Goal: Communication & Community: Connect with others

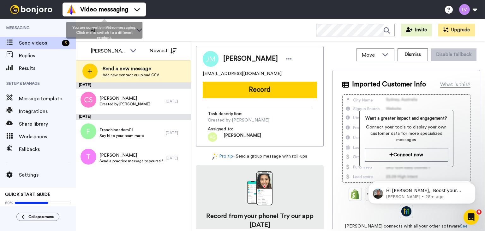
click at [129, 88] on div "[DATE]" at bounding box center [133, 85] width 115 height 6
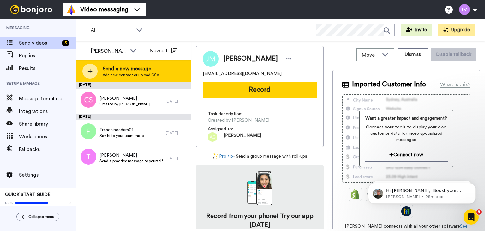
click at [135, 72] on span "Add new contact or upload CSV" at bounding box center [131, 74] width 57 height 5
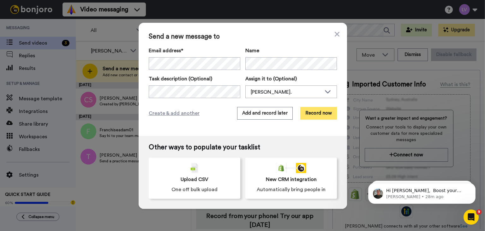
click at [311, 115] on button "Record now" at bounding box center [318, 113] width 37 height 13
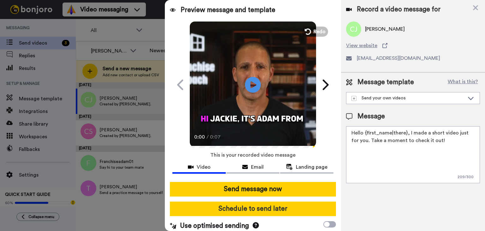
click at [290, 203] on button "Schedule to send later" at bounding box center [253, 208] width 166 height 15
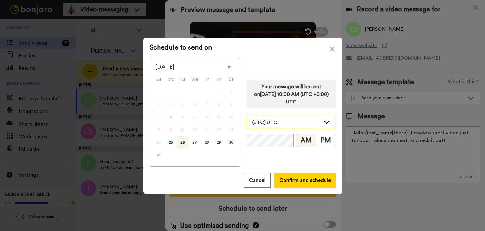
click at [283, 120] on div "(UTC) UTC" at bounding box center [286, 122] width 69 height 8
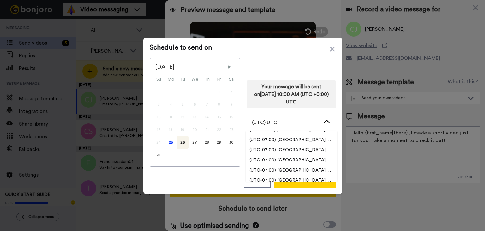
scroll to position [189, 0]
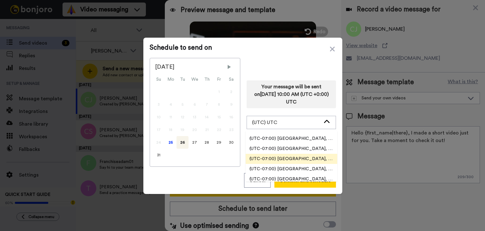
click at [298, 154] on li "(UTC-07:00) [GEOGRAPHIC_DATA], [GEOGRAPHIC_DATA]" at bounding box center [292, 158] width 92 height 10
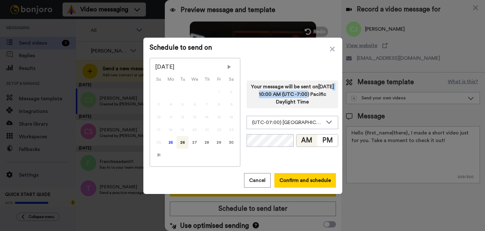
drag, startPoint x: 245, startPoint y: 93, endPoint x: 300, endPoint y: 95, distance: 55.0
click at [300, 95] on div "Your message will be sent on 26th August 2025, 10:00 AM (UTC -7:00) Pacific Day…" at bounding box center [293, 94] width 92 height 28
drag, startPoint x: 263, startPoint y: 89, endPoint x: 327, endPoint y: 91, distance: 64.1
click at [327, 91] on div "Your message will be sent on 26th August 2025, 10:00 AM (UTC -7:00) Pacific Day…" at bounding box center [293, 94] width 92 height 28
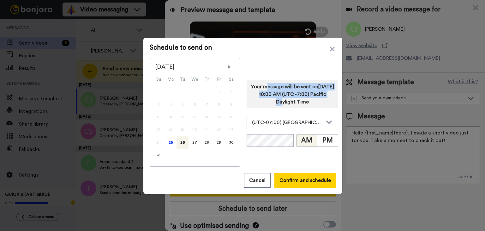
click at [327, 91] on div "Your message will be sent on 26th August 2025, 10:00 AM (UTC -7:00) Pacific Day…" at bounding box center [293, 94] width 92 height 28
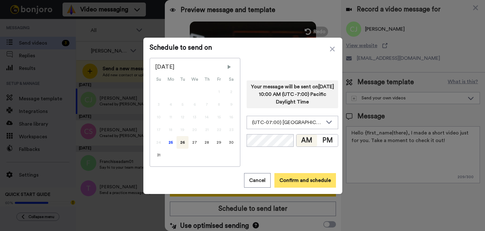
click at [305, 177] on button "Confirm and schedule" at bounding box center [305, 180] width 62 height 15
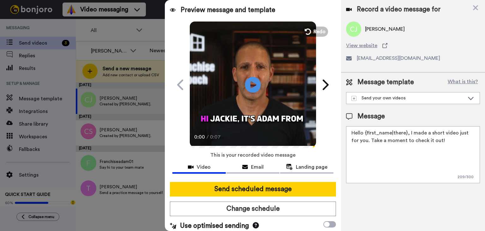
scroll to position [7, 0]
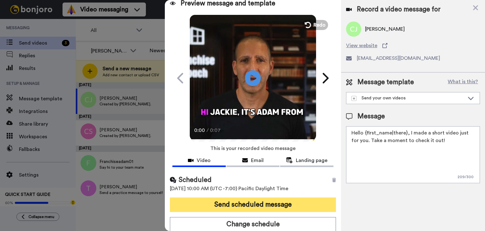
click at [253, 199] on button "Send scheduled message" at bounding box center [253, 204] width 166 height 15
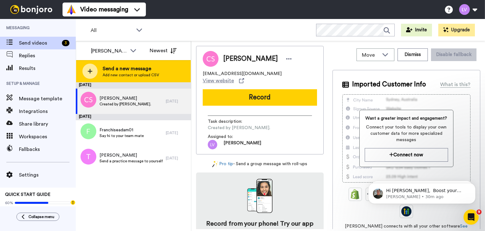
click at [123, 66] on span "Send a new message" at bounding box center [131, 69] width 57 height 8
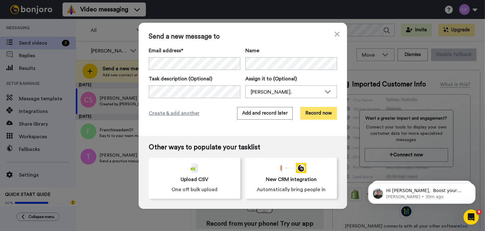
click at [324, 118] on button "Record now" at bounding box center [318, 113] width 37 height 13
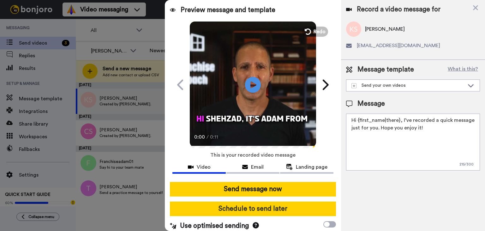
click at [271, 213] on button "Schedule to send later" at bounding box center [253, 208] width 166 height 15
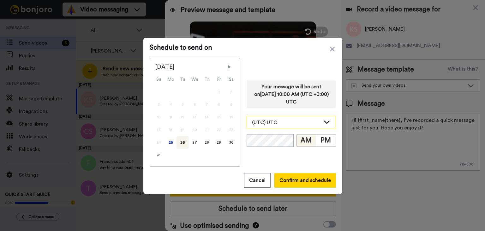
click at [288, 124] on div "(UTC) UTC" at bounding box center [286, 122] width 69 height 8
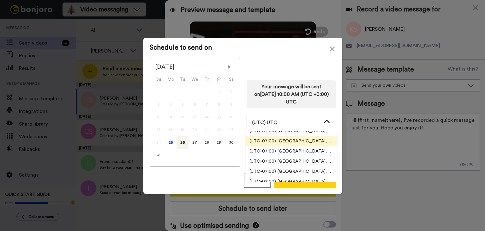
scroll to position [189, 0]
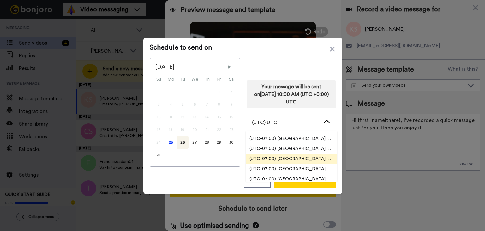
click at [296, 157] on span "(UTC-07:00) [GEOGRAPHIC_DATA], [GEOGRAPHIC_DATA]" at bounding box center [292, 158] width 92 height 6
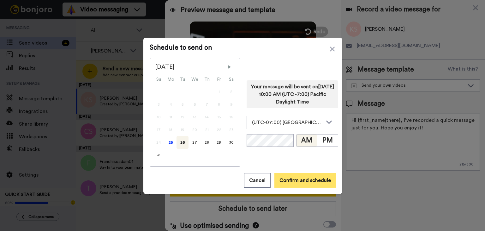
click at [302, 180] on button "Confirm and schedule" at bounding box center [305, 180] width 62 height 15
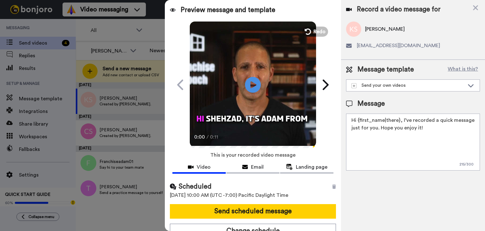
scroll to position [7, 0]
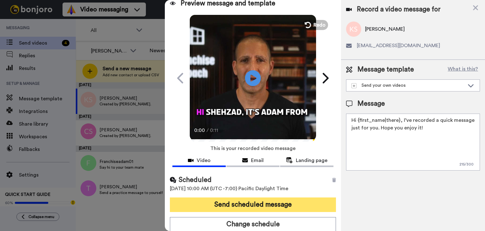
click at [253, 202] on button "Send scheduled message" at bounding box center [253, 204] width 166 height 15
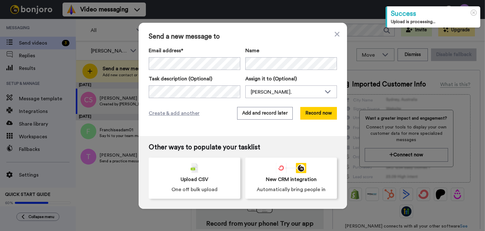
click at [287, 71] on div "Email address* ‌ ‌ ‌ ‌ ‌ ‌ ‌ ‌ ‌ ‌ ‌ ‌ ‌ ‌ ‌ Name Task description (Optional) A…" at bounding box center [243, 72] width 188 height 51
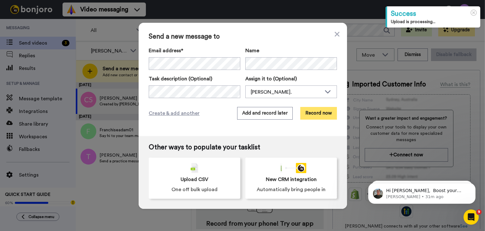
click at [320, 112] on button "Record now" at bounding box center [318, 113] width 37 height 13
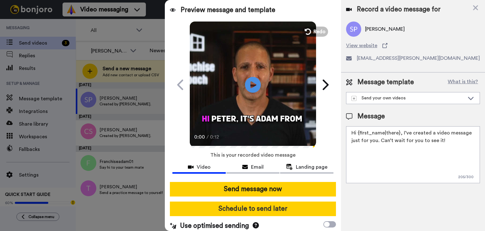
click at [282, 209] on button "Schedule to send later" at bounding box center [253, 208] width 166 height 15
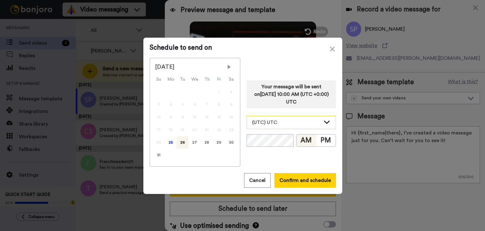
click at [284, 122] on div "(UTC) UTC" at bounding box center [286, 122] width 69 height 8
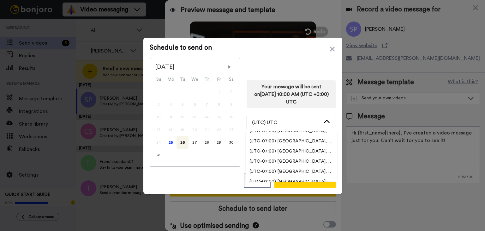
scroll to position [189, 0]
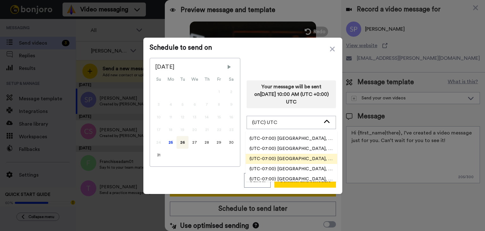
click at [296, 158] on span "(UTC-07:00) [GEOGRAPHIC_DATA], [GEOGRAPHIC_DATA]" at bounding box center [292, 158] width 92 height 6
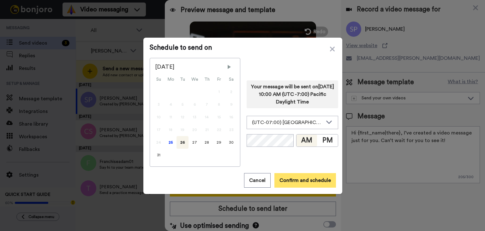
click at [314, 181] on button "Confirm and schedule" at bounding box center [305, 180] width 62 height 15
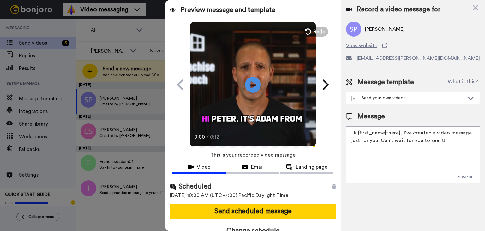
scroll to position [7, 0]
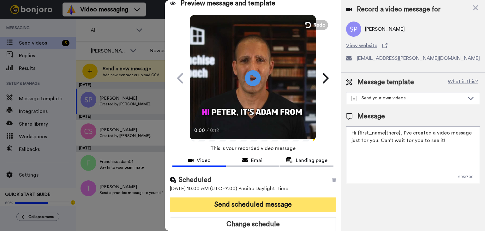
click at [306, 197] on button "Send scheduled message" at bounding box center [253, 204] width 166 height 15
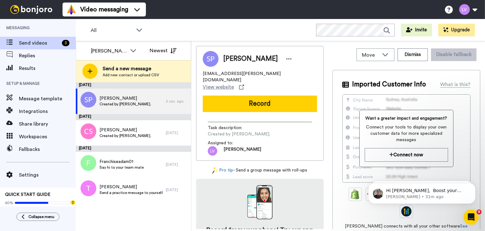
scroll to position [0, 0]
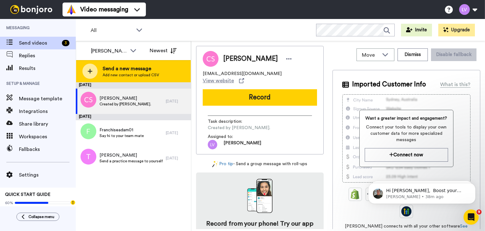
click at [131, 67] on span "Send a new message" at bounding box center [131, 69] width 57 height 8
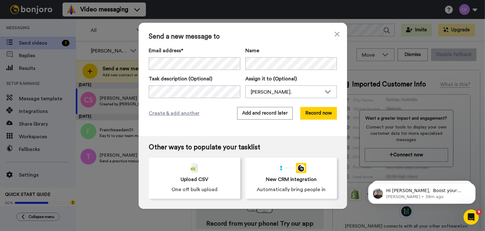
drag, startPoint x: 275, startPoint y: 83, endPoint x: 266, endPoint y: 70, distance: 15.9
click at [275, 82] on div "Assign it to (Optional) [PERSON_NAME]. [PERSON_NAME]. [PERSON_NAME]" at bounding box center [291, 86] width 92 height 23
click at [311, 109] on button "Record now" at bounding box center [318, 113] width 37 height 13
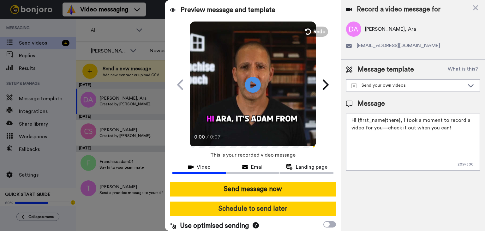
click at [269, 209] on button "Schedule to send later" at bounding box center [253, 208] width 166 height 15
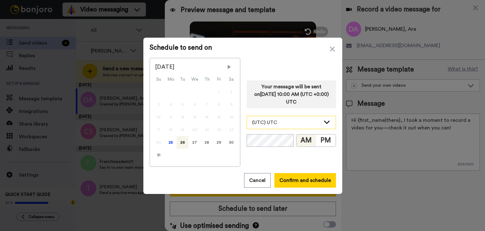
click at [288, 117] on div "(UTC) UTC" at bounding box center [291, 122] width 89 height 13
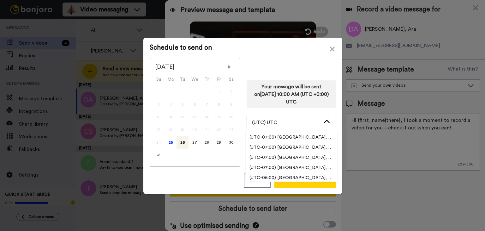
scroll to position [189, 0]
click at [302, 157] on span "(UTC-07:00) [GEOGRAPHIC_DATA], [GEOGRAPHIC_DATA]" at bounding box center [292, 158] width 92 height 6
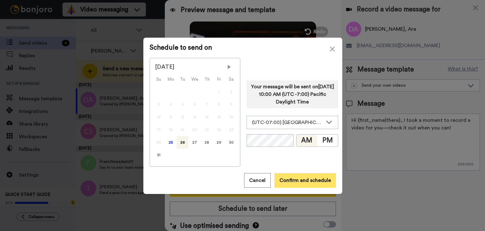
click at [297, 181] on button "Confirm and schedule" at bounding box center [305, 180] width 62 height 15
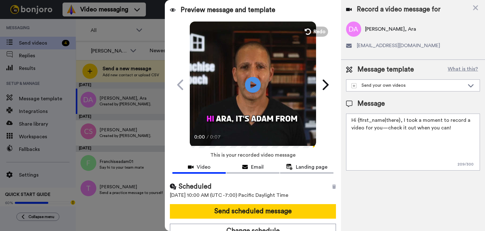
scroll to position [7, 0]
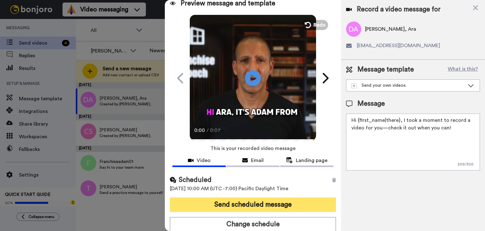
click at [263, 204] on button "Send scheduled message" at bounding box center [253, 204] width 166 height 15
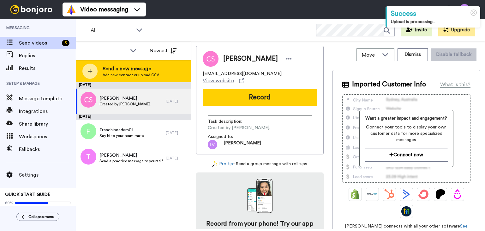
click at [129, 74] on span "Add new contact or upload CSV" at bounding box center [131, 74] width 57 height 5
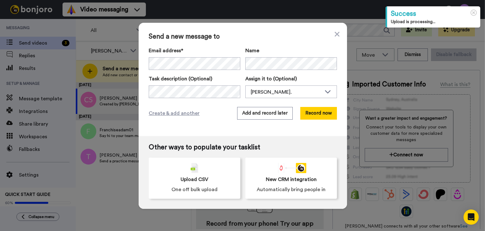
click at [304, 70] on div "Email address* ‌ ‌ ‌ ‌ ‌ ‌ ‌ ‌ ‌ ‌ ‌ ‌ ‌ ‌ ‌ Name Task description (Optional) A…" at bounding box center [243, 72] width 188 height 51
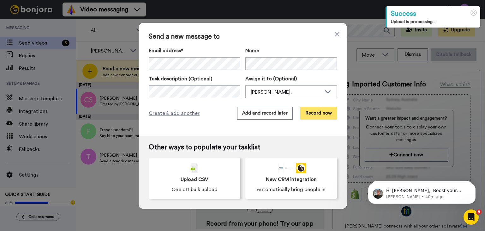
click at [311, 112] on button "Record now" at bounding box center [318, 113] width 37 height 13
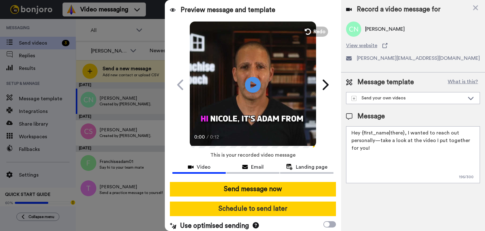
click at [246, 201] on button "Schedule to send later" at bounding box center [253, 208] width 166 height 15
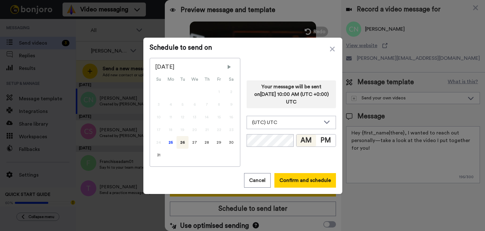
click at [289, 115] on div "Your message will be sent on [DATE] 10:00 AM (UTC +0:00) UTC (UTC) UTC (UTC-11:…" at bounding box center [291, 112] width 89 height 109
click at [289, 118] on div "(UTC) UTC" at bounding box center [291, 122] width 89 height 13
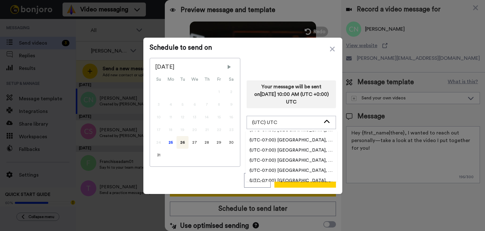
scroll to position [189, 0]
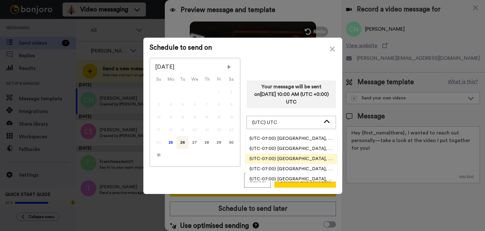
click at [302, 159] on span "(UTC-07:00) [GEOGRAPHIC_DATA], [GEOGRAPHIC_DATA]" at bounding box center [292, 158] width 92 height 6
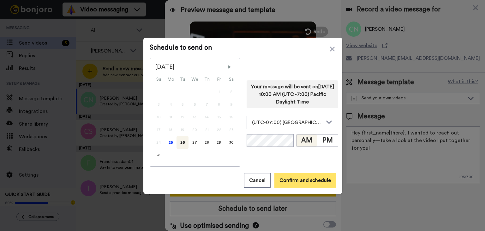
click at [314, 176] on button "Confirm and schedule" at bounding box center [305, 180] width 62 height 15
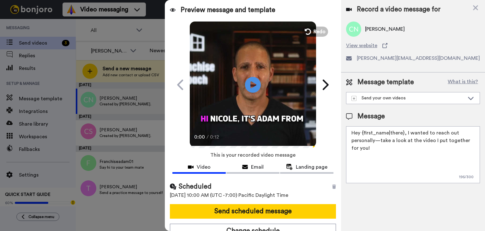
scroll to position [7, 0]
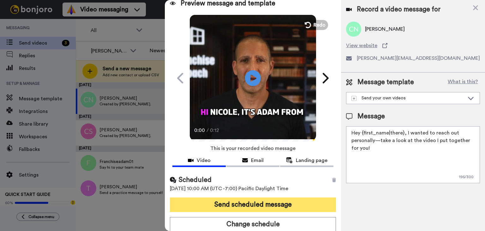
click at [274, 203] on button "Send scheduled message" at bounding box center [253, 204] width 166 height 15
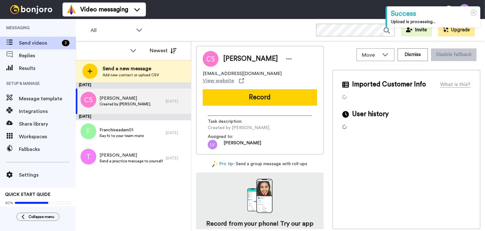
click at [137, 79] on div "Send a new message Add new contact or upload CSV" at bounding box center [133, 71] width 115 height 22
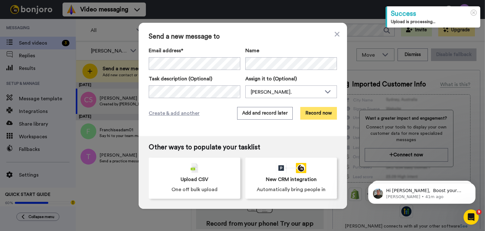
click at [318, 117] on button "Record now" at bounding box center [318, 113] width 37 height 13
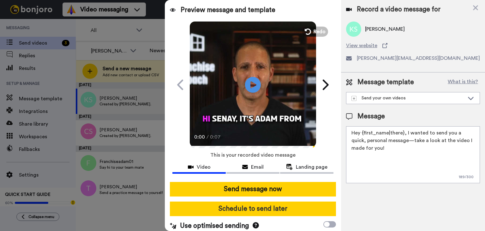
click at [272, 206] on button "Schedule to send later" at bounding box center [253, 208] width 166 height 15
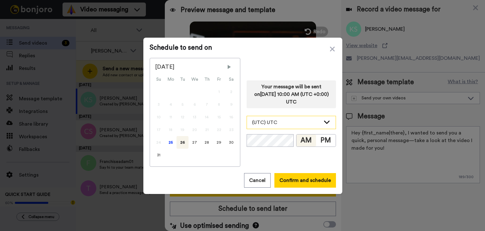
click at [290, 117] on div "(UTC) UTC" at bounding box center [291, 122] width 89 height 13
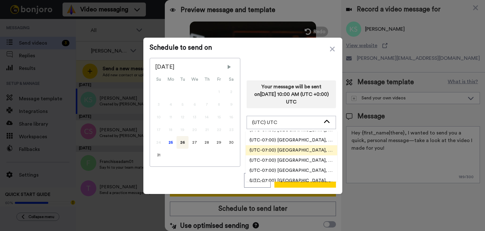
scroll to position [189, 0]
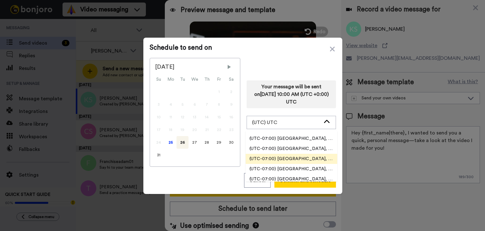
click at [293, 157] on span "(UTC-07:00) [GEOGRAPHIC_DATA], [GEOGRAPHIC_DATA]" at bounding box center [292, 158] width 92 height 6
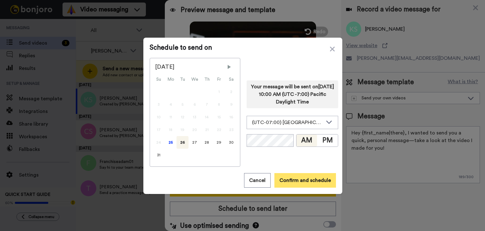
click at [303, 180] on button "Confirm and schedule" at bounding box center [305, 180] width 62 height 15
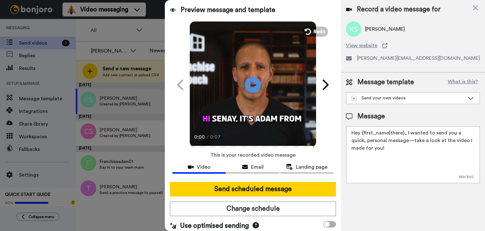
scroll to position [7, 0]
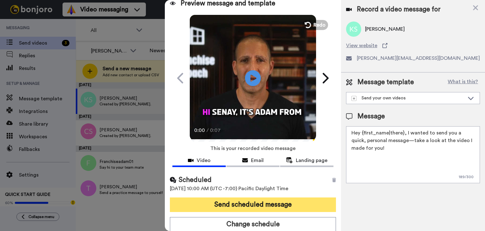
click at [282, 207] on button "Send scheduled message" at bounding box center [253, 204] width 166 height 15
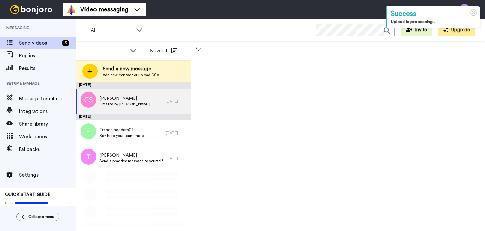
click at [172, 63] on div "Send a new message Add new contact or upload CSV" at bounding box center [133, 71] width 115 height 22
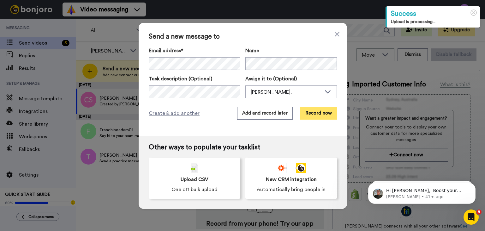
click at [322, 118] on button "Record now" at bounding box center [318, 113] width 37 height 13
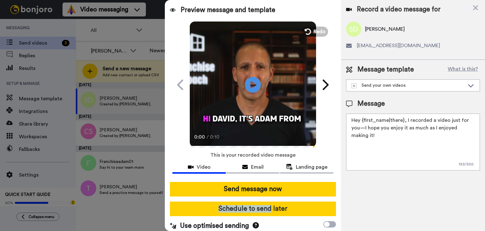
drag, startPoint x: 267, startPoint y: 199, endPoint x: 267, endPoint y: 205, distance: 6.3
click at [267, 205] on div "Send message now Schedule to send later Use optimised sending" at bounding box center [253, 206] width 176 height 59
click at [267, 205] on button "Schedule to send later" at bounding box center [253, 208] width 166 height 15
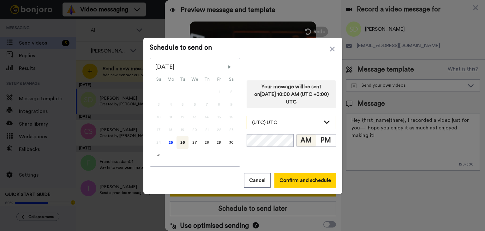
click at [299, 120] on div "(UTC) UTC" at bounding box center [286, 122] width 69 height 8
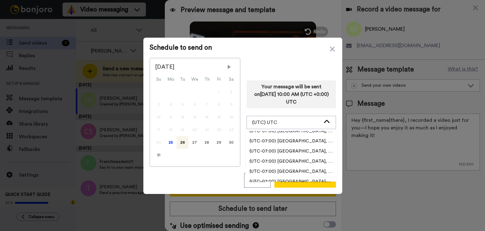
scroll to position [189, 0]
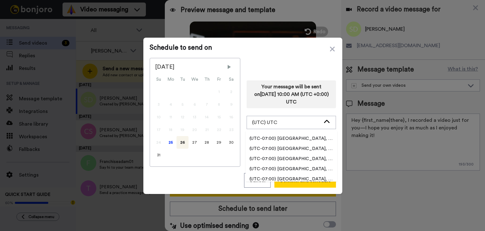
click at [304, 158] on span "(UTC-07:00) [GEOGRAPHIC_DATA], [GEOGRAPHIC_DATA]" at bounding box center [292, 158] width 92 height 6
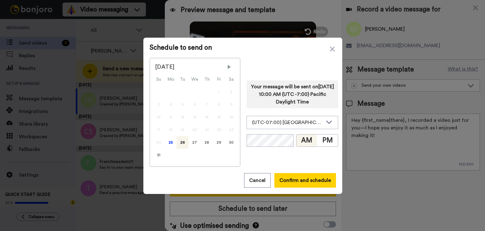
click at [295, 172] on div "Schedule to send on August 2025 Su Mo Tu We Th Fr Sa 1 2 3 4 5 6 7 8 9 10 11 12…" at bounding box center [242, 116] width 199 height 156
click at [298, 177] on button "Confirm and schedule" at bounding box center [305, 180] width 62 height 15
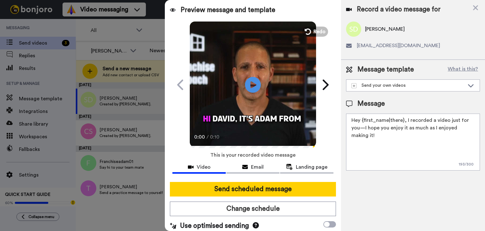
scroll to position [7, 0]
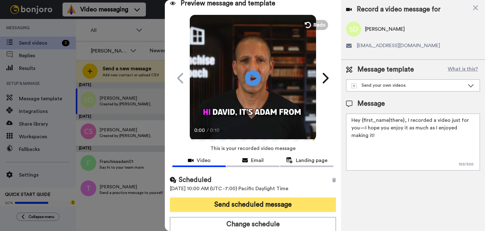
click at [279, 202] on button "Send scheduled message" at bounding box center [253, 204] width 166 height 15
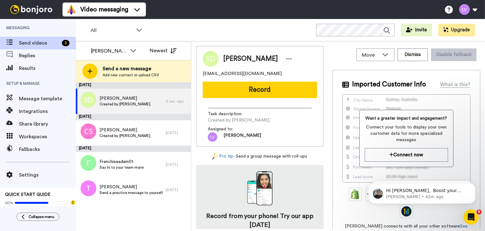
scroll to position [0, 0]
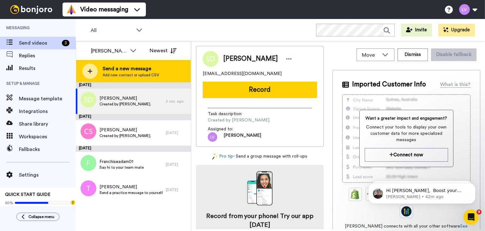
click at [150, 69] on span "Send a new message" at bounding box center [131, 69] width 57 height 8
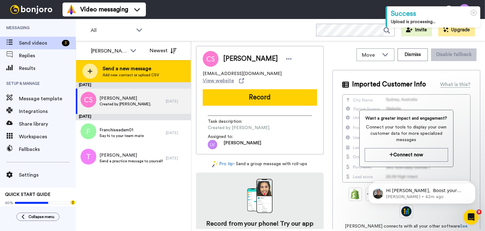
click at [129, 71] on span "Send a new message" at bounding box center [131, 69] width 57 height 8
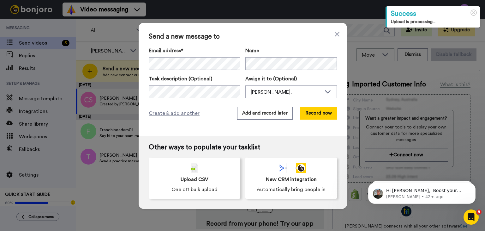
click at [185, 75] on div "Email address* ‌ ‌ ‌ ‌ ‌ ‌ ‌ ‌ ‌ ‌ ‌ ‌ ‌ ‌ ‌ Name Task description (Optional) A…" at bounding box center [243, 72] width 188 height 51
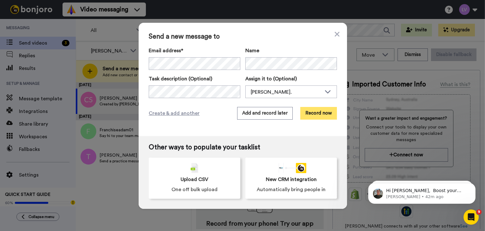
click at [320, 113] on button "Record now" at bounding box center [318, 113] width 37 height 13
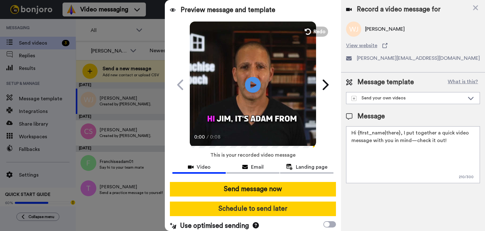
click at [271, 206] on button "Schedule to send later" at bounding box center [253, 208] width 166 height 15
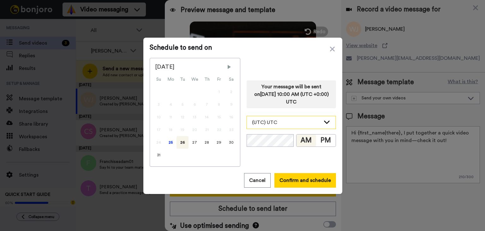
click at [282, 123] on div "(UTC) UTC" at bounding box center [286, 122] width 69 height 8
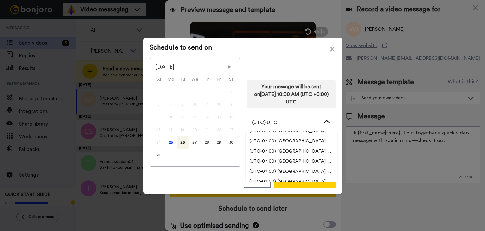
scroll to position [189, 0]
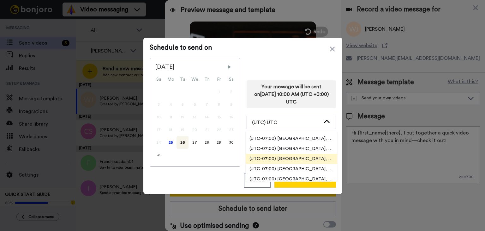
click at [294, 157] on span "(UTC-07:00) [GEOGRAPHIC_DATA], [GEOGRAPHIC_DATA]" at bounding box center [292, 158] width 92 height 6
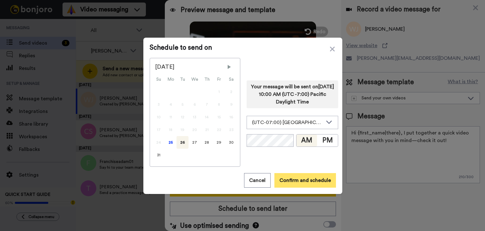
click at [304, 182] on button "Confirm and schedule" at bounding box center [305, 180] width 62 height 15
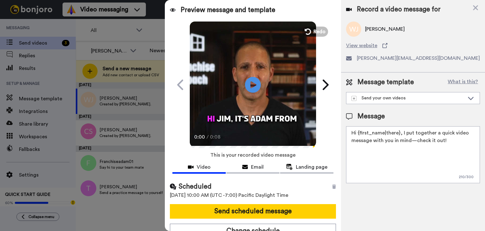
scroll to position [7, 0]
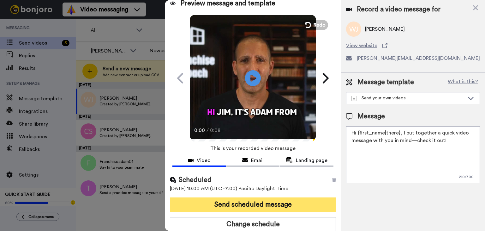
click at [271, 204] on button "Send scheduled message" at bounding box center [253, 204] width 166 height 15
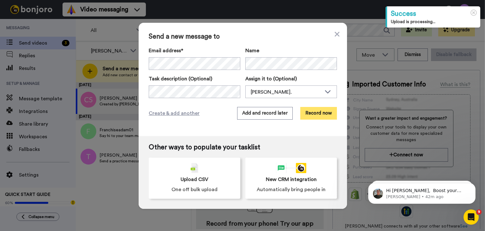
click at [313, 114] on button "Record now" at bounding box center [318, 113] width 37 height 13
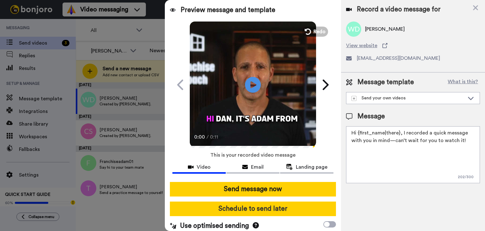
click at [270, 205] on button "Schedule to send later" at bounding box center [253, 208] width 166 height 15
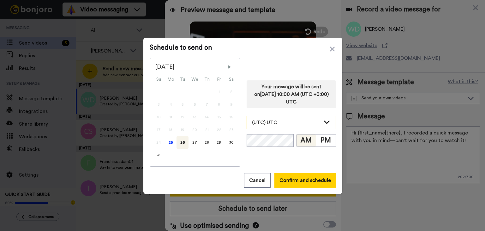
click at [286, 122] on div "(UTC) UTC" at bounding box center [286, 122] width 69 height 8
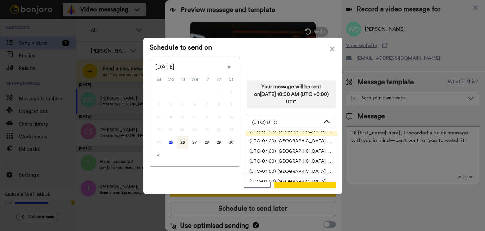
scroll to position [189, 0]
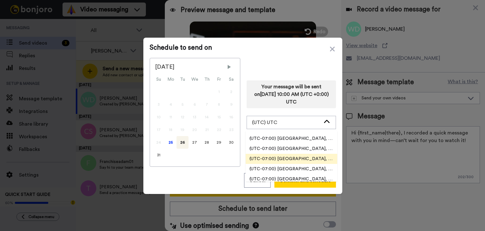
click at [285, 154] on li "(UTC-07:00) [GEOGRAPHIC_DATA], [GEOGRAPHIC_DATA]" at bounding box center [292, 158] width 92 height 10
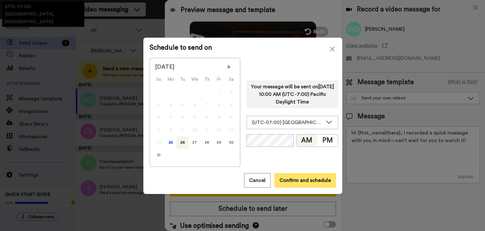
click at [301, 176] on button "Confirm and schedule" at bounding box center [305, 180] width 62 height 15
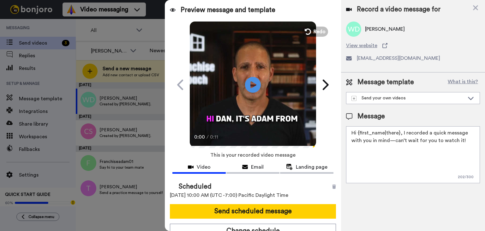
scroll to position [7, 0]
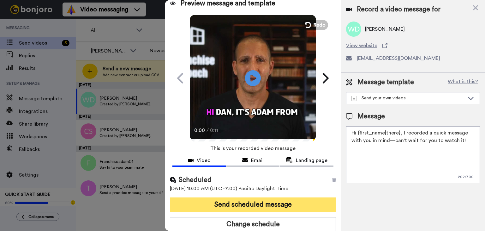
click at [276, 204] on button "Send scheduled message" at bounding box center [253, 204] width 166 height 15
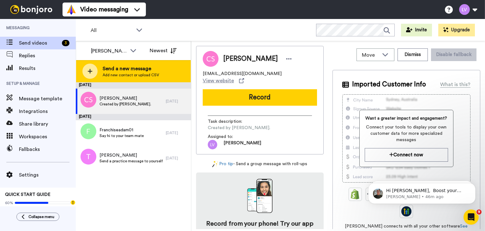
click at [146, 80] on div "Send a new message Add new contact or upload CSV" at bounding box center [133, 71] width 115 height 22
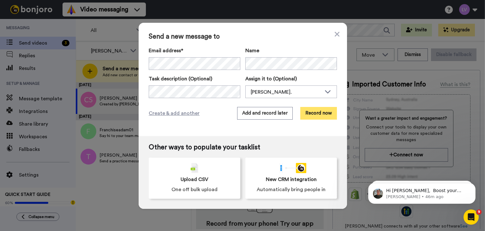
click at [321, 112] on button "Record now" at bounding box center [318, 113] width 37 height 13
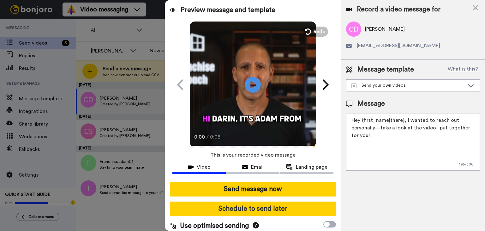
click at [277, 204] on button "Schedule to send later" at bounding box center [253, 208] width 166 height 15
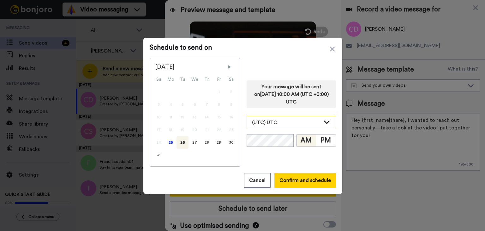
click at [293, 117] on div "(UTC) UTC" at bounding box center [291, 122] width 89 height 13
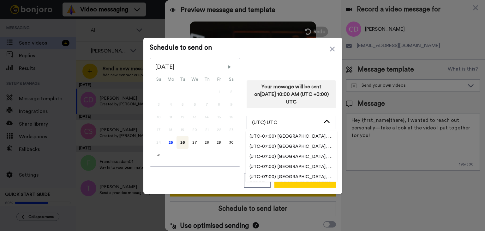
scroll to position [189, 0]
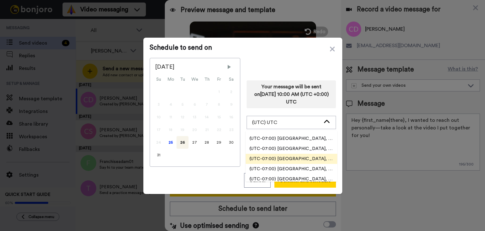
drag, startPoint x: 301, startPoint y: 152, endPoint x: 301, endPoint y: 155, distance: 3.5
click at [301, 155] on ul "(UTC-11:00) [GEOGRAPHIC_DATA], [GEOGRAPHIC_DATA] (UTC-11:00) [GEOGRAPHIC_DATA],…" at bounding box center [292, 156] width 92 height 51
click at [301, 155] on span "(UTC-07:00) [GEOGRAPHIC_DATA], [GEOGRAPHIC_DATA]" at bounding box center [292, 158] width 92 height 6
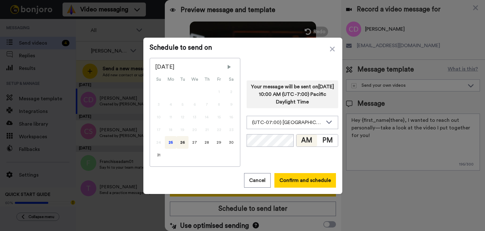
click at [168, 144] on div "25" at bounding box center [171, 142] width 12 height 13
click at [300, 180] on button "Confirm and schedule" at bounding box center [305, 180] width 62 height 15
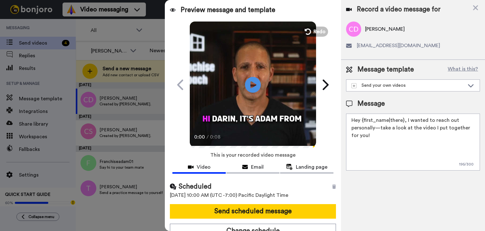
scroll to position [7, 0]
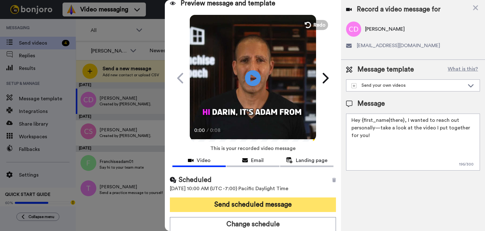
click at [266, 199] on button "Send scheduled message" at bounding box center [253, 204] width 166 height 15
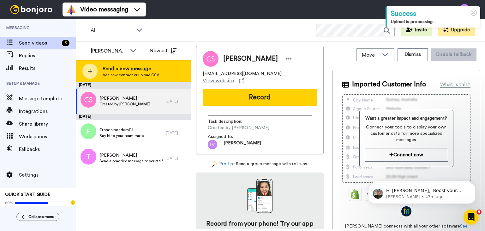
click at [157, 64] on div "Send a new message Add new contact or upload CSV" at bounding box center [133, 71] width 115 height 22
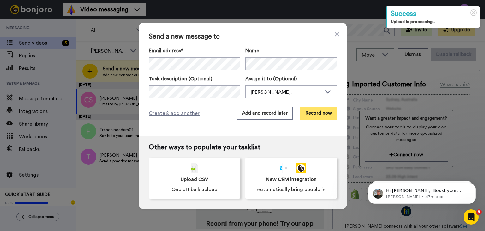
click at [317, 114] on button "Record now" at bounding box center [318, 113] width 37 height 13
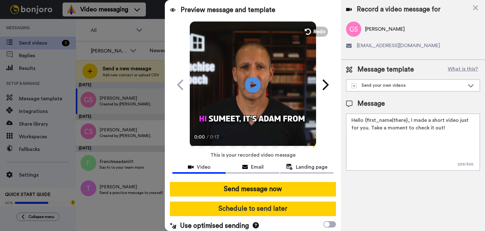
click at [270, 203] on button "Schedule to send later" at bounding box center [253, 208] width 166 height 15
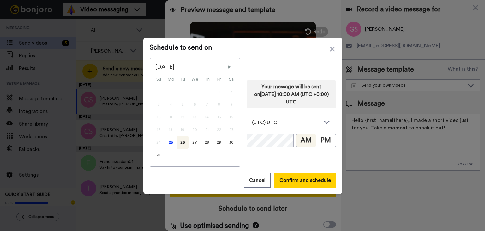
click at [292, 129] on div "Your message will be sent on 26th August 2025, 10:00 AM (UTC +0:00) UTC (UTC) U…" at bounding box center [291, 112] width 89 height 109
click at [302, 121] on div "(UTC) UTC" at bounding box center [286, 122] width 69 height 8
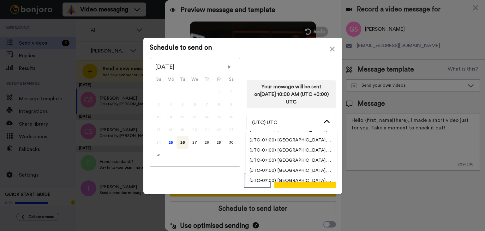
scroll to position [189, 0]
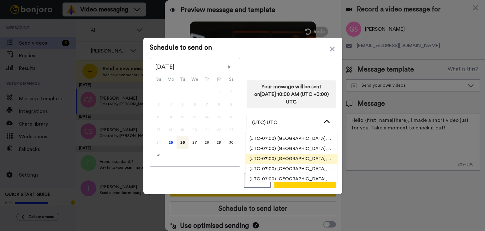
click at [311, 155] on span "(UTC-07:00) [GEOGRAPHIC_DATA], [GEOGRAPHIC_DATA]" at bounding box center [292, 158] width 92 height 6
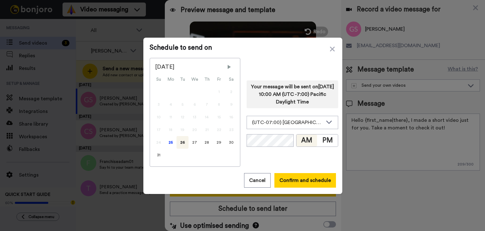
click at [159, 139] on div "24" at bounding box center [159, 142] width 12 height 13
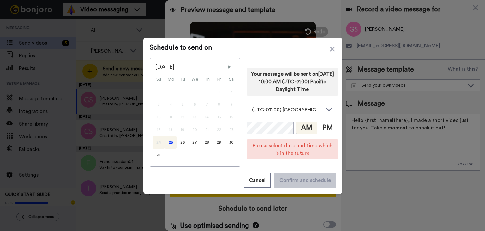
click at [173, 141] on div "25" at bounding box center [171, 142] width 12 height 13
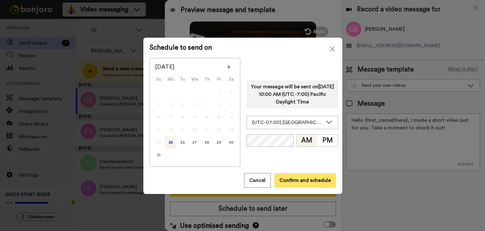
click at [302, 179] on button "Confirm and schedule" at bounding box center [305, 180] width 62 height 15
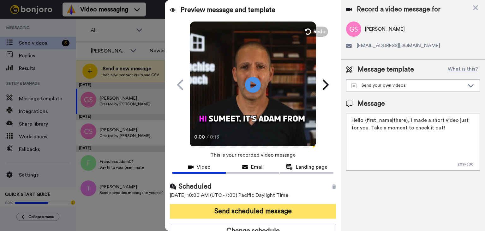
scroll to position [7, 0]
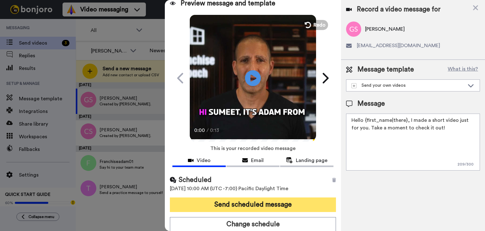
click at [286, 204] on button "Send scheduled message" at bounding box center [253, 204] width 166 height 15
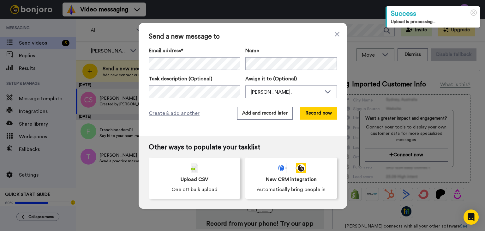
click at [199, 70] on div "Email address* [PERSON_NAME] <[EMAIL_ADDRESS][DOMAIN_NAME]> [PERSON_NAME] <[EMA…" at bounding box center [243, 72] width 188 height 51
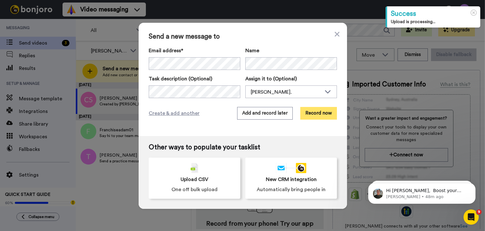
click at [331, 115] on button "Record now" at bounding box center [318, 113] width 37 height 13
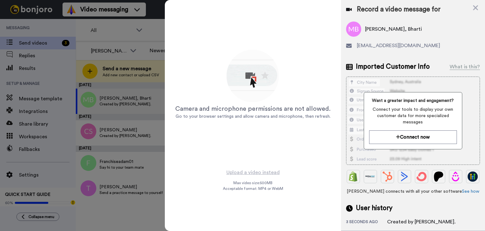
click at [331, 50] on div "Camera and microphone permissions are not allowed. Go to your browser settings …" at bounding box center [253, 84] width 158 height 158
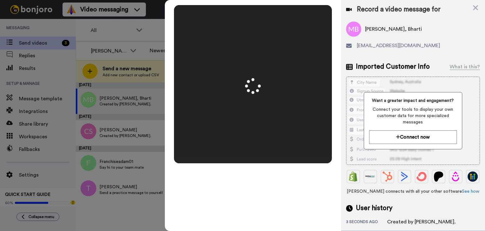
click at [257, 213] on div "Mirrored Redo 3 00:13" at bounding box center [253, 115] width 176 height 231
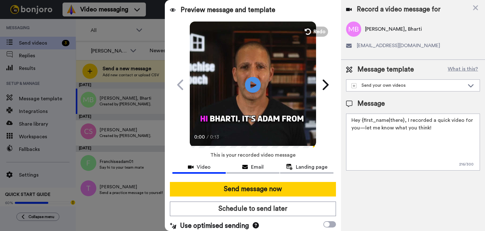
click at [257, 213] on button "Schedule to send later" at bounding box center [253, 208] width 166 height 15
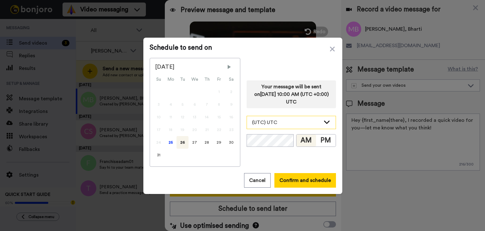
click at [295, 116] on div "(UTC) UTC" at bounding box center [291, 122] width 89 height 13
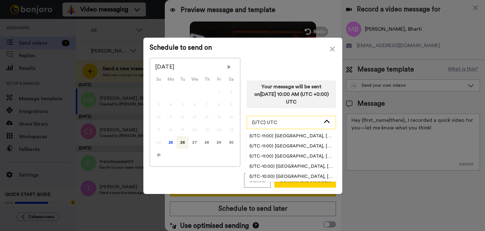
click at [295, 121] on div "(UTC) UTC" at bounding box center [286, 122] width 69 height 8
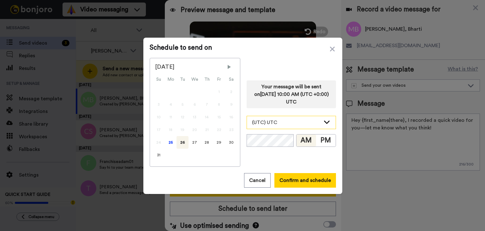
click at [295, 121] on div "(UTC) UTC" at bounding box center [286, 122] width 69 height 8
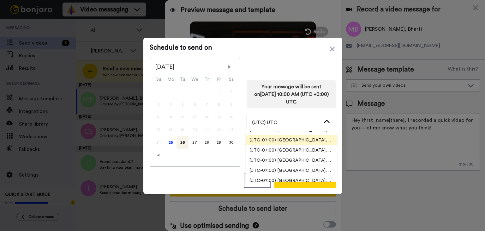
scroll to position [189, 0]
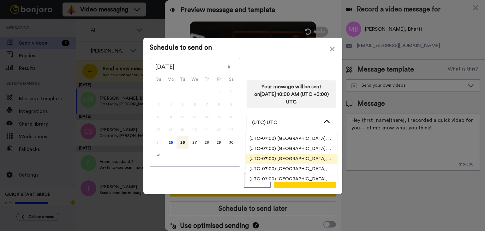
drag, startPoint x: 301, startPoint y: 163, endPoint x: 304, endPoint y: 159, distance: 4.9
click at [304, 159] on ul "(UTC-11:00) Pacific, Midway (UTC-11:00) Pacific, Niue (UTC-11:00) Pacific, Pago…" at bounding box center [292, 156] width 92 height 51
click at [304, 159] on span "(UTC-07:00) [GEOGRAPHIC_DATA], [GEOGRAPHIC_DATA]" at bounding box center [292, 158] width 92 height 6
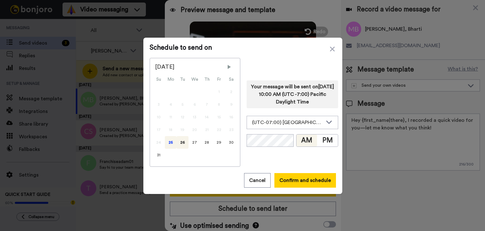
click at [167, 141] on div "25" at bounding box center [171, 142] width 12 height 13
click at [301, 175] on button "Confirm and schedule" at bounding box center [305, 180] width 62 height 15
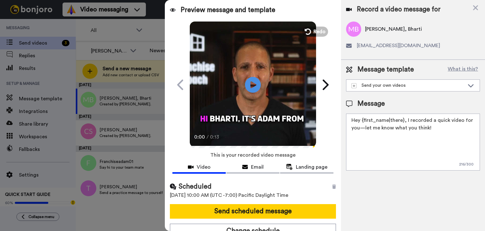
scroll to position [7, 0]
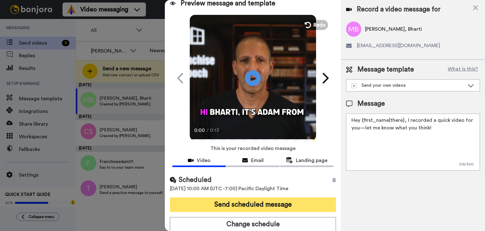
click at [275, 201] on button "Send scheduled message" at bounding box center [253, 204] width 166 height 15
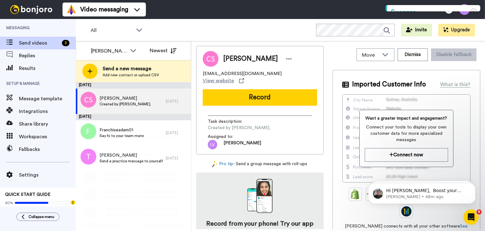
click at [143, 58] on div "Adam Goldman. All members Adam Goldman. Adam Goldman Newest" at bounding box center [133, 50] width 115 height 19
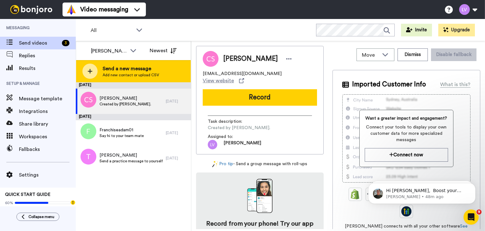
click at [144, 68] on span "Send a new message" at bounding box center [131, 69] width 57 height 8
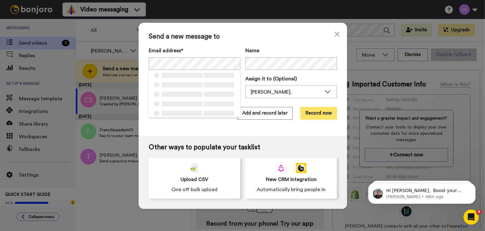
click at [314, 116] on button "Record now" at bounding box center [318, 113] width 37 height 13
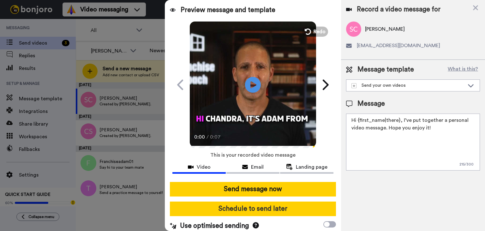
click at [267, 209] on button "Schedule to send later" at bounding box center [253, 208] width 166 height 15
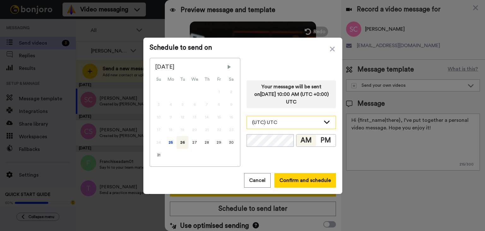
click at [296, 125] on div "(UTC) UTC" at bounding box center [286, 122] width 69 height 8
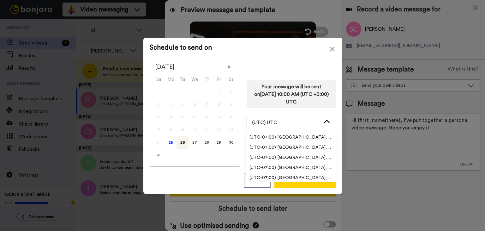
scroll to position [189, 0]
click at [303, 157] on span "(UTC-07:00) [GEOGRAPHIC_DATA], [GEOGRAPHIC_DATA]" at bounding box center [292, 158] width 92 height 6
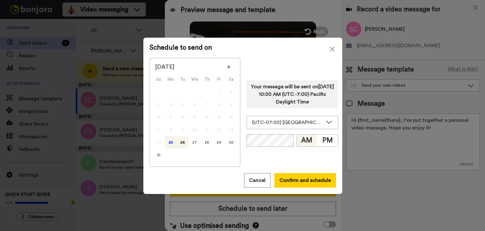
click at [165, 139] on div "25" at bounding box center [171, 142] width 12 height 13
click at [305, 173] on button "Confirm and schedule" at bounding box center [305, 180] width 62 height 15
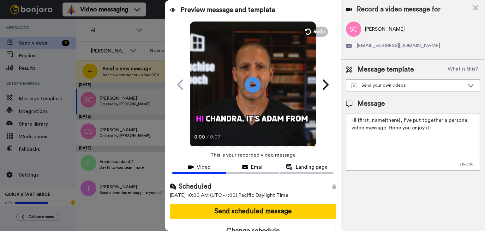
scroll to position [7, 0]
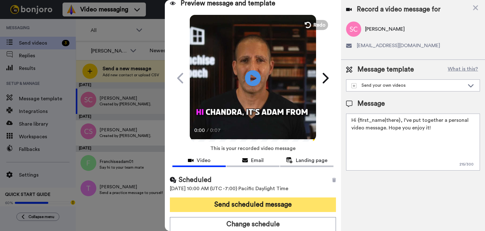
click at [278, 201] on button "Send scheduled message" at bounding box center [253, 204] width 166 height 15
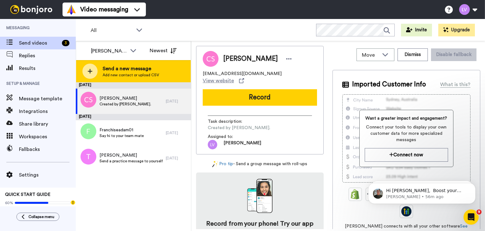
click at [148, 80] on div "Send a new message Add new contact or upload CSV" at bounding box center [133, 71] width 115 height 22
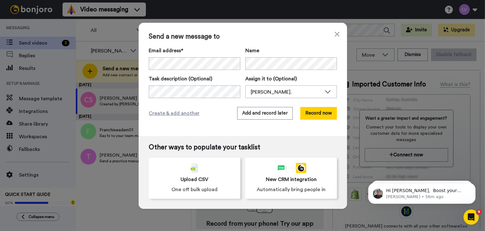
click at [323, 120] on div "Send a new message to Email address* [PERSON_NAME] <[EMAIL_ADDRESS][DOMAIN_NAME…" at bounding box center [243, 79] width 208 height 113
click at [316, 111] on button "Record now" at bounding box center [318, 113] width 37 height 13
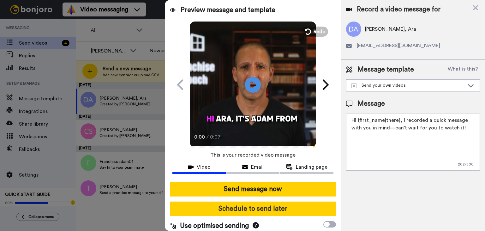
click at [258, 207] on button "Schedule to send later" at bounding box center [253, 208] width 166 height 15
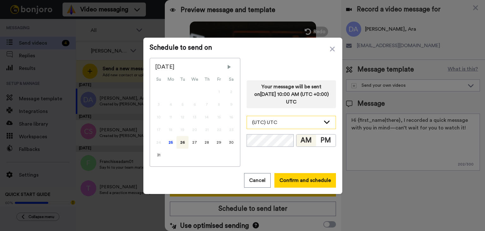
click at [286, 127] on div "(UTC) UTC" at bounding box center [291, 122] width 89 height 13
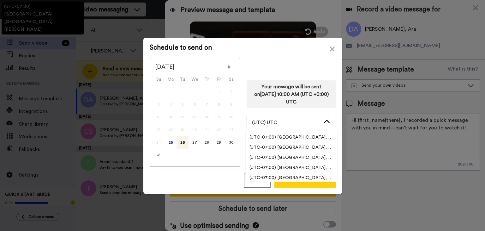
scroll to position [189, 0]
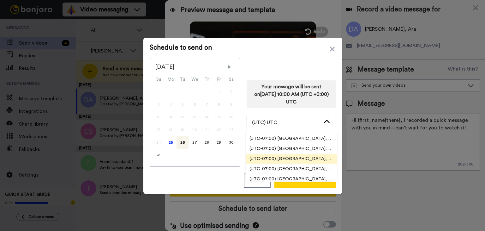
click at [293, 154] on li "(UTC-07:00) [GEOGRAPHIC_DATA], [GEOGRAPHIC_DATA]" at bounding box center [292, 158] width 92 height 10
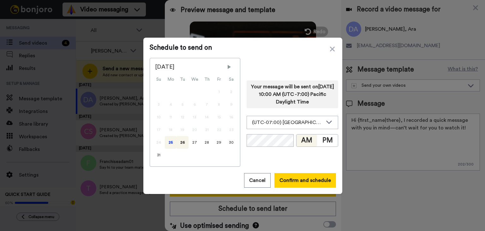
click at [165, 139] on div "25" at bounding box center [171, 142] width 12 height 13
click at [299, 181] on button "Confirm and schedule" at bounding box center [305, 180] width 62 height 15
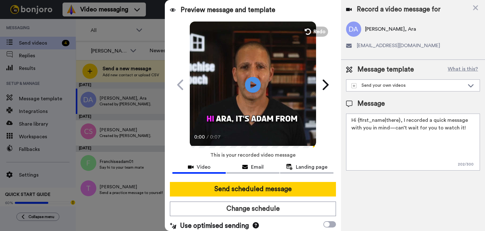
scroll to position [7, 0]
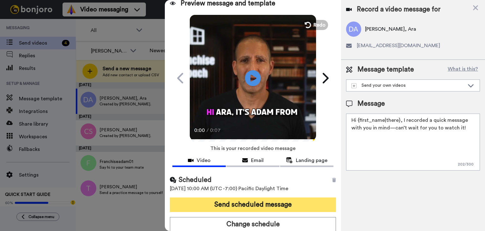
click at [267, 203] on button "Send scheduled message" at bounding box center [253, 204] width 166 height 15
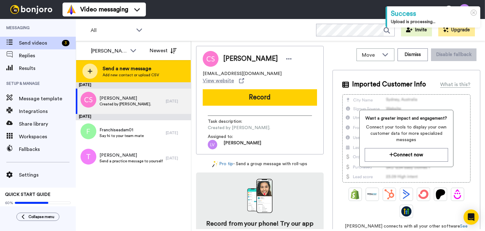
click at [146, 69] on span "Send a new message" at bounding box center [131, 69] width 57 height 8
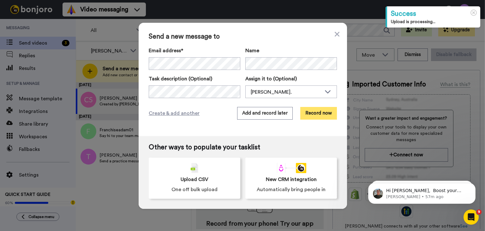
click at [318, 111] on button "Record now" at bounding box center [318, 113] width 37 height 13
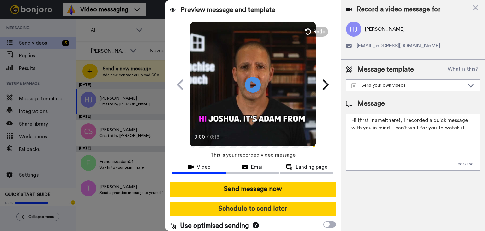
click at [276, 204] on button "Schedule to send later" at bounding box center [253, 208] width 166 height 15
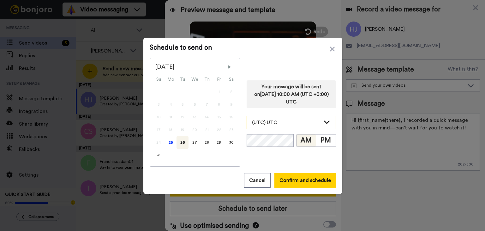
click at [290, 123] on div "(UTC) UTC" at bounding box center [286, 122] width 69 height 8
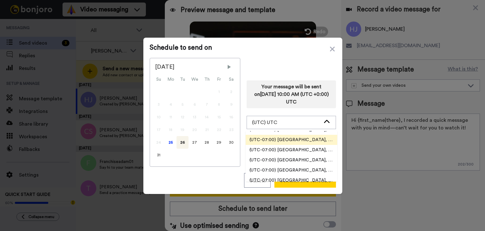
scroll to position [189, 0]
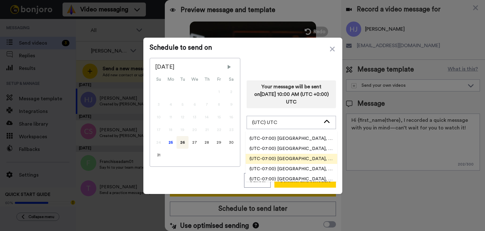
click at [299, 161] on span "(UTC-07:00) [GEOGRAPHIC_DATA], [GEOGRAPHIC_DATA]" at bounding box center [292, 158] width 92 height 6
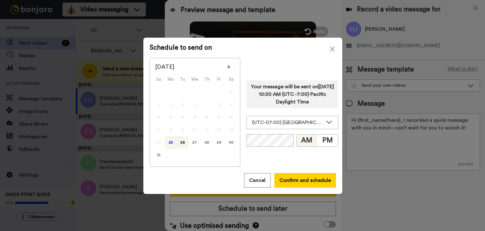
click at [173, 137] on div "25" at bounding box center [171, 142] width 12 height 13
click at [302, 177] on button "Confirm and schedule" at bounding box center [305, 180] width 62 height 15
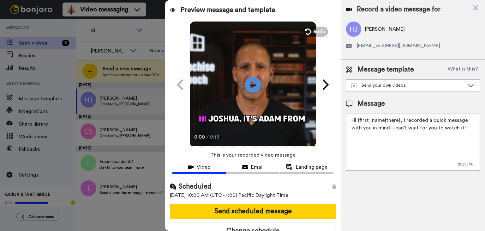
scroll to position [7, 0]
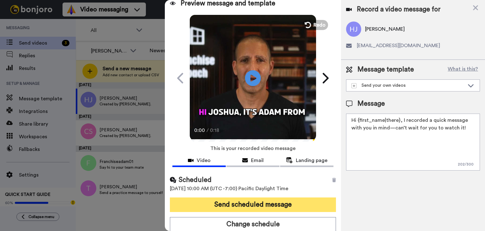
click at [267, 201] on button "Send scheduled message" at bounding box center [253, 204] width 166 height 15
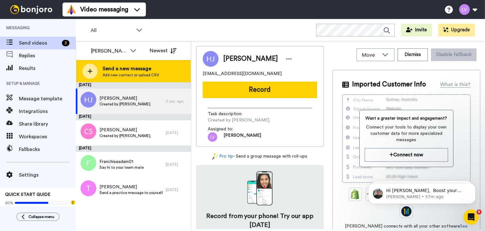
scroll to position [0, 0]
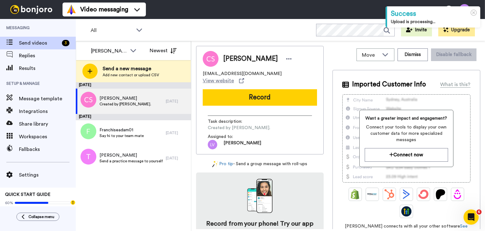
click at [193, 79] on div "Move WORKSPACES View all Default Task List + Add a new workspace Dismiss Disabl…" at bounding box center [338, 135] width 294 height 189
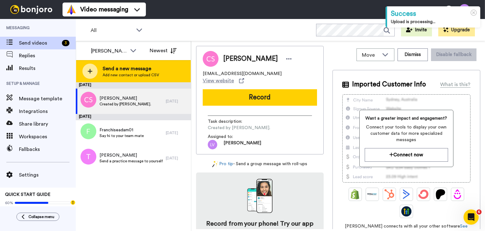
click at [174, 70] on div "Send a new message Add new contact or upload CSV" at bounding box center [133, 71] width 115 height 22
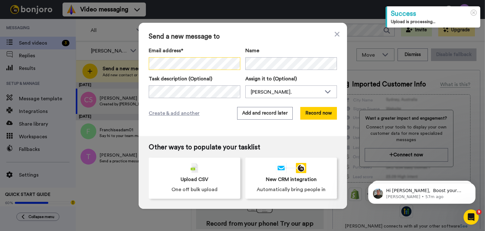
click at [133, 67] on div "Send a new message to Email address* No search result for ‘ [PERSON_NAME] ’ Nam…" at bounding box center [242, 115] width 485 height 231
click at [326, 113] on button "Record now" at bounding box center [318, 113] width 37 height 13
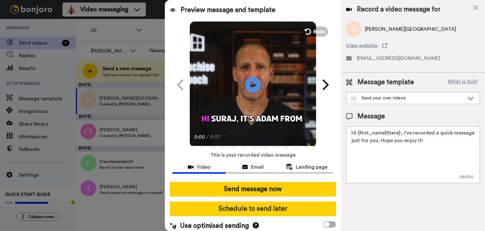
click at [259, 207] on button "Schedule to send later" at bounding box center [253, 208] width 166 height 15
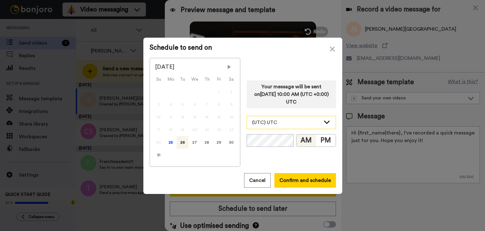
click at [298, 117] on div "(UTC) UTC" at bounding box center [291, 122] width 89 height 13
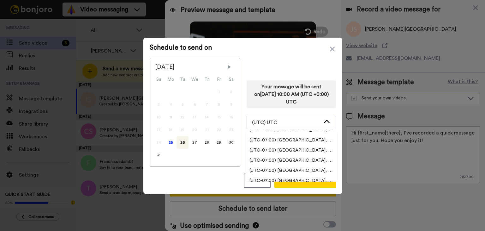
scroll to position [189, 0]
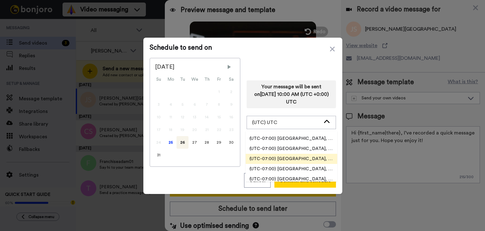
click at [304, 155] on li "(UTC-07:00) [GEOGRAPHIC_DATA], [GEOGRAPHIC_DATA]" at bounding box center [292, 158] width 92 height 10
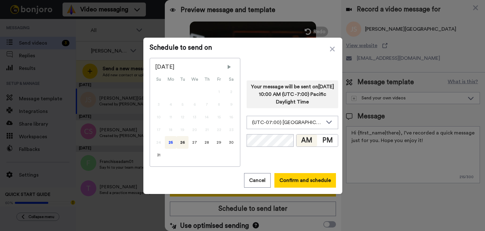
click at [167, 144] on div "25" at bounding box center [171, 142] width 12 height 13
click at [311, 183] on button "Confirm and schedule" at bounding box center [305, 180] width 62 height 15
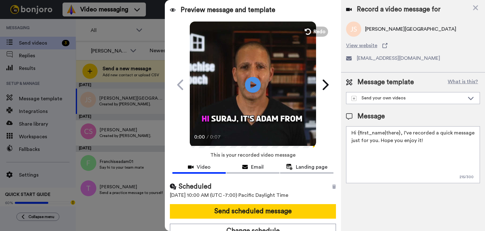
scroll to position [7, 0]
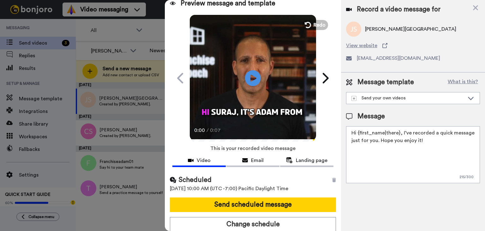
drag, startPoint x: 287, startPoint y: 187, endPoint x: 285, endPoint y: 191, distance: 5.3
click at [286, 189] on span "[DATE] 10:00 AM (UTC -7:00) Pacific Daylight Time" at bounding box center [253, 188] width 166 height 8
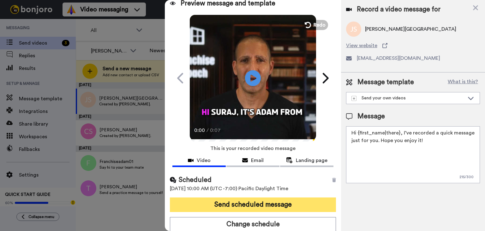
click at [281, 199] on button "Send scheduled message" at bounding box center [253, 204] width 166 height 15
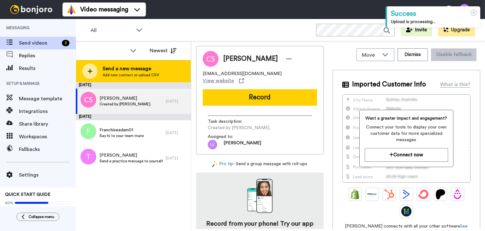
click at [147, 62] on div "Send a new message Add new contact or upload CSV" at bounding box center [133, 71] width 115 height 22
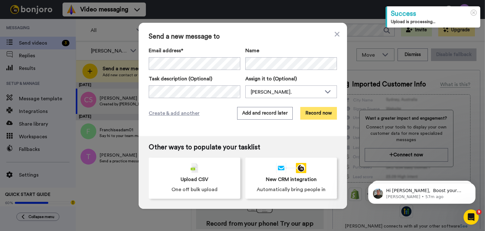
click at [321, 110] on button "Record now" at bounding box center [318, 113] width 37 height 13
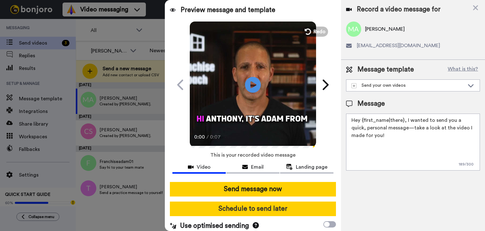
click at [255, 207] on button "Schedule to send later" at bounding box center [253, 208] width 166 height 15
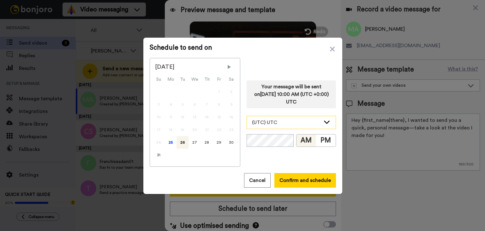
click at [295, 121] on div "(UTC) UTC" at bounding box center [286, 122] width 69 height 8
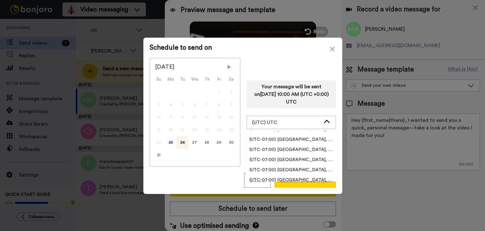
scroll to position [189, 0]
click at [300, 157] on span "(UTC-07:00) [GEOGRAPHIC_DATA], [GEOGRAPHIC_DATA]" at bounding box center [292, 158] width 92 height 6
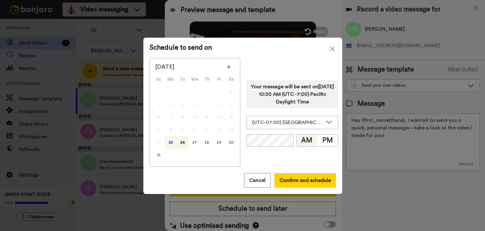
click at [171, 143] on div "25" at bounding box center [171, 142] width 12 height 13
click at [321, 175] on button "Confirm and schedule" at bounding box center [305, 180] width 62 height 15
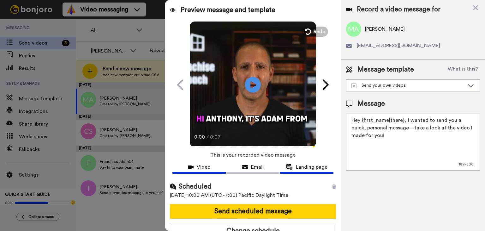
scroll to position [7, 0]
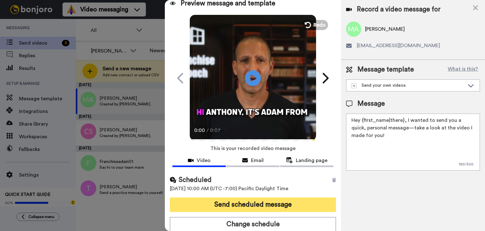
click at [269, 202] on button "Send scheduled message" at bounding box center [253, 204] width 166 height 15
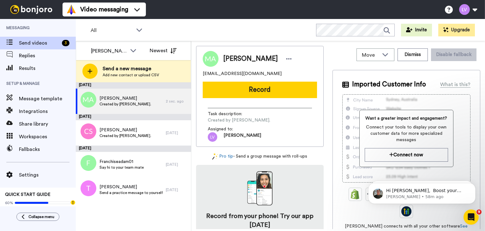
scroll to position [0, 0]
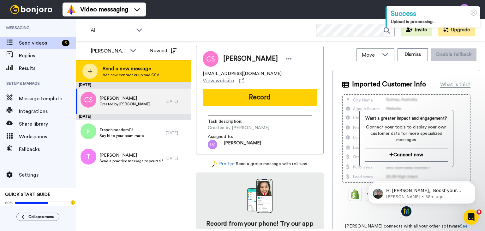
click at [153, 75] on span "Add new contact or upload CSV" at bounding box center [131, 74] width 57 height 5
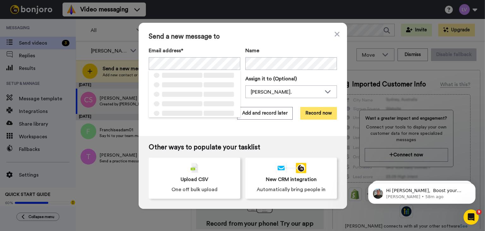
click at [317, 111] on button "Record now" at bounding box center [318, 113] width 37 height 13
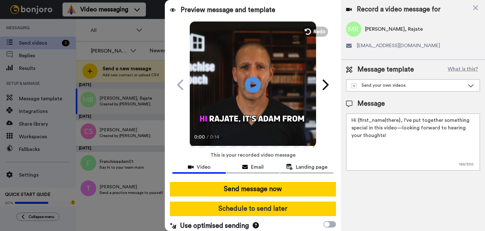
drag, startPoint x: 247, startPoint y: 214, endPoint x: 250, endPoint y: 210, distance: 5.5
click at [248, 214] on button "Schedule to send later" at bounding box center [253, 208] width 166 height 15
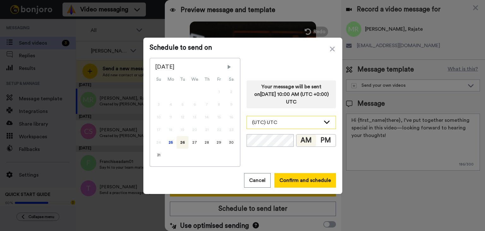
click at [289, 126] on div "(UTC) UTC" at bounding box center [291, 122] width 89 height 13
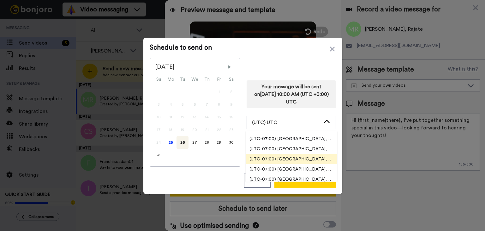
scroll to position [189, 0]
drag, startPoint x: 302, startPoint y: 157, endPoint x: 225, endPoint y: 148, distance: 78.1
click at [302, 157] on span "(UTC-07:00) [GEOGRAPHIC_DATA], [GEOGRAPHIC_DATA]" at bounding box center [292, 158] width 92 height 6
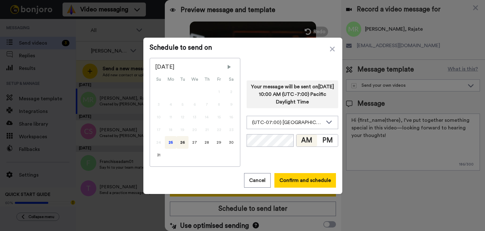
click at [170, 146] on div "25" at bounding box center [171, 142] width 12 height 13
click at [306, 176] on button "Confirm and schedule" at bounding box center [305, 180] width 62 height 15
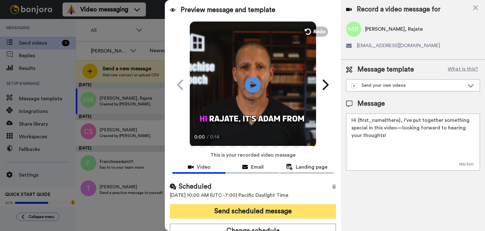
scroll to position [7, 0]
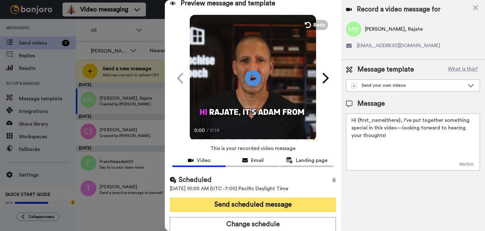
click at [268, 202] on button "Send scheduled message" at bounding box center [253, 204] width 166 height 15
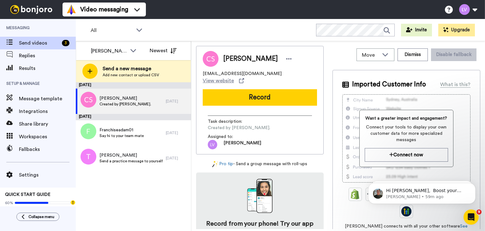
click at [139, 97] on span "[PERSON_NAME]" at bounding box center [125, 98] width 52 height 6
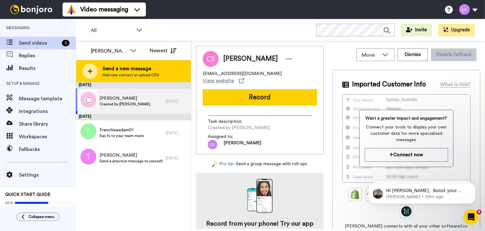
click at [151, 70] on span "Send a new message" at bounding box center [131, 69] width 57 height 8
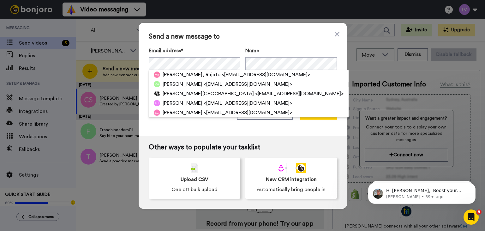
click at [273, 70] on div "Email address* [PERSON_NAME] <[EMAIL_ADDRESS][DOMAIN_NAME]> [PERSON_NAME] <[EMA…" at bounding box center [243, 72] width 188 height 51
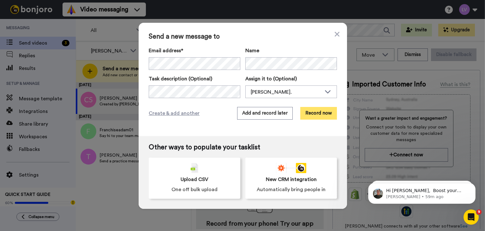
click at [319, 117] on button "Record now" at bounding box center [318, 113] width 37 height 13
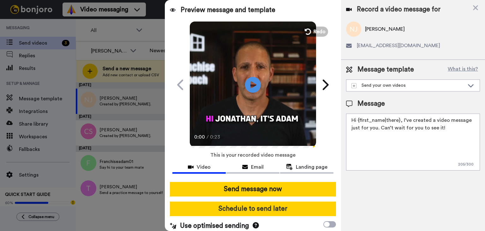
click at [274, 207] on button "Schedule to send later" at bounding box center [253, 208] width 166 height 15
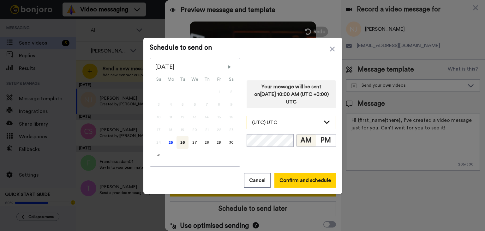
click at [296, 122] on div "(UTC) UTC" at bounding box center [286, 122] width 69 height 8
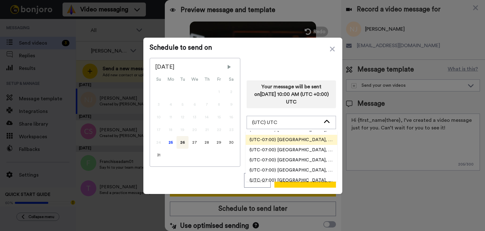
scroll to position [189, 0]
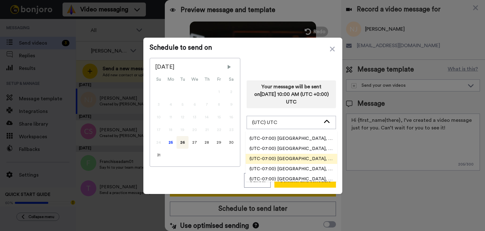
click at [303, 163] on li "(UTC-07:00) [GEOGRAPHIC_DATA], [GEOGRAPHIC_DATA]" at bounding box center [292, 158] width 92 height 10
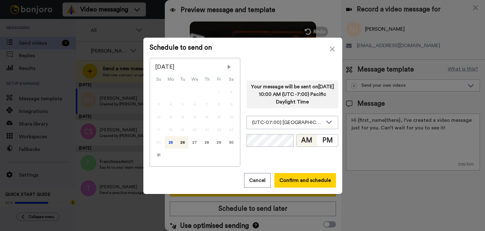
click at [170, 144] on div "25" at bounding box center [171, 142] width 12 height 13
click at [317, 181] on button "Confirm and schedule" at bounding box center [305, 180] width 62 height 15
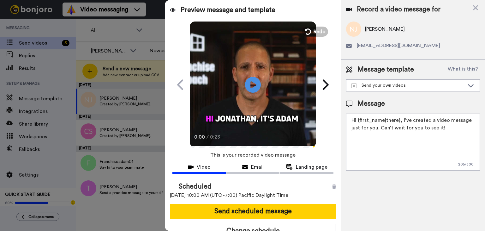
scroll to position [7, 0]
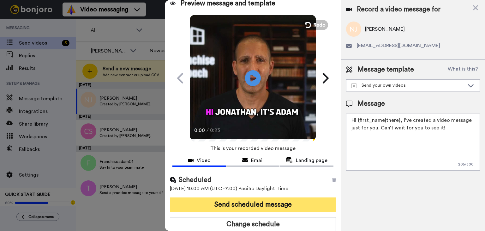
click at [288, 201] on button "Send scheduled message" at bounding box center [253, 204] width 166 height 15
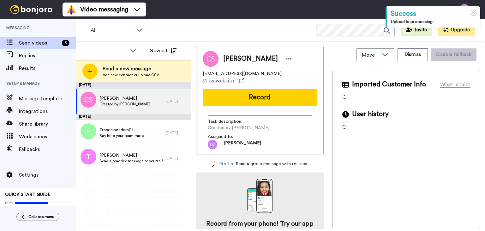
click at [174, 73] on div "Send a new message Add new contact or upload CSV" at bounding box center [133, 71] width 115 height 22
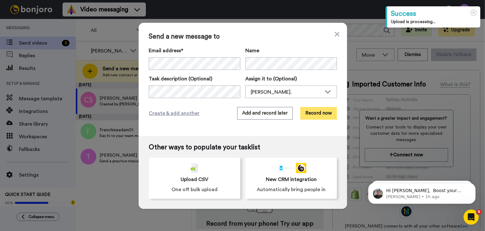
click at [320, 110] on button "Record now" at bounding box center [318, 113] width 37 height 13
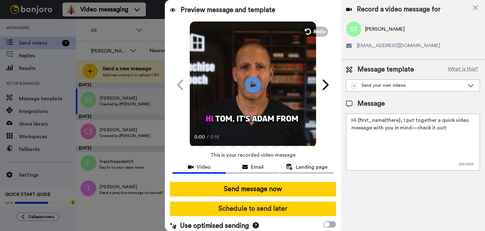
click at [258, 203] on button "Schedule to send later" at bounding box center [253, 208] width 166 height 15
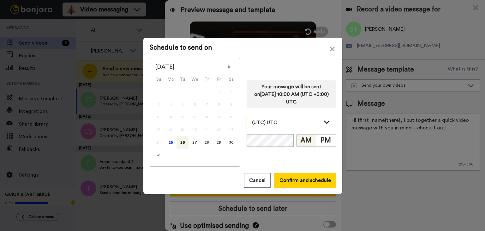
click at [297, 124] on div "(UTC) UTC" at bounding box center [286, 122] width 69 height 8
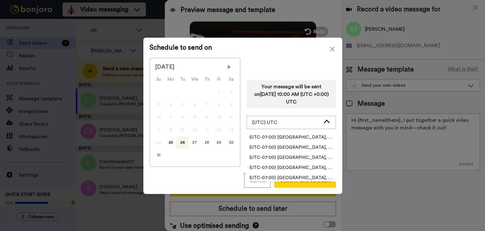
scroll to position [189, 0]
click at [288, 159] on span "(UTC-07:00) [GEOGRAPHIC_DATA], [GEOGRAPHIC_DATA]" at bounding box center [292, 158] width 92 height 6
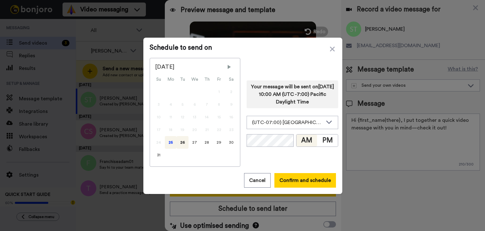
click at [165, 141] on div "25" at bounding box center [171, 142] width 12 height 13
click at [303, 174] on button "Confirm and schedule" at bounding box center [305, 180] width 62 height 15
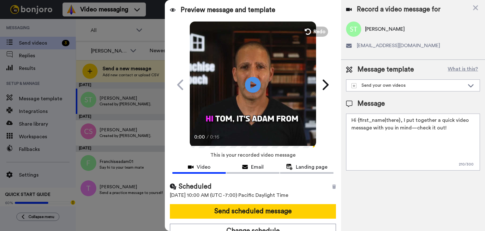
scroll to position [7, 0]
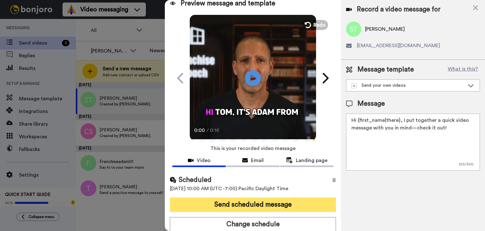
click at [272, 199] on button "Send scheduled message" at bounding box center [253, 204] width 166 height 15
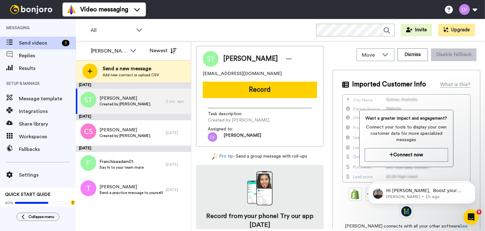
scroll to position [0, 0]
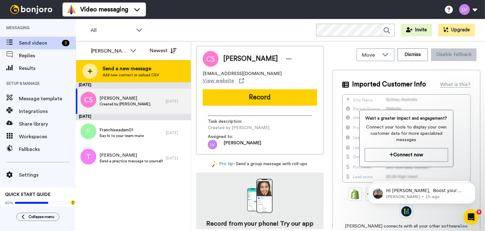
click at [129, 62] on div "Send a new message Add new contact or upload CSV" at bounding box center [133, 71] width 115 height 22
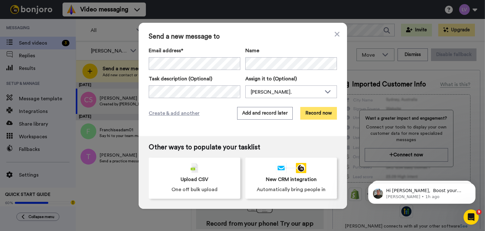
click at [314, 117] on button "Record now" at bounding box center [318, 113] width 37 height 13
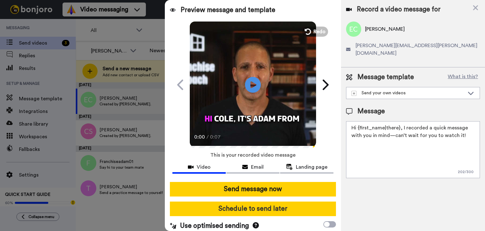
click at [270, 205] on button "Schedule to send later" at bounding box center [253, 208] width 166 height 15
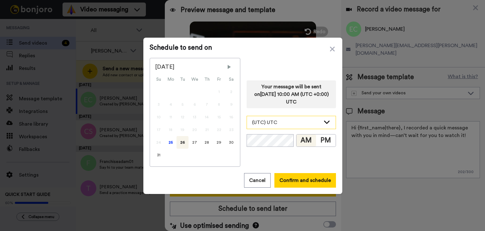
click at [285, 122] on div "(UTC) UTC" at bounding box center [286, 122] width 69 height 8
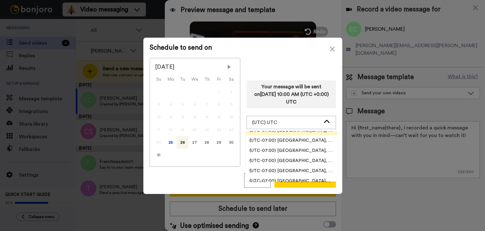
scroll to position [189, 0]
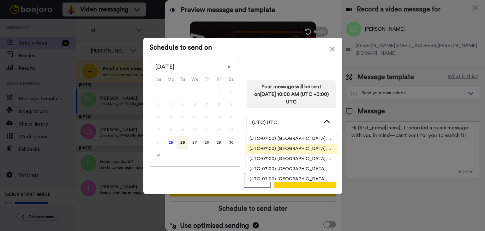
click at [299, 157] on span "(UTC-07:00) [GEOGRAPHIC_DATA], [GEOGRAPHIC_DATA]" at bounding box center [292, 158] width 92 height 6
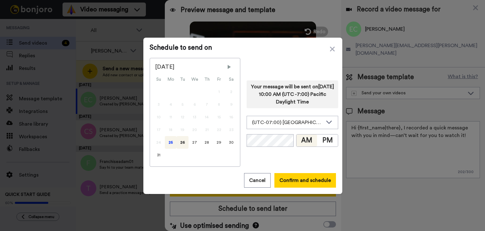
click at [172, 141] on div "25" at bounding box center [171, 142] width 12 height 13
click at [314, 175] on button "Confirm and schedule" at bounding box center [305, 180] width 62 height 15
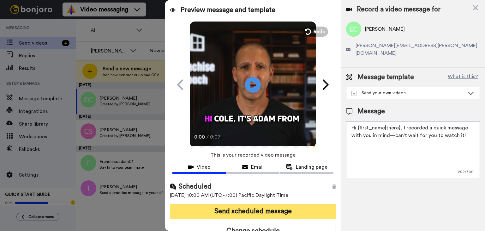
scroll to position [7, 0]
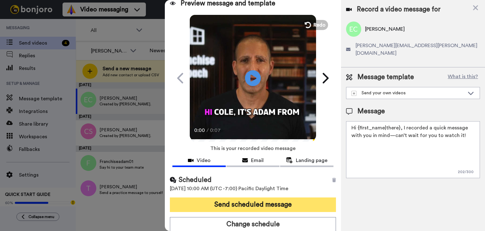
click at [293, 202] on button "Send scheduled message" at bounding box center [253, 204] width 166 height 15
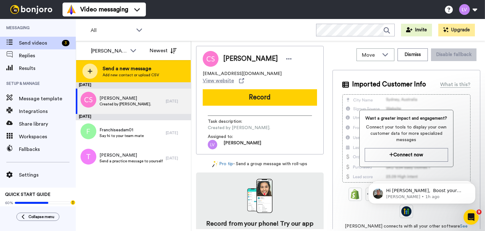
click at [123, 66] on span "Send a new message" at bounding box center [131, 69] width 57 height 8
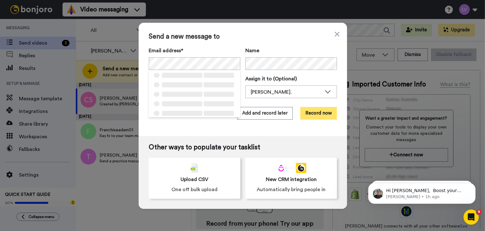
click at [311, 115] on button "Record now" at bounding box center [318, 113] width 37 height 13
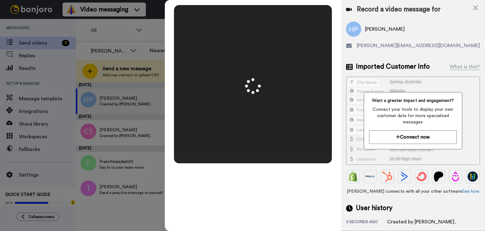
click at [308, 135] on video at bounding box center [253, 84] width 316 height 158
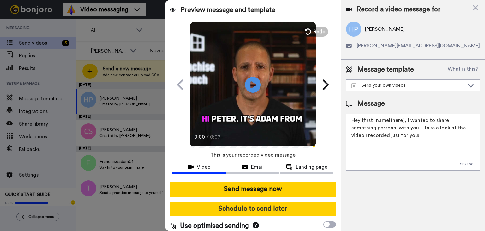
click at [278, 204] on button "Schedule to send later" at bounding box center [253, 208] width 166 height 15
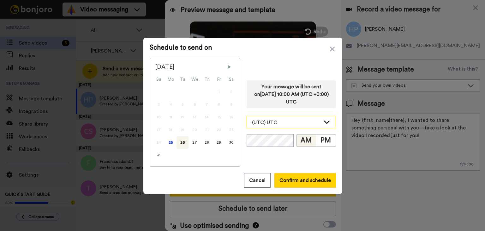
click at [293, 122] on div "(UTC) UTC" at bounding box center [286, 122] width 69 height 8
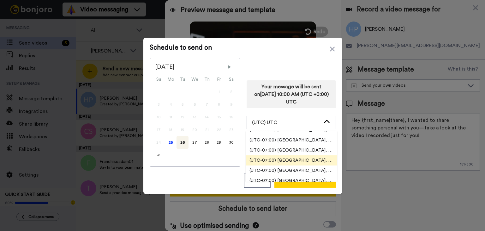
scroll to position [189, 0]
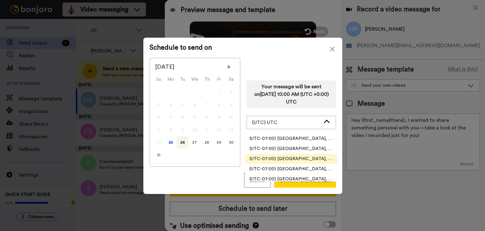
click at [299, 156] on span "(UTC-07:00) [GEOGRAPHIC_DATA], [GEOGRAPHIC_DATA]" at bounding box center [292, 158] width 92 height 6
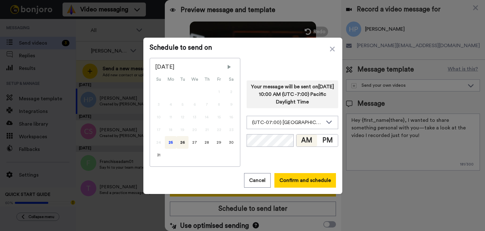
click at [172, 143] on div "25" at bounding box center [171, 142] width 12 height 13
click at [324, 174] on button "Confirm and schedule" at bounding box center [305, 180] width 62 height 15
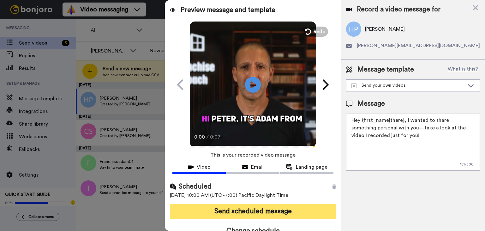
scroll to position [7, 0]
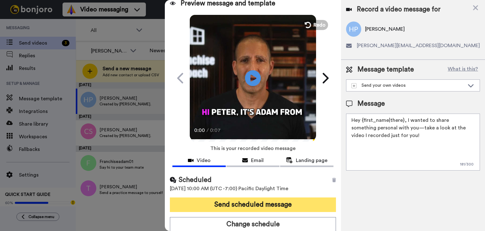
click at [290, 203] on button "Send scheduled message" at bounding box center [253, 204] width 166 height 15
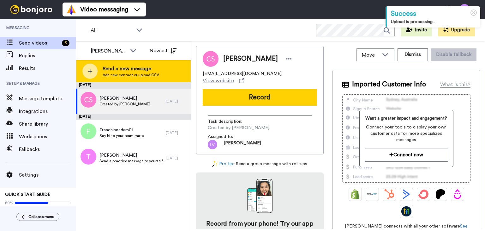
click at [133, 68] on span "Send a new message" at bounding box center [131, 69] width 57 height 8
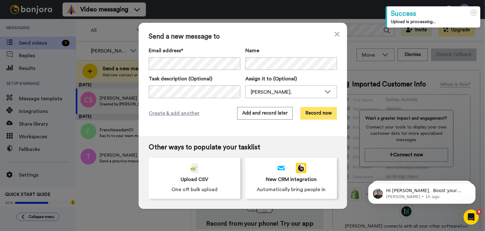
click at [321, 112] on button "Record now" at bounding box center [318, 113] width 37 height 13
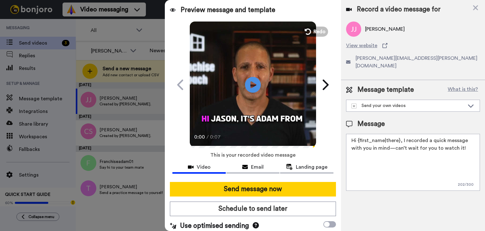
click at [269, 199] on div "Send message now Schedule to send later Use optimised sending" at bounding box center [253, 206] width 176 height 59
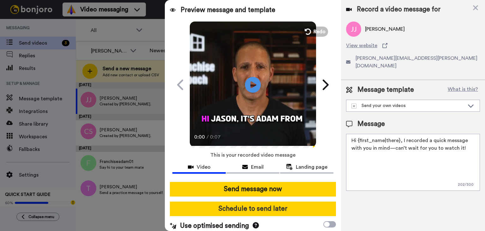
click at [268, 206] on button "Schedule to send later" at bounding box center [253, 208] width 166 height 15
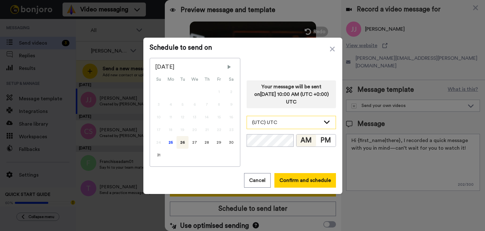
click at [293, 116] on div "(UTC) UTC" at bounding box center [291, 122] width 89 height 13
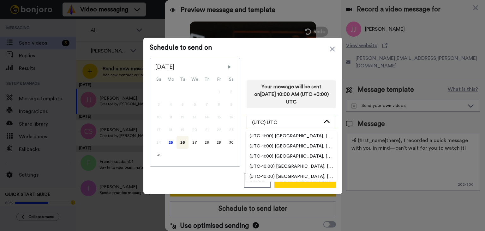
click at [293, 119] on div "(UTC) UTC" at bounding box center [286, 122] width 69 height 8
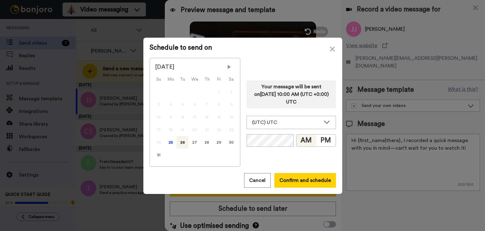
click at [296, 130] on div "Your message will be sent on 26th August 2025, 10:00 AM (UTC +0:00) UTC (UTC) U…" at bounding box center [291, 112] width 89 height 109
click at [296, 120] on div "(UTC) UTC" at bounding box center [286, 122] width 69 height 8
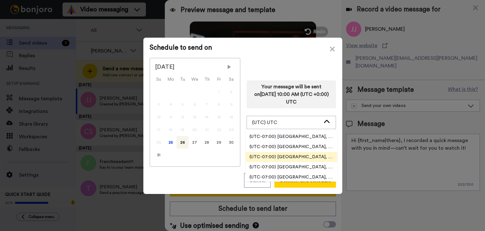
scroll to position [189, 0]
click at [309, 159] on span "(UTC-07:00) [GEOGRAPHIC_DATA], [GEOGRAPHIC_DATA]" at bounding box center [292, 158] width 92 height 6
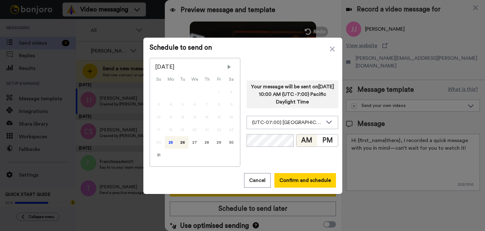
click at [168, 143] on div "25" at bounding box center [171, 142] width 12 height 13
click at [321, 181] on button "Confirm and schedule" at bounding box center [305, 180] width 62 height 15
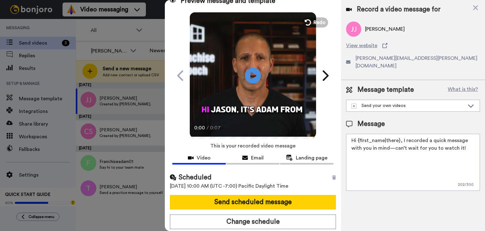
scroll to position [12, 0]
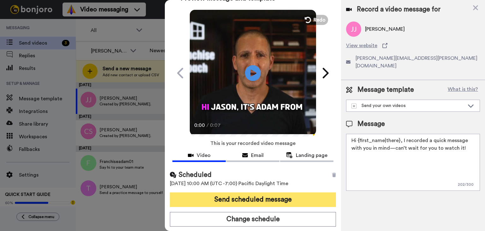
click at [272, 195] on button "Send scheduled message" at bounding box center [253, 199] width 166 height 15
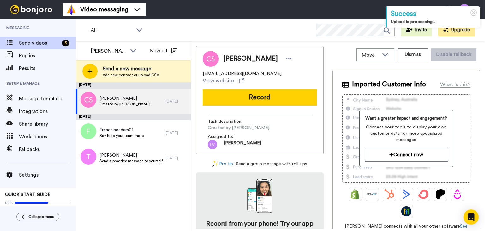
click at [121, 57] on div "[PERSON_NAME]. All members [PERSON_NAME]. [PERSON_NAME] Newest" at bounding box center [133, 50] width 115 height 19
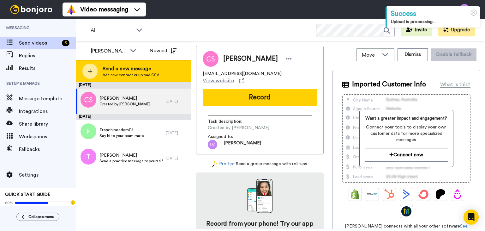
click at [121, 65] on span "Send a new message" at bounding box center [131, 69] width 57 height 8
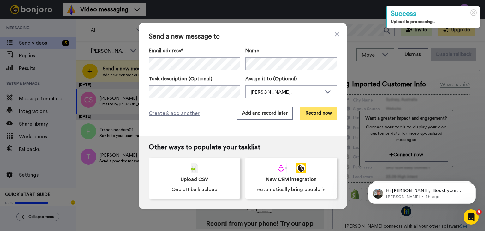
click at [328, 111] on button "Record now" at bounding box center [318, 113] width 37 height 13
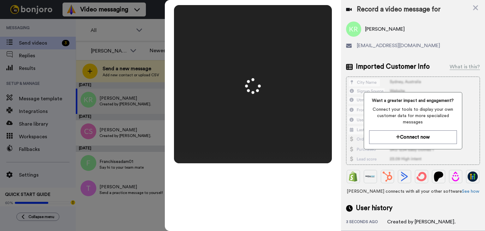
click at [272, 123] on video at bounding box center [253, 84] width 316 height 158
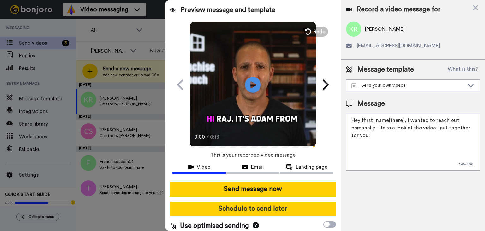
click at [259, 202] on button "Schedule to send later" at bounding box center [253, 208] width 166 height 15
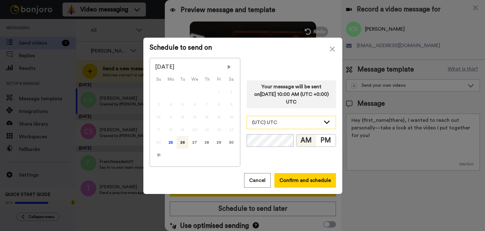
click at [288, 127] on div "(UTC) UTC" at bounding box center [291, 122] width 89 height 13
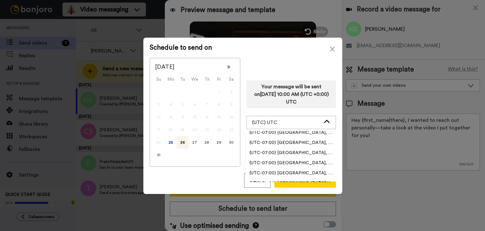
scroll to position [189, 0]
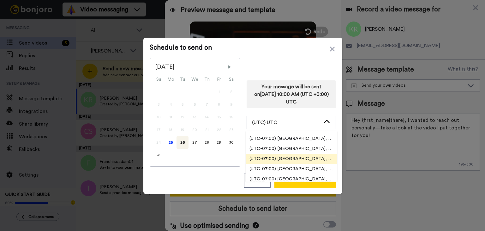
click at [298, 156] on span "(UTC-07:00) [GEOGRAPHIC_DATA], [GEOGRAPHIC_DATA]" at bounding box center [292, 158] width 92 height 6
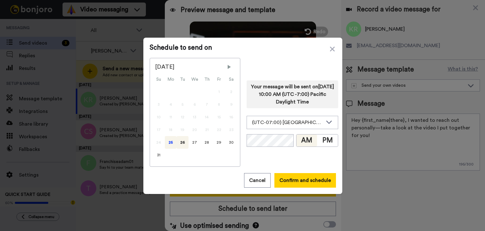
click at [166, 141] on div "25" at bounding box center [171, 142] width 12 height 13
click at [307, 181] on button "Confirm and schedule" at bounding box center [305, 180] width 62 height 15
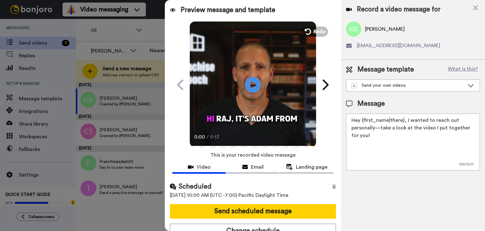
scroll to position [7, 0]
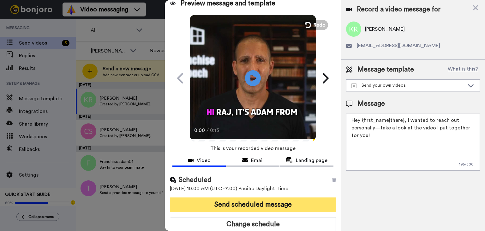
click at [267, 202] on button "Send scheduled message" at bounding box center [253, 204] width 166 height 15
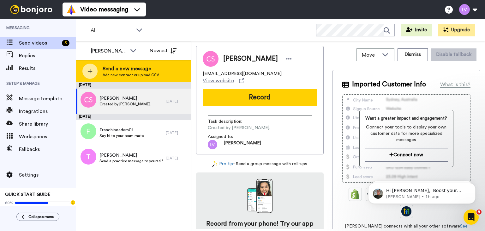
click at [138, 67] on span "Send a new message" at bounding box center [131, 69] width 57 height 8
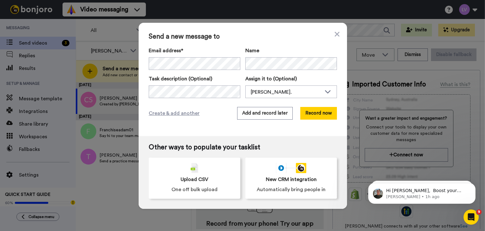
click at [323, 105] on div "Send a new message to Email address* ‌ ‌ ‌ ‌ ‌ ‌ ‌ ‌ ‌ ‌ ‌ ‌ ‌ ‌ ‌ Name Task de…" at bounding box center [243, 79] width 208 height 113
click at [322, 111] on button "Record now" at bounding box center [318, 113] width 37 height 13
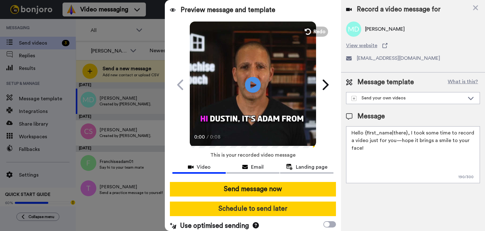
click at [261, 207] on button "Schedule to send later" at bounding box center [253, 208] width 166 height 15
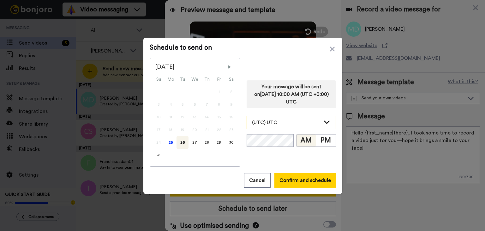
click at [292, 122] on div "(UTC) UTC" at bounding box center [286, 122] width 69 height 8
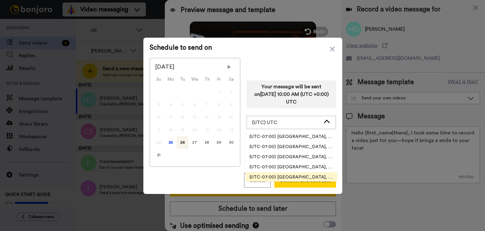
scroll to position [189, 0]
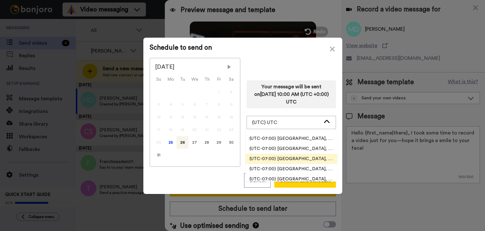
click at [296, 160] on span "(UTC-07:00) [GEOGRAPHIC_DATA], [GEOGRAPHIC_DATA]" at bounding box center [292, 158] width 92 height 6
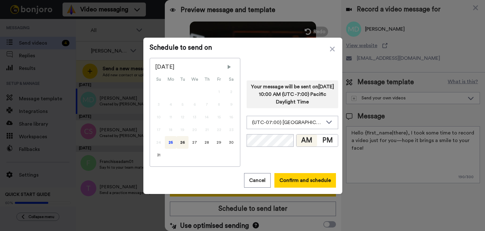
click at [169, 140] on div "25" at bounding box center [171, 142] width 12 height 13
click at [299, 183] on button "Confirm and schedule" at bounding box center [305, 180] width 62 height 15
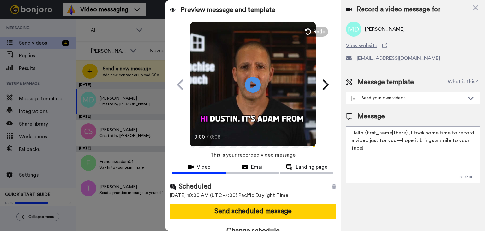
scroll to position [7, 0]
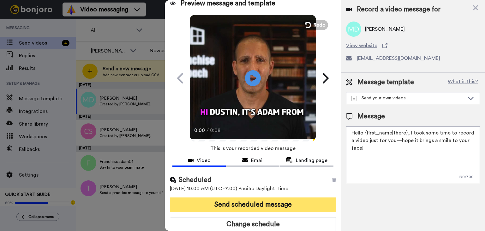
click at [283, 202] on button "Send scheduled message" at bounding box center [253, 204] width 166 height 15
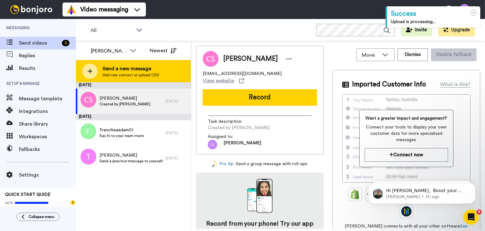
click at [162, 60] on div "Send a new message Add new contact or upload CSV" at bounding box center [133, 71] width 115 height 22
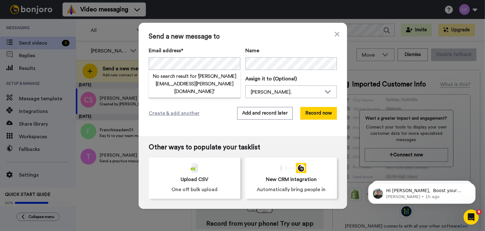
click at [195, 103] on div "Send a new message to Email address* No search result for ‘ curtis.mcgee@gmail.…" at bounding box center [243, 79] width 208 height 113
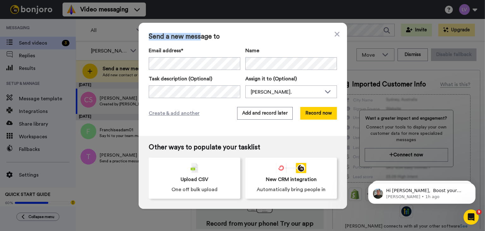
drag, startPoint x: 137, startPoint y: 29, endPoint x: 196, endPoint y: 39, distance: 60.6
click at [196, 39] on div "Send a new message to Email address* No search result for ‘ curtis.mcgee@gmail.…" at bounding box center [243, 79] width 208 height 113
click at [314, 114] on button "Record now" at bounding box center [318, 113] width 37 height 13
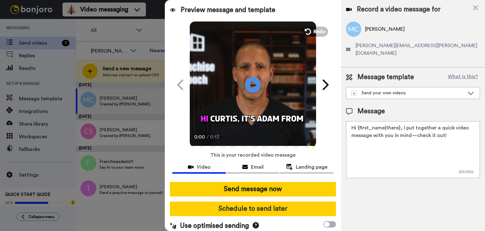
click at [277, 205] on button "Schedule to send later" at bounding box center [253, 208] width 166 height 15
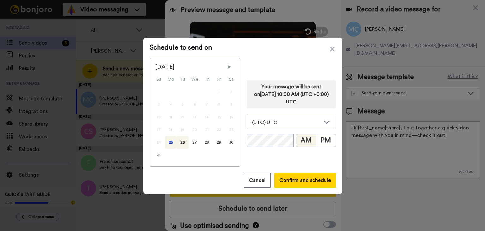
click at [168, 141] on div "25" at bounding box center [171, 142] width 12 height 13
click at [285, 124] on div "(UTC) UTC" at bounding box center [286, 122] width 69 height 8
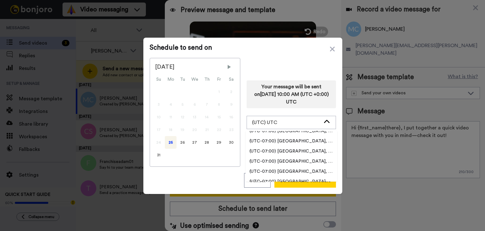
scroll to position [189, 0]
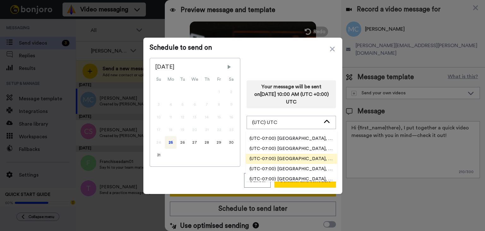
click at [304, 158] on span "(UTC-07:00) [GEOGRAPHIC_DATA], [GEOGRAPHIC_DATA]" at bounding box center [292, 158] width 92 height 6
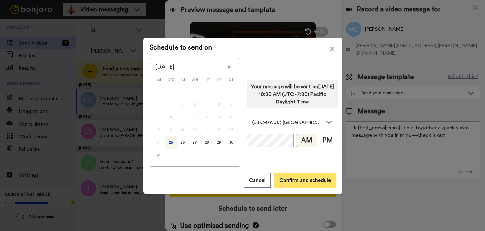
click at [298, 182] on button "Confirm and schedule" at bounding box center [305, 180] width 62 height 15
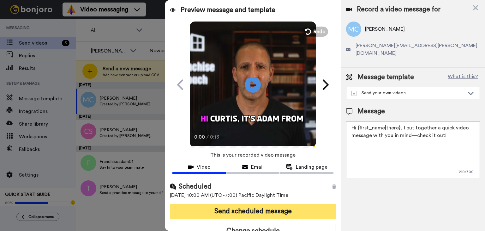
scroll to position [7, 0]
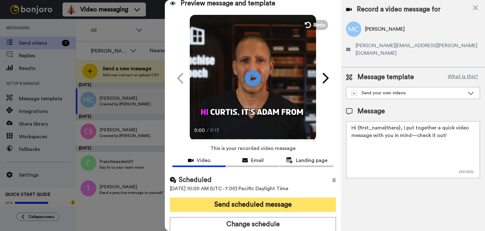
click at [272, 202] on button "Send scheduled message" at bounding box center [253, 204] width 166 height 15
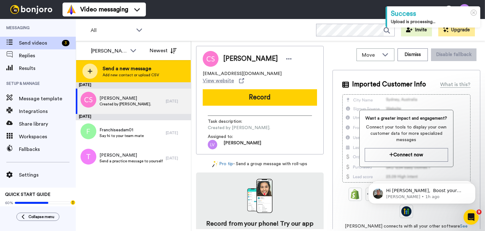
click at [116, 64] on div "Send a new message Add new contact or upload CSV" at bounding box center [133, 71] width 115 height 22
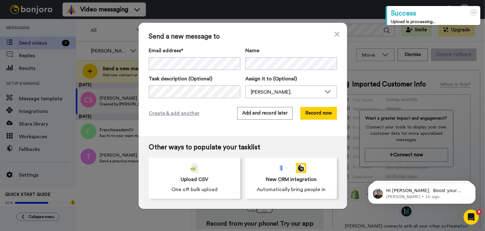
click at [264, 71] on div "Email address* [PERSON_NAME] <[PERSON_NAME][EMAIL_ADDRESS][PERSON_NAME][DOMAIN_…" at bounding box center [243, 72] width 188 height 51
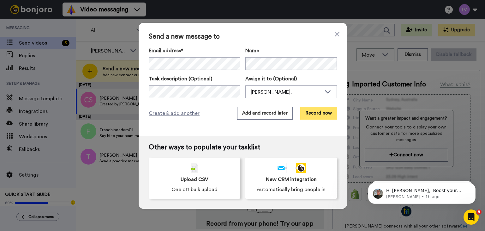
click at [317, 113] on button "Record now" at bounding box center [318, 113] width 37 height 13
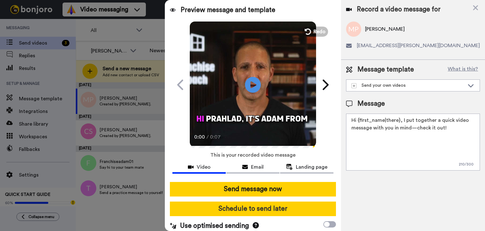
click at [256, 207] on button "Schedule to send later" at bounding box center [253, 208] width 166 height 15
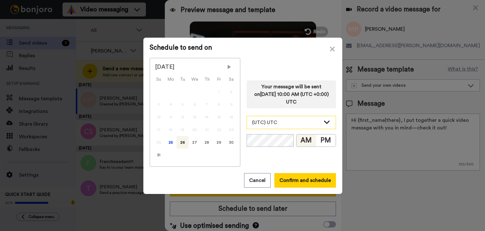
click at [299, 118] on div "(UTC) UTC" at bounding box center [291, 122] width 89 height 13
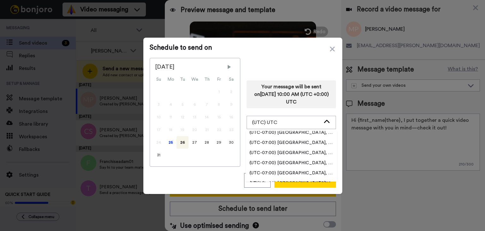
scroll to position [189, 0]
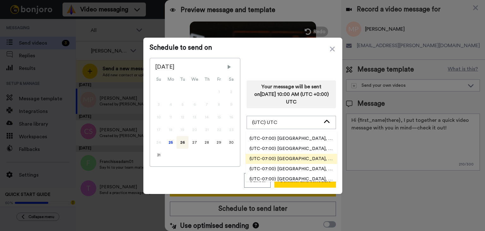
drag, startPoint x: 302, startPoint y: 159, endPoint x: 201, endPoint y: 143, distance: 102.2
click at [302, 159] on span "(UTC-07:00) [GEOGRAPHIC_DATA], [GEOGRAPHIC_DATA]" at bounding box center [292, 158] width 92 height 6
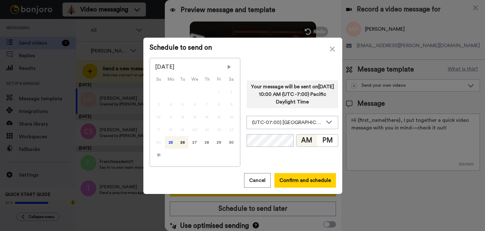
click at [171, 141] on div "25" at bounding box center [171, 142] width 12 height 13
click at [312, 177] on button "Confirm and schedule" at bounding box center [305, 180] width 62 height 15
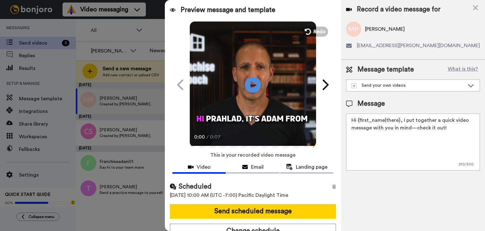
scroll to position [7, 0]
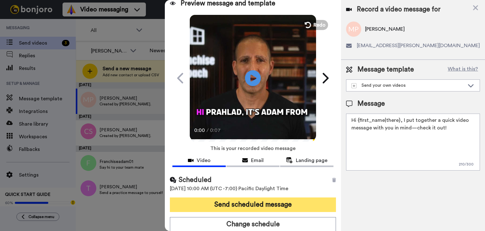
click at [286, 202] on button "Send scheduled message" at bounding box center [253, 204] width 166 height 15
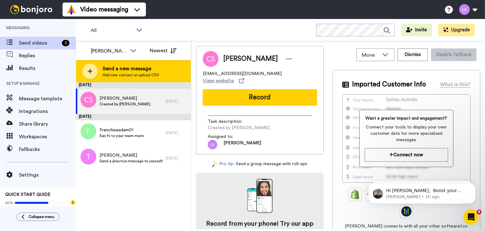
click at [143, 73] on span "Add new contact or upload CSV" at bounding box center [131, 74] width 57 height 5
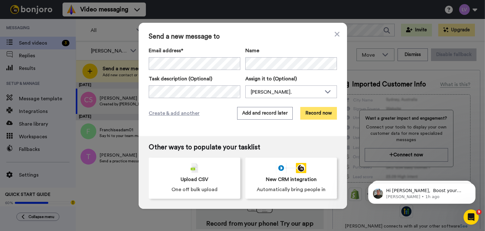
click at [308, 114] on button "Record now" at bounding box center [318, 113] width 37 height 13
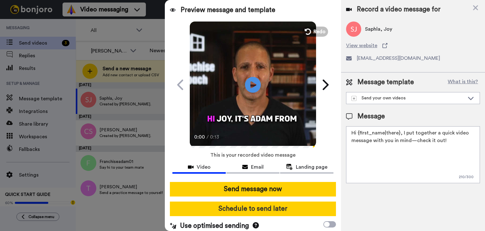
click at [290, 208] on button "Schedule to send later" at bounding box center [253, 208] width 166 height 15
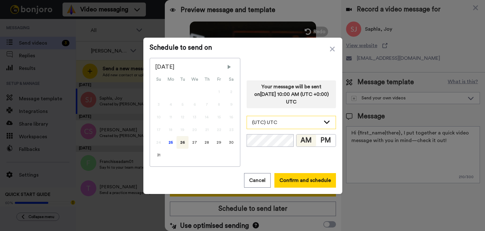
click at [298, 123] on div "(UTC) UTC" at bounding box center [286, 122] width 69 height 8
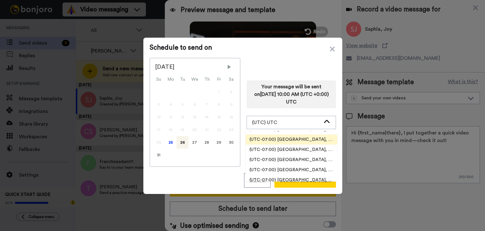
scroll to position [189, 0]
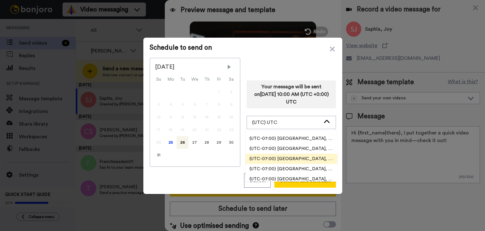
click at [303, 160] on span "(UTC-07:00) [GEOGRAPHIC_DATA], [GEOGRAPHIC_DATA]" at bounding box center [292, 158] width 92 height 6
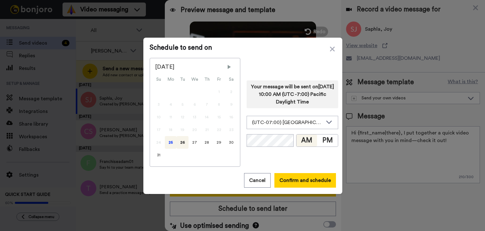
click at [171, 140] on div "25" at bounding box center [171, 142] width 12 height 13
click at [307, 180] on button "Confirm and schedule" at bounding box center [305, 180] width 62 height 15
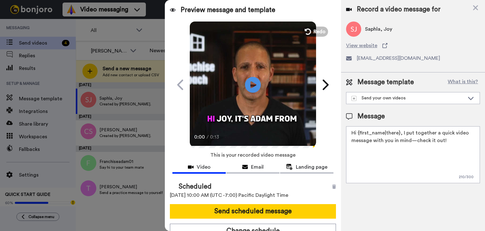
scroll to position [7, 0]
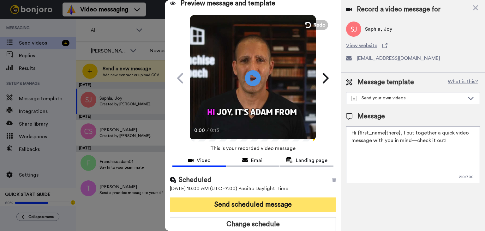
click at [277, 201] on button "Send scheduled message" at bounding box center [253, 204] width 166 height 15
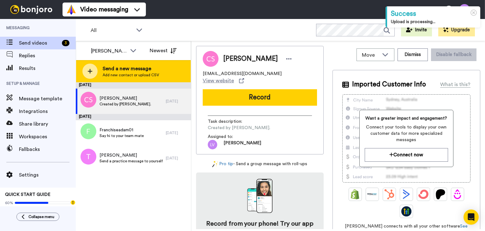
click at [157, 61] on div "Send a new message Add new contact or upload CSV" at bounding box center [133, 71] width 115 height 22
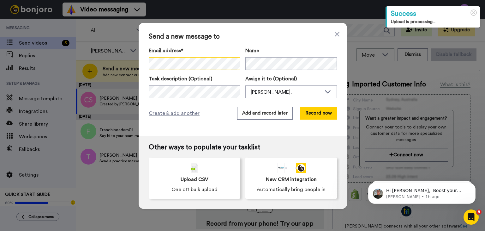
click at [144, 63] on div "Send a new message to Email address* Saphla, Joy <joy.saphla@moraeglobal.com> S…" at bounding box center [243, 79] width 208 height 113
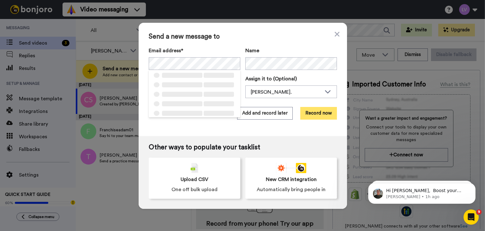
click at [321, 108] on button "Record now" at bounding box center [318, 113] width 37 height 13
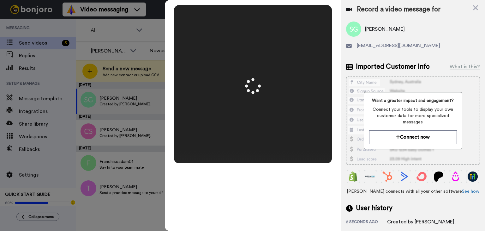
click at [279, 137] on video at bounding box center [253, 84] width 316 height 158
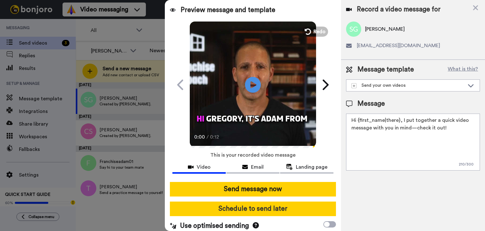
click at [267, 210] on button "Schedule to send later" at bounding box center [253, 208] width 166 height 15
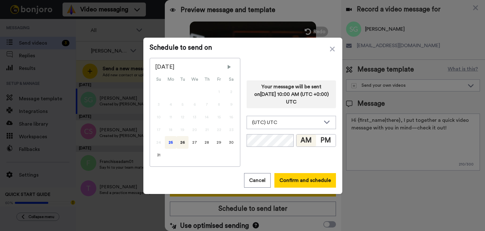
click at [171, 144] on div "25" at bounding box center [171, 142] width 12 height 13
click at [295, 126] on div "(UTC) UTC" at bounding box center [291, 122] width 89 height 13
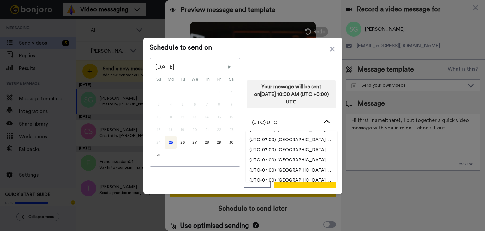
scroll to position [189, 0]
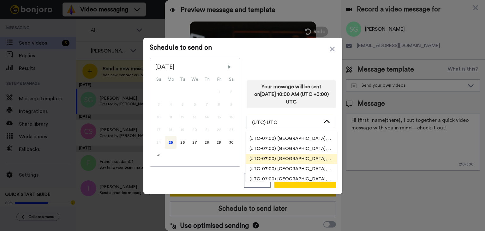
click at [296, 159] on span "(UTC-07:00) [GEOGRAPHIC_DATA], [GEOGRAPHIC_DATA]" at bounding box center [292, 158] width 92 height 6
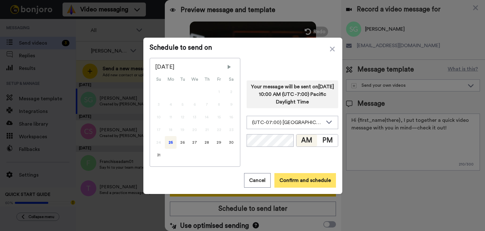
click at [295, 180] on button "Confirm and schedule" at bounding box center [305, 180] width 62 height 15
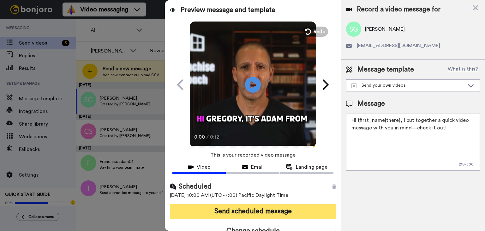
scroll to position [7, 0]
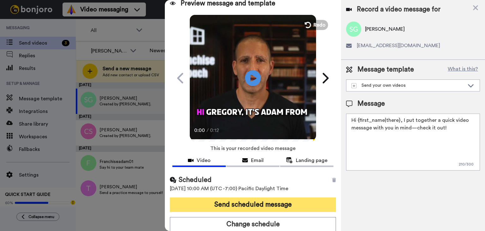
click at [279, 201] on button "Send scheduled message" at bounding box center [253, 204] width 166 height 15
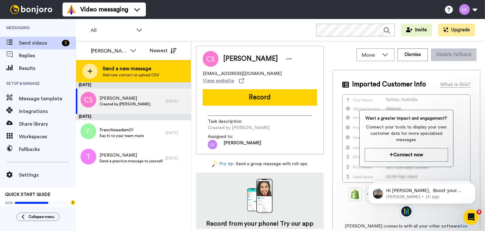
click at [141, 71] on span "Send a new message" at bounding box center [131, 69] width 57 height 8
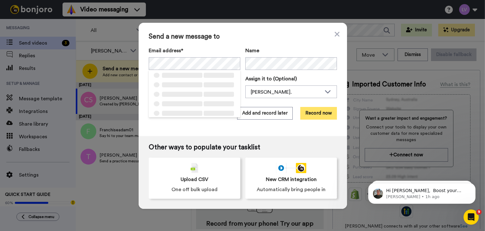
drag, startPoint x: 314, startPoint y: 119, endPoint x: 317, endPoint y: 115, distance: 5.5
click at [314, 119] on div "Send a new message to Email address* ‌ ‌ ‌ ‌ ‌ ‌ ‌ ‌ ‌ ‌ ‌ ‌ ‌ ‌ ‌ Name Task de…" at bounding box center [243, 79] width 208 height 113
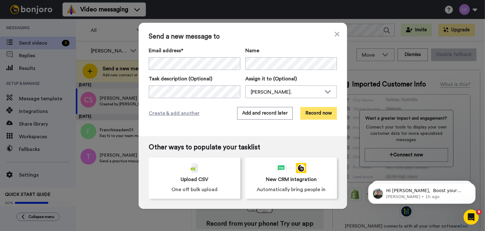
click at [319, 111] on button "Record now" at bounding box center [318, 113] width 37 height 13
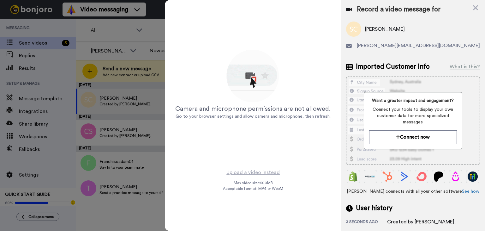
click at [281, 26] on div "Camera and microphone permissions are not allowed. Go to your browser settings …" at bounding box center [253, 84] width 158 height 158
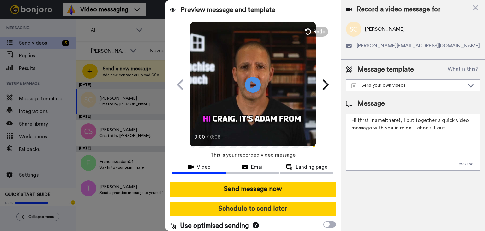
click at [267, 212] on button "Schedule to send later" at bounding box center [253, 208] width 166 height 15
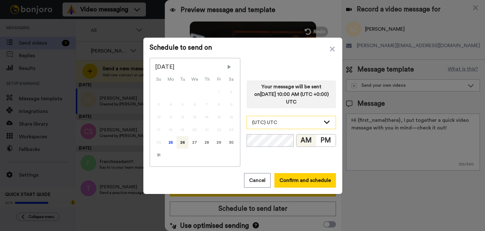
click at [290, 125] on div "(UTC) UTC" at bounding box center [286, 122] width 69 height 8
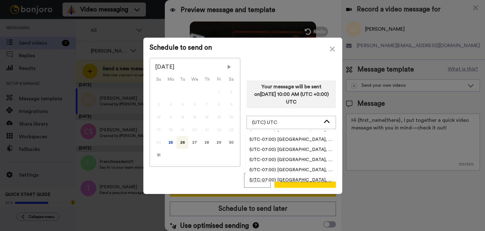
scroll to position [189, 0]
click at [290, 156] on span "(UTC-07:00) [GEOGRAPHIC_DATA], [GEOGRAPHIC_DATA]" at bounding box center [292, 158] width 92 height 6
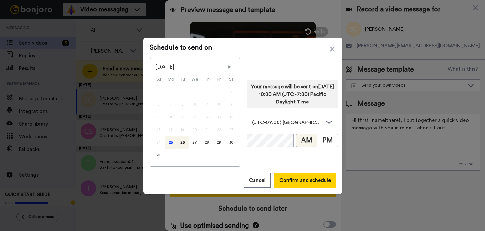
click at [165, 138] on div "25" at bounding box center [171, 142] width 12 height 13
click at [309, 176] on button "Confirm and schedule" at bounding box center [305, 180] width 62 height 15
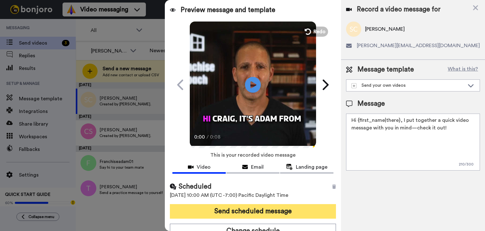
scroll to position [7, 0]
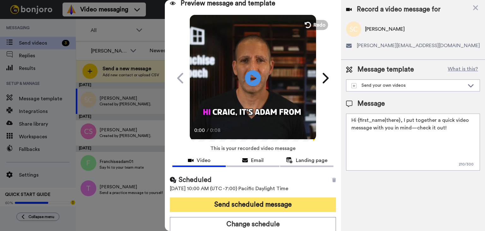
click at [273, 198] on button "Send scheduled message" at bounding box center [253, 204] width 166 height 15
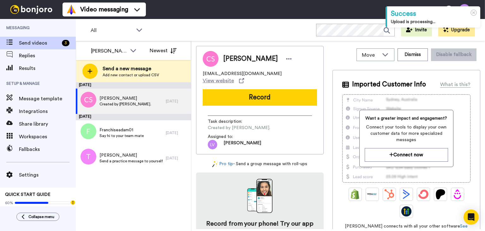
click at [132, 83] on div "[PERSON_NAME]. All members [PERSON_NAME]. [PERSON_NAME] Newest Send a new messa…" at bounding box center [134, 135] width 116 height 189
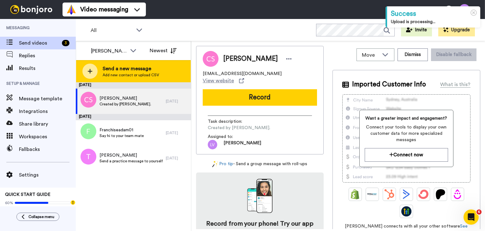
click at [144, 72] on span "Send a new message" at bounding box center [131, 69] width 57 height 8
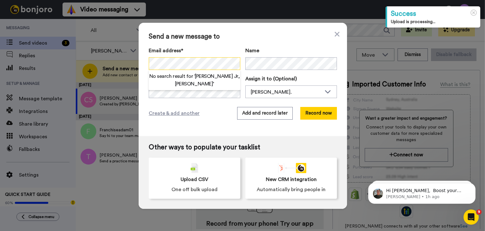
click at [129, 65] on div "Send a new message to Email address* No search result for ‘ [PERSON_NAME] Jr, […" at bounding box center [242, 115] width 485 height 231
click at [99, 63] on div "Send a new message to Email address* No search result for ‘ [PERSON_NAME] Jr, […" at bounding box center [242, 115] width 485 height 231
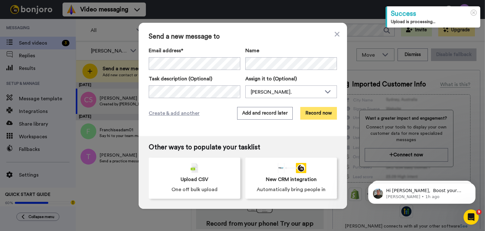
click at [326, 113] on button "Record now" at bounding box center [318, 113] width 37 height 13
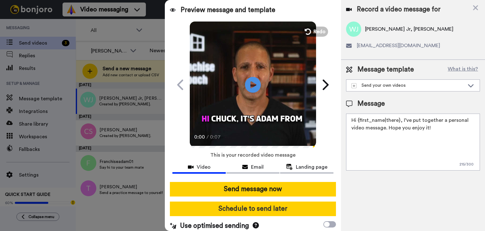
drag, startPoint x: 275, startPoint y: 213, endPoint x: 268, endPoint y: 210, distance: 7.6
click at [268, 210] on button "Schedule to send later" at bounding box center [253, 208] width 166 height 15
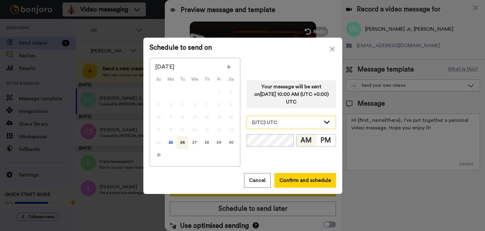
click at [298, 124] on div "(UTC) UTC" at bounding box center [286, 122] width 69 height 8
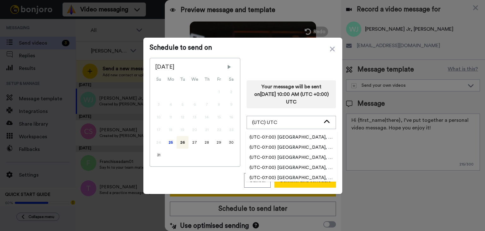
scroll to position [189, 0]
drag, startPoint x: 297, startPoint y: 153, endPoint x: 304, endPoint y: 142, distance: 13.0
click at [304, 142] on ul "(UTC-11:00) Pacific, Midway (UTC-11:00) Pacific, Niue (UTC-11:00) Pacific, Pago…" at bounding box center [292, 156] width 92 height 51
click at [302, 157] on span "(UTC-07:00) [GEOGRAPHIC_DATA], [GEOGRAPHIC_DATA]" at bounding box center [292, 158] width 92 height 6
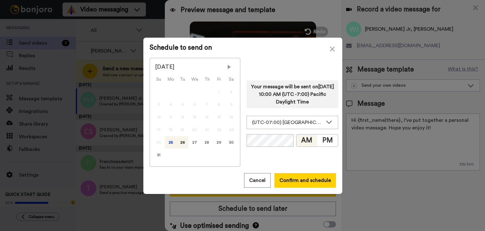
click at [169, 141] on div "25" at bounding box center [171, 142] width 12 height 13
click at [297, 178] on button "Confirm and schedule" at bounding box center [305, 180] width 62 height 15
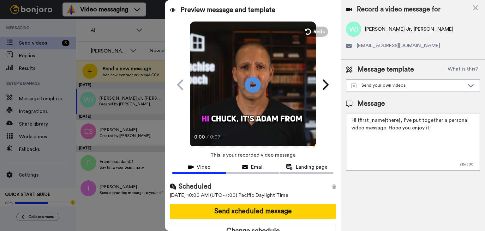
scroll to position [7, 0]
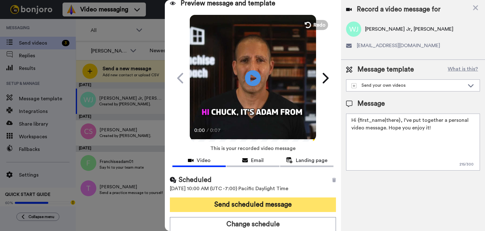
click at [283, 202] on button "Send scheduled message" at bounding box center [253, 204] width 166 height 15
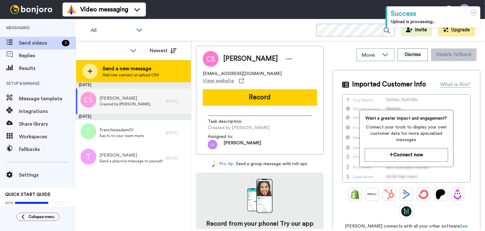
click at [109, 76] on span "Add new contact or upload CSV" at bounding box center [131, 74] width 57 height 5
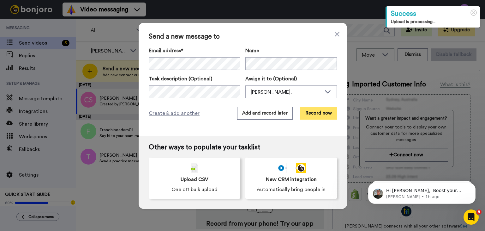
click at [303, 112] on button "Record now" at bounding box center [318, 113] width 37 height 13
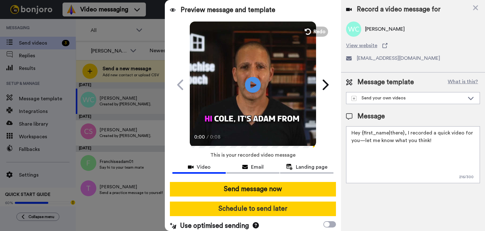
click at [251, 208] on button "Schedule to send later" at bounding box center [253, 208] width 166 height 15
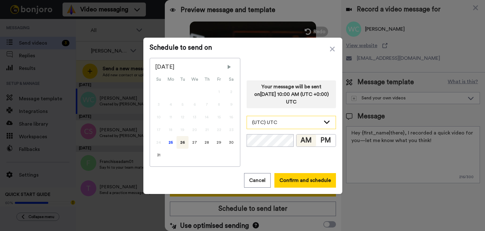
click at [294, 124] on div "(UTC) UTC" at bounding box center [286, 122] width 69 height 8
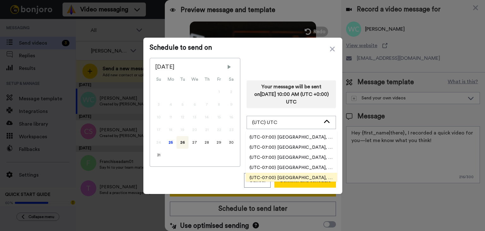
scroll to position [189, 0]
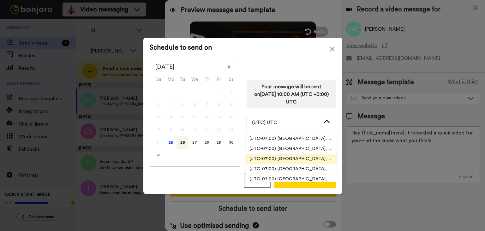
click at [302, 154] on li "(UTC-07:00) [GEOGRAPHIC_DATA], [GEOGRAPHIC_DATA]" at bounding box center [292, 158] width 92 height 10
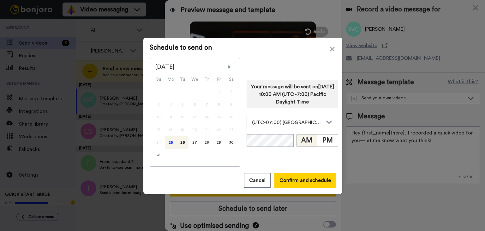
click at [169, 140] on div "25" at bounding box center [171, 142] width 12 height 13
click at [309, 179] on button "Confirm and schedule" at bounding box center [305, 180] width 62 height 15
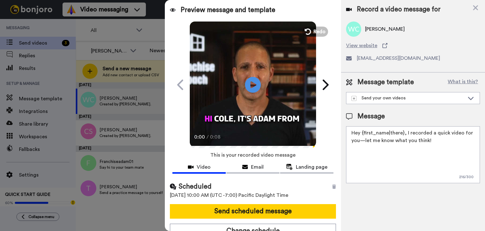
scroll to position [7, 0]
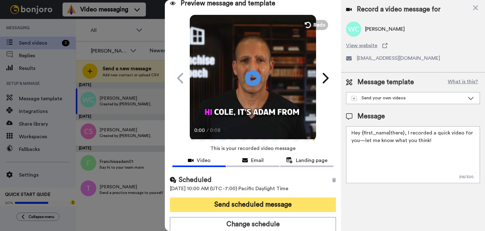
click at [268, 201] on button "Send scheduled message" at bounding box center [253, 204] width 166 height 15
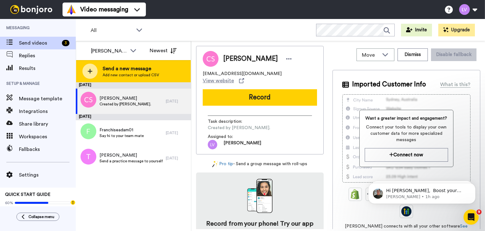
click at [141, 69] on span "Send a new message" at bounding box center [131, 69] width 57 height 8
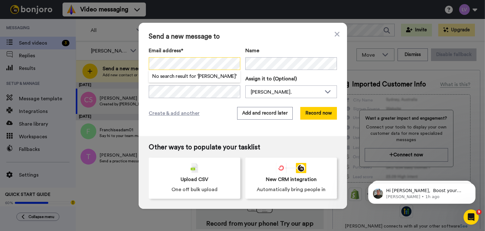
click at [132, 66] on div "Send a new message to Email address* No search result for ‘ [PERSON_NAME] ’ Nam…" at bounding box center [242, 115] width 485 height 231
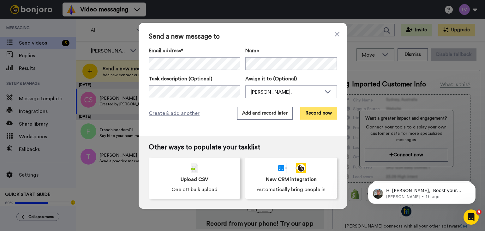
click at [322, 114] on button "Record now" at bounding box center [318, 113] width 37 height 13
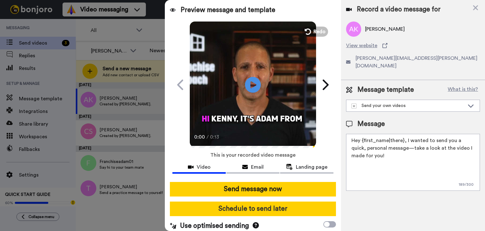
click at [272, 209] on button "Schedule to send later" at bounding box center [253, 208] width 166 height 15
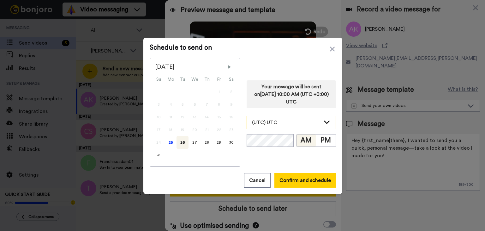
click at [291, 118] on div "(UTC) UTC" at bounding box center [286, 122] width 69 height 8
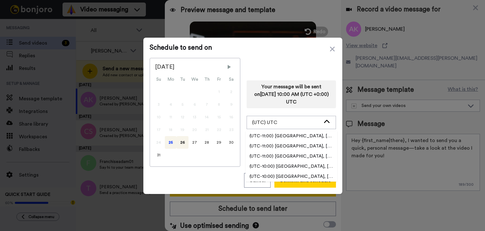
click at [165, 142] on div "25" at bounding box center [171, 142] width 12 height 13
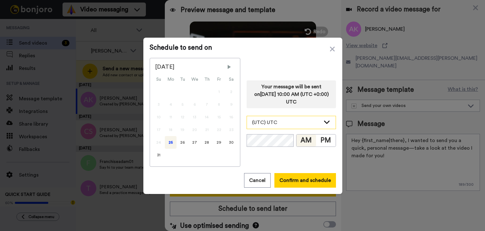
click at [298, 120] on div "(UTC) UTC" at bounding box center [286, 122] width 69 height 8
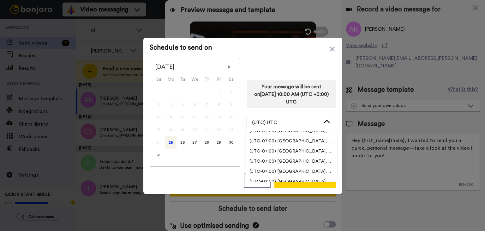
scroll to position [189, 0]
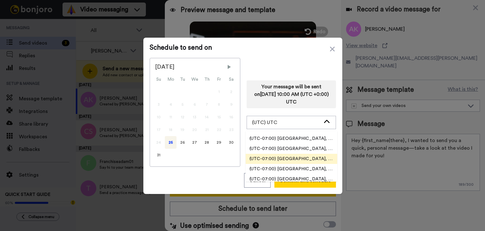
click at [303, 158] on span "(UTC-07:00) [GEOGRAPHIC_DATA], [GEOGRAPHIC_DATA]" at bounding box center [292, 158] width 92 height 6
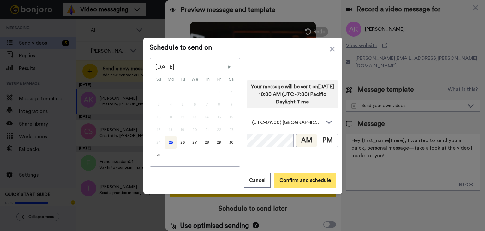
click at [295, 178] on button "Confirm and schedule" at bounding box center [305, 180] width 62 height 15
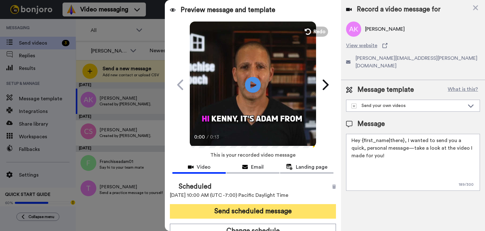
scroll to position [7, 0]
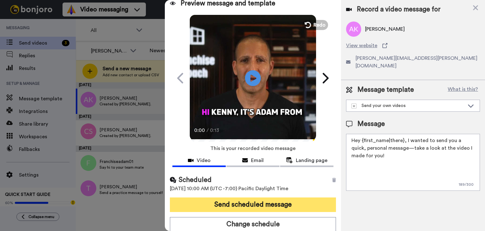
click at [275, 207] on button "Send scheduled message" at bounding box center [253, 204] width 166 height 15
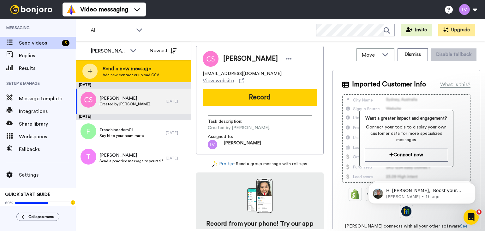
click at [135, 72] on span "Send a new message" at bounding box center [131, 69] width 57 height 8
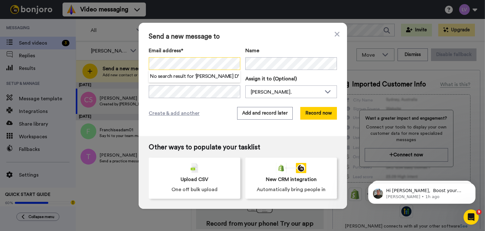
click at [116, 65] on div "Send a new message to Email address* No search result for ‘ [PERSON_NAME] D ’ N…" at bounding box center [242, 115] width 485 height 231
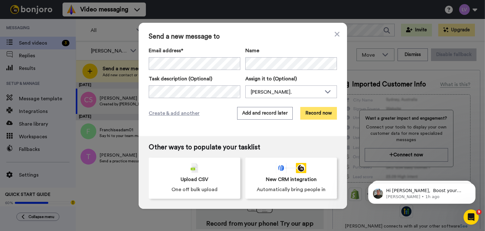
click at [302, 111] on button "Record now" at bounding box center [318, 113] width 37 height 13
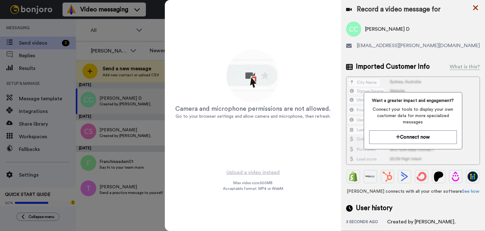
click at [477, 7] on icon at bounding box center [475, 8] width 6 height 8
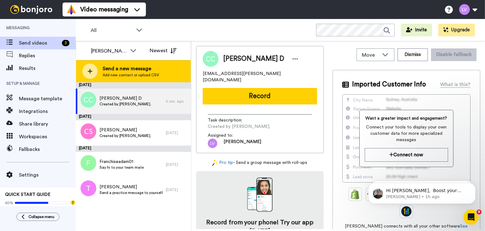
click at [148, 81] on div "Send a new message Add new contact or upload CSV" at bounding box center [133, 71] width 115 height 22
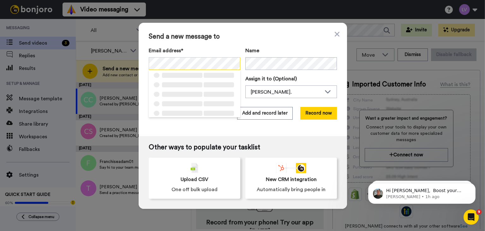
click at [127, 61] on div "Send a new message to Email address* ‌ ‌ ‌ ‌ ‌ ‌ ‌ ‌ ‌ ‌ ‌ ‌ ‌ ‌ ‌ Name Task de…" at bounding box center [242, 115] width 485 height 231
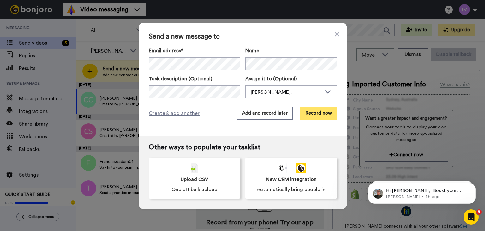
click at [308, 117] on button "Record now" at bounding box center [318, 113] width 37 height 13
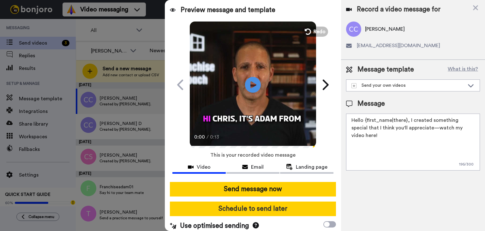
click at [265, 207] on button "Schedule to send later" at bounding box center [253, 208] width 166 height 15
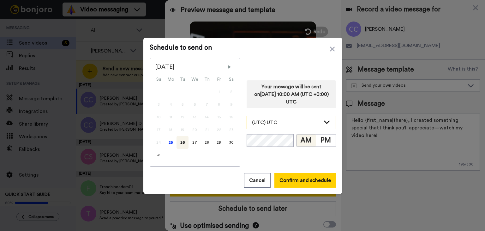
click at [297, 121] on div "(UTC) UTC" at bounding box center [286, 122] width 69 height 8
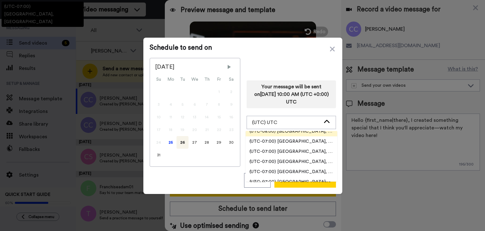
scroll to position [189, 0]
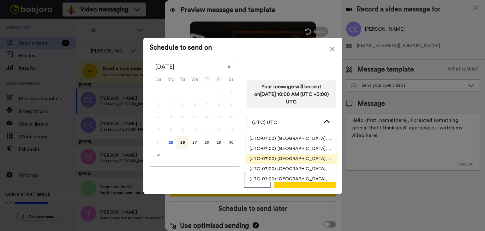
click at [279, 159] on span "(UTC-07:00) [GEOGRAPHIC_DATA], [GEOGRAPHIC_DATA]" at bounding box center [292, 158] width 92 height 6
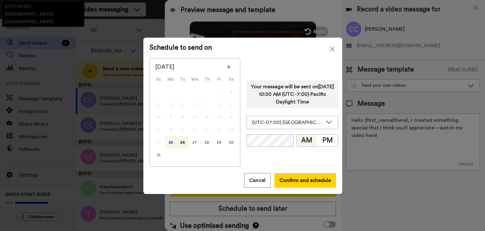
click at [165, 143] on div "25" at bounding box center [171, 142] width 12 height 13
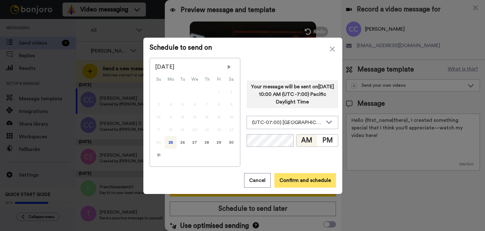
click at [312, 181] on button "Confirm and schedule" at bounding box center [305, 180] width 62 height 15
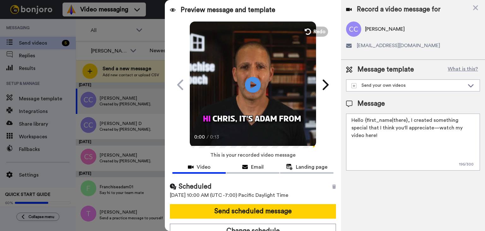
scroll to position [7, 0]
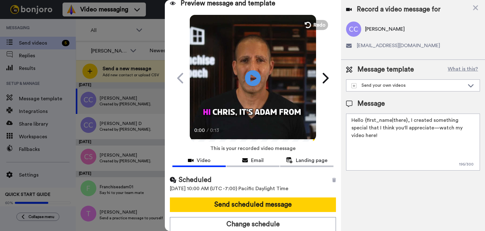
click at [286, 192] on div "Scheduled 25th August 2025, 10:00 AM (UTC -7:00) Pacific Daylight Time Send sch…" at bounding box center [253, 203] width 176 height 66
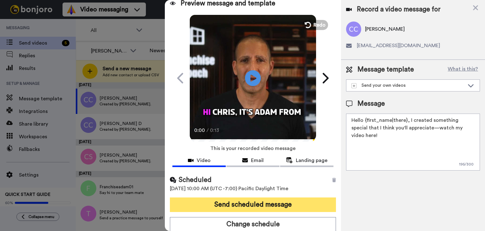
click at [284, 201] on button "Send scheduled message" at bounding box center [253, 204] width 166 height 15
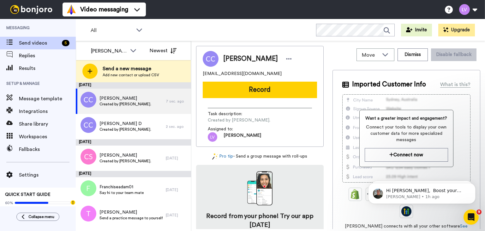
scroll to position [0, 0]
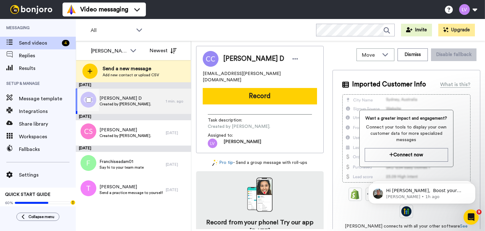
click at [155, 106] on div "[PERSON_NAME] D Created by [PERSON_NAME]." at bounding box center [121, 100] width 90 height 25
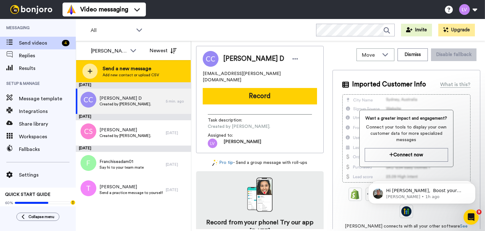
click at [125, 69] on span "Send a new message" at bounding box center [131, 69] width 57 height 8
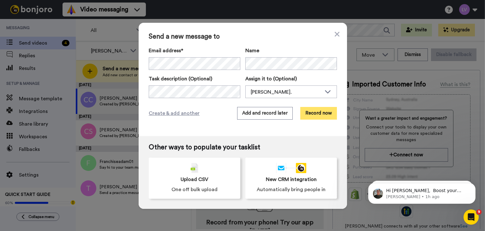
click at [308, 115] on button "Record now" at bounding box center [318, 113] width 37 height 13
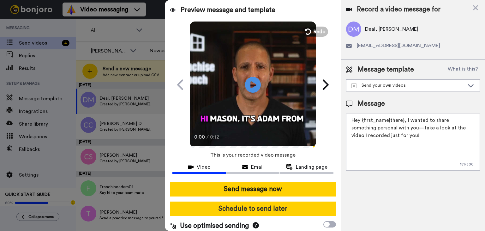
click at [275, 213] on button "Schedule to send later" at bounding box center [253, 208] width 166 height 15
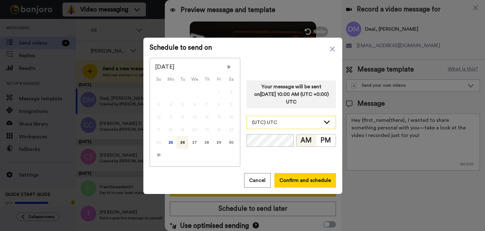
click at [288, 123] on div "(UTC) UTC" at bounding box center [286, 122] width 69 height 8
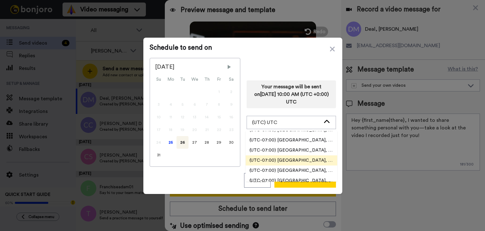
scroll to position [189, 0]
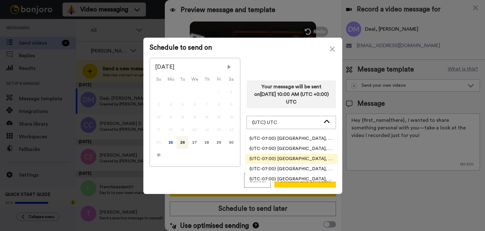
click at [298, 162] on li "(UTC-07:00) [GEOGRAPHIC_DATA], [GEOGRAPHIC_DATA]" at bounding box center [292, 158] width 92 height 10
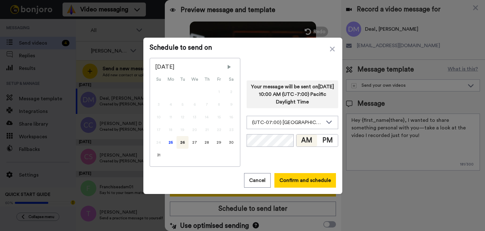
click at [166, 144] on div "25" at bounding box center [171, 142] width 12 height 13
click at [289, 179] on button "Confirm and schedule" at bounding box center [305, 180] width 62 height 15
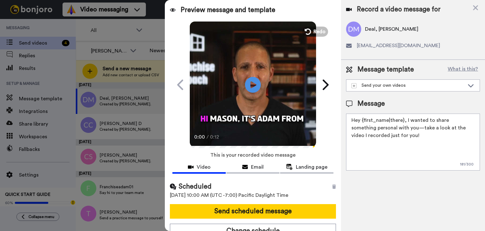
scroll to position [7, 0]
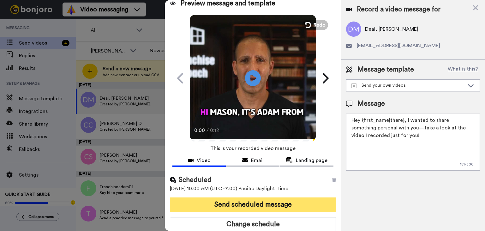
click at [280, 200] on button "Send scheduled message" at bounding box center [253, 204] width 166 height 15
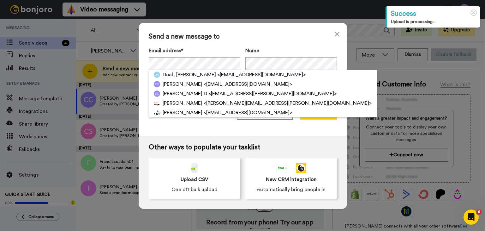
click at [326, 106] on div "Send a new message to Email address* Deal, [PERSON_NAME] <[EMAIL_ADDRESS][DOMAI…" at bounding box center [243, 79] width 208 height 113
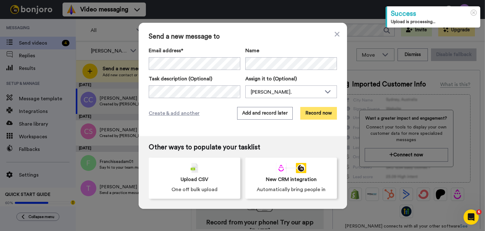
click at [322, 111] on button "Record now" at bounding box center [318, 113] width 37 height 13
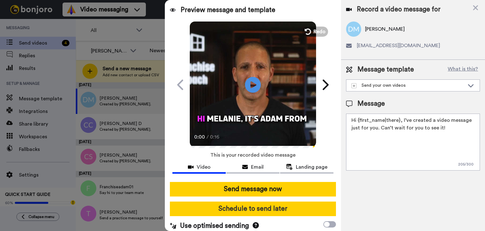
click at [274, 207] on button "Schedule to send later" at bounding box center [253, 208] width 166 height 15
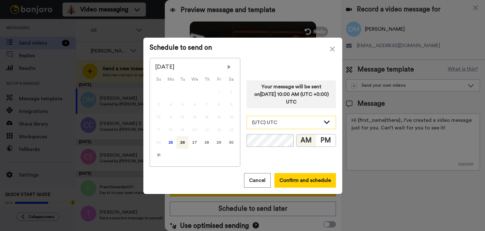
click at [294, 125] on div "(UTC) UTC" at bounding box center [286, 122] width 69 height 8
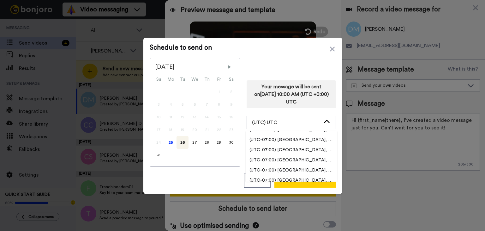
scroll to position [189, 0]
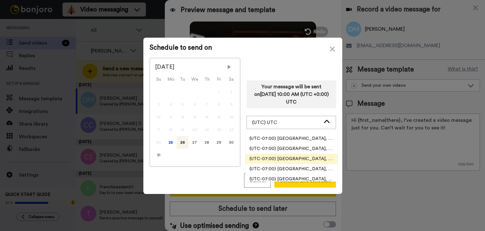
click at [307, 156] on span "(UTC-07:00) [GEOGRAPHIC_DATA], [GEOGRAPHIC_DATA]" at bounding box center [292, 158] width 92 height 6
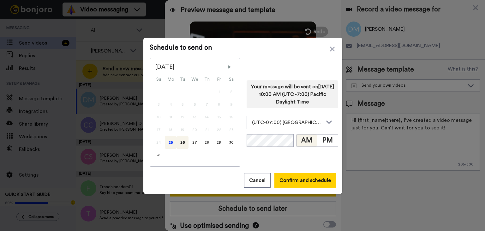
click at [165, 142] on div "25" at bounding box center [171, 142] width 12 height 13
click at [308, 182] on button "Confirm and schedule" at bounding box center [305, 180] width 62 height 15
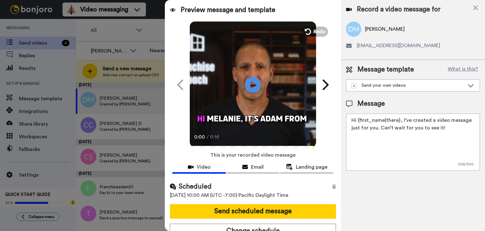
scroll to position [7, 0]
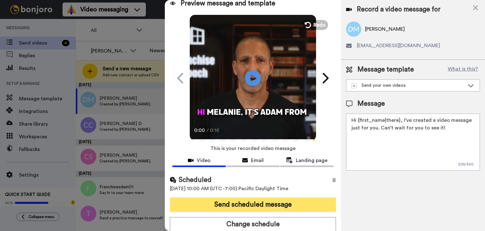
click at [290, 202] on button "Send scheduled message" at bounding box center [253, 204] width 166 height 15
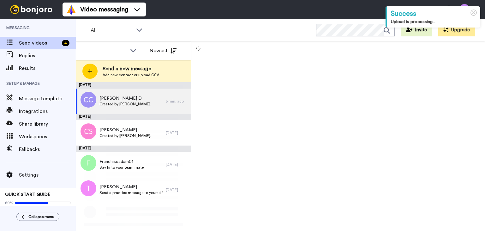
click at [170, 71] on div "Send a new message Add new contact or upload CSV" at bounding box center [133, 71] width 115 height 22
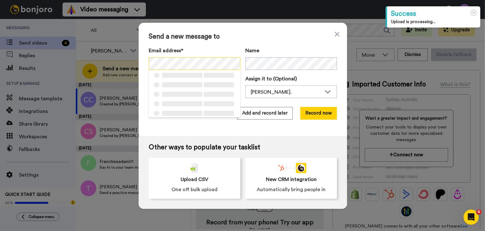
click at [135, 63] on div "Send a new message to Email address* ‌ ‌ ‌ ‌ ‌ ‌ ‌ ‌ ‌ ‌ ‌ ‌ ‌ ‌ ‌ Name Task de…" at bounding box center [242, 115] width 485 height 231
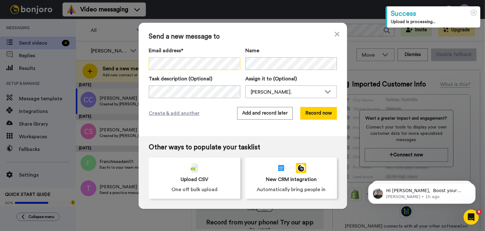
click at [120, 66] on div "Send a new message to Email address* No search result for ‘ [PERSON_NAME] ’ Nam…" at bounding box center [242, 115] width 485 height 231
click at [314, 106] on div "Send a new message to Email address* ‌ ‌ ‌ ‌ ‌ ‌ ‌ ‌ ‌ ‌ ‌ ‌ ‌ ‌ ‌ Name Task de…" at bounding box center [243, 79] width 208 height 113
click at [318, 110] on button "Record now" at bounding box center [318, 113] width 37 height 13
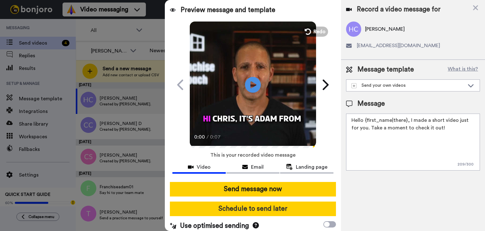
click at [290, 208] on button "Schedule to send later" at bounding box center [253, 208] width 166 height 15
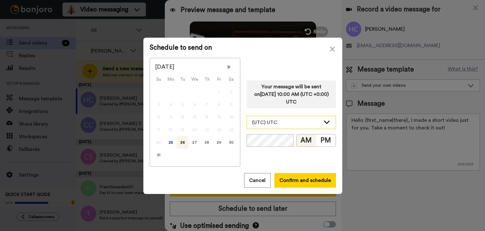
click at [299, 118] on div "(UTC) UTC" at bounding box center [286, 122] width 69 height 8
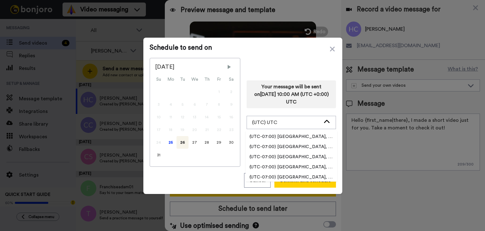
scroll to position [189, 0]
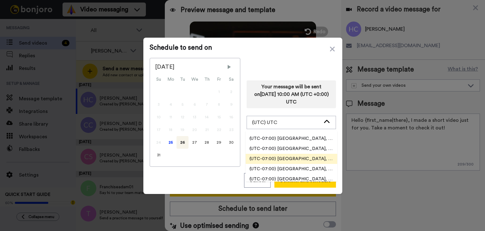
click at [305, 156] on span "(UTC-07:00) [GEOGRAPHIC_DATA], [GEOGRAPHIC_DATA]" at bounding box center [292, 158] width 92 height 6
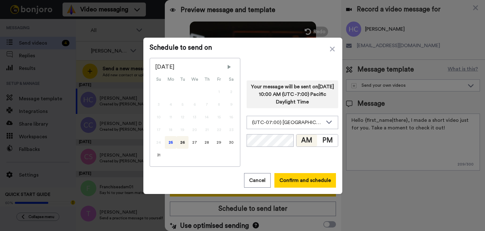
click at [168, 141] on div "25" at bounding box center [171, 142] width 12 height 13
click at [304, 176] on button "Confirm and schedule" at bounding box center [305, 180] width 62 height 15
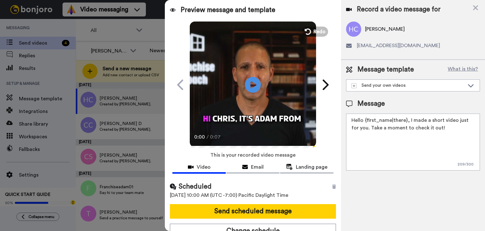
scroll to position [7, 0]
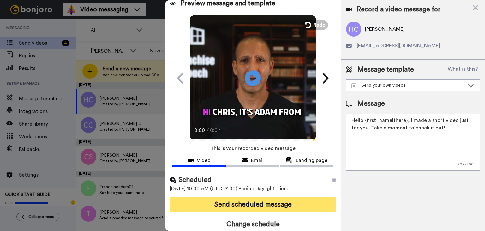
click at [309, 202] on button "Send scheduled message" at bounding box center [253, 204] width 166 height 15
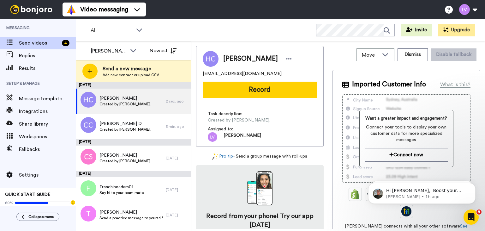
scroll to position [0, 0]
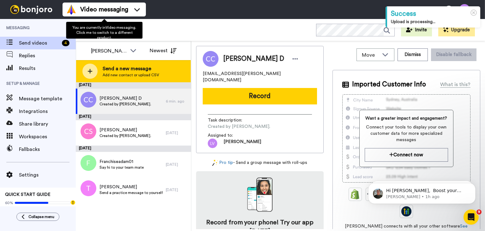
click at [88, 63] on div at bounding box center [89, 70] width 15 height 15
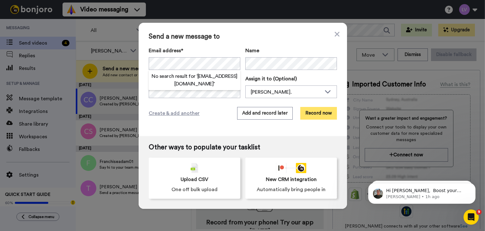
click at [318, 116] on button "Record now" at bounding box center [318, 113] width 37 height 13
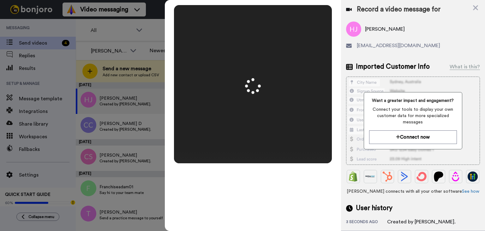
click at [275, 207] on div "Mirrored Redo 3 00:15" at bounding box center [253, 115] width 176 height 231
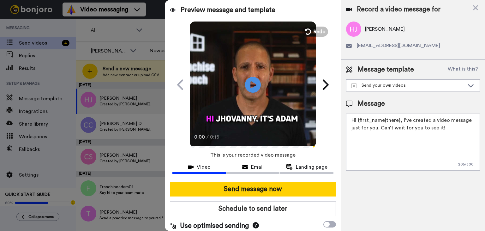
click at [273, 204] on button "Schedule to send later" at bounding box center [253, 208] width 166 height 15
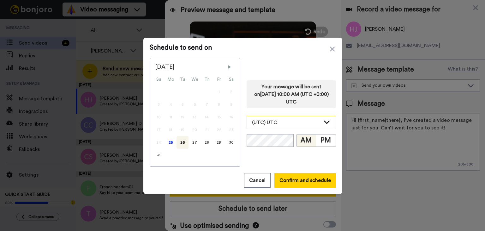
click at [288, 122] on div "(UTC) UTC" at bounding box center [286, 122] width 69 height 8
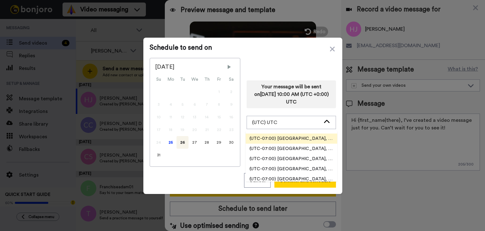
scroll to position [189, 0]
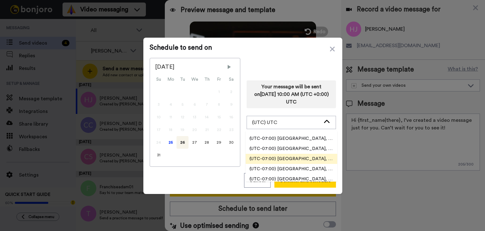
click at [299, 161] on span "(UTC-07:00) [GEOGRAPHIC_DATA], [GEOGRAPHIC_DATA]" at bounding box center [292, 158] width 92 height 6
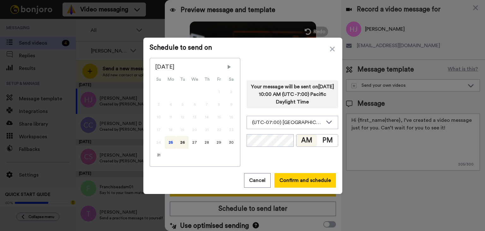
click at [168, 144] on div "25" at bounding box center [171, 142] width 12 height 13
click at [310, 181] on button "Confirm and schedule" at bounding box center [305, 180] width 62 height 15
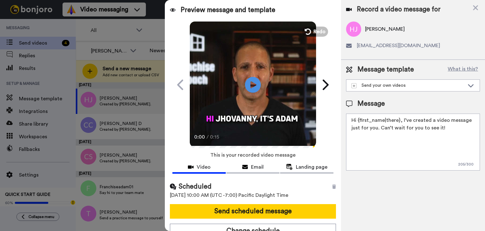
scroll to position [7, 0]
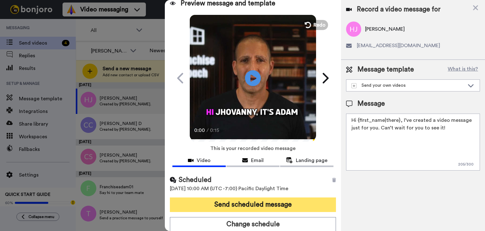
click at [283, 205] on button "Send scheduled message" at bounding box center [253, 204] width 166 height 15
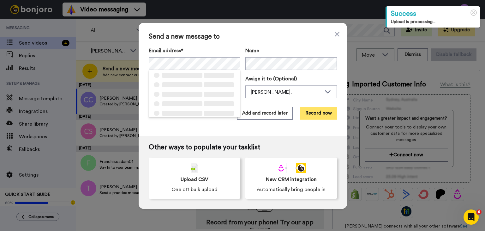
click at [309, 114] on button "Record now" at bounding box center [318, 113] width 37 height 13
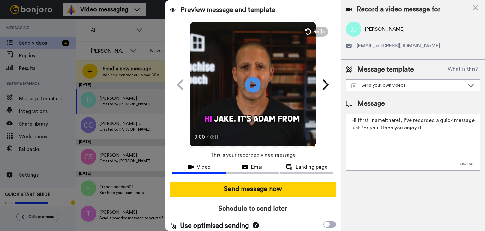
click at [292, 198] on div "Send message now Schedule to send later Use optimised sending" at bounding box center [253, 206] width 176 height 59
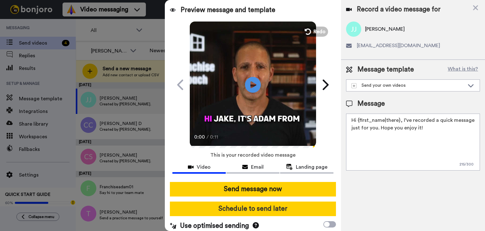
click at [290, 204] on button "Schedule to send later" at bounding box center [253, 208] width 166 height 15
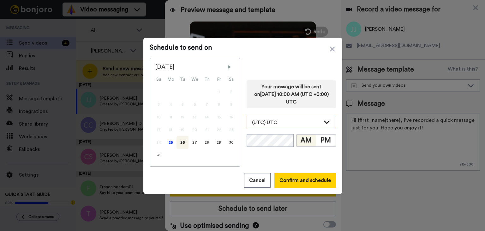
click at [293, 123] on div "(UTC) UTC" at bounding box center [286, 122] width 69 height 8
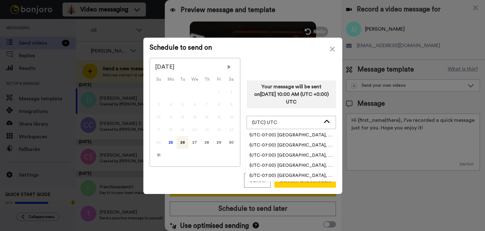
scroll to position [189, 0]
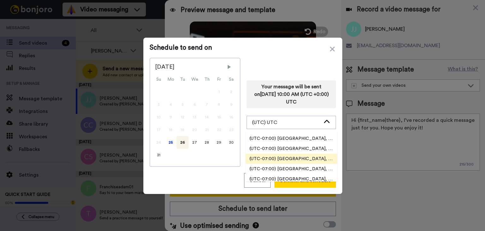
click at [302, 157] on span "(UTC-07:00) [GEOGRAPHIC_DATA], [GEOGRAPHIC_DATA]" at bounding box center [292, 158] width 92 height 6
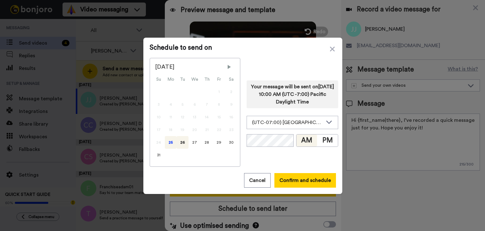
click at [169, 143] on div "25" at bounding box center [171, 142] width 12 height 13
click at [297, 179] on button "Confirm and schedule" at bounding box center [305, 180] width 62 height 15
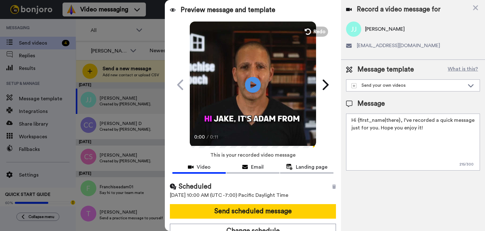
scroll to position [7, 0]
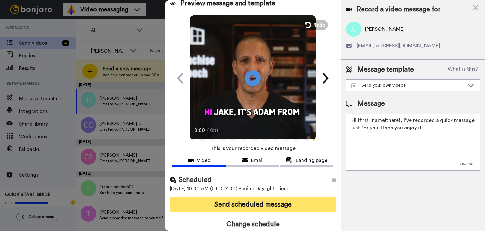
drag, startPoint x: 263, startPoint y: 207, endPoint x: 258, endPoint y: 203, distance: 6.7
click at [263, 207] on button "Send scheduled message" at bounding box center [253, 204] width 166 height 15
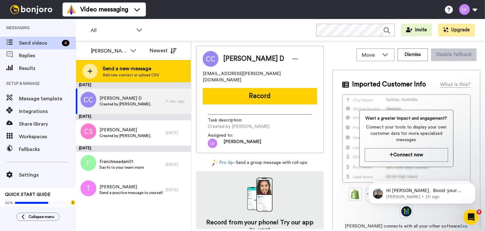
click at [144, 70] on span "Send a new message" at bounding box center [131, 69] width 57 height 8
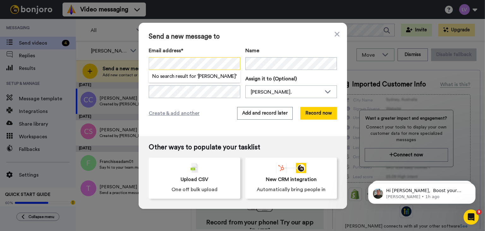
click at [128, 62] on div "Send a new message to Email address* No search result for ‘ [PERSON_NAME] ’ Nam…" at bounding box center [242, 115] width 485 height 231
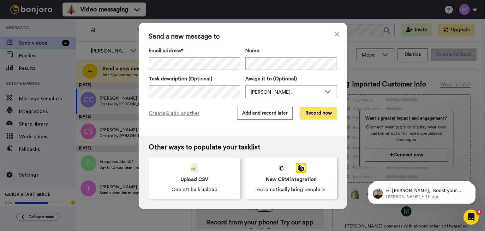
click at [306, 116] on button "Record now" at bounding box center [318, 113] width 37 height 13
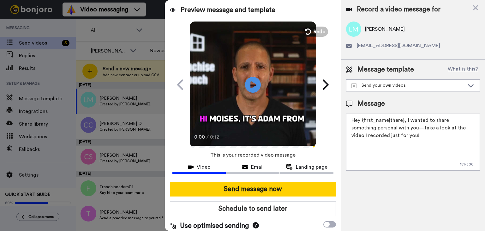
click at [281, 205] on button "Schedule to send later" at bounding box center [253, 208] width 166 height 15
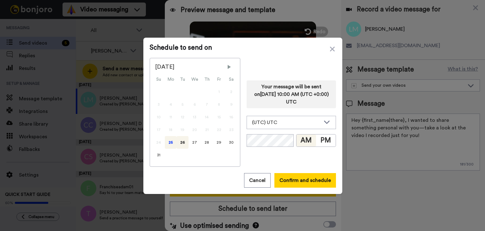
click at [171, 144] on div "25" at bounding box center [171, 142] width 12 height 13
click at [265, 129] on div "Your message will be sent on [DATE] 10:00 AM (UTC +0:00) UTC (UTC) UTC (UTC-11:…" at bounding box center [291, 112] width 89 height 109
click at [273, 123] on div "(UTC) UTC" at bounding box center [286, 122] width 69 height 8
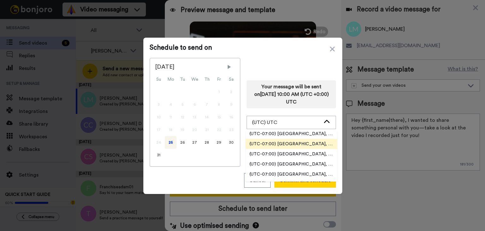
scroll to position [189, 0]
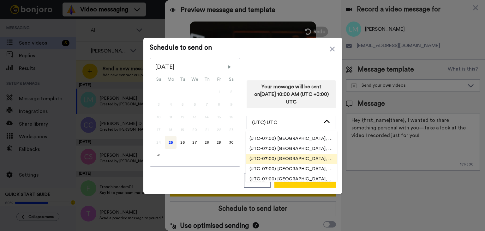
click at [305, 156] on span "(UTC-07:00) [GEOGRAPHIC_DATA], [GEOGRAPHIC_DATA]" at bounding box center [292, 158] width 92 height 6
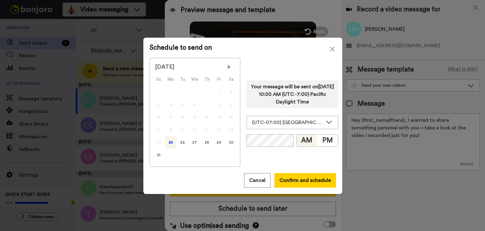
click at [292, 188] on div "Schedule to send on August 2025 Su Mo Tu We Th Fr Sa 1 2 3 4 5 6 7 8 9 10 11 12…" at bounding box center [242, 116] width 199 height 156
click at [296, 180] on button "Confirm and schedule" at bounding box center [305, 180] width 62 height 15
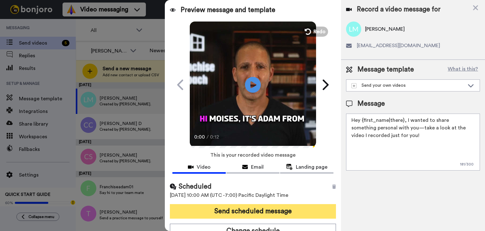
scroll to position [7, 0]
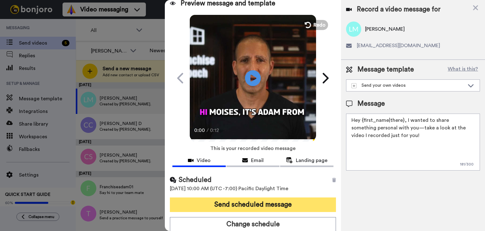
click at [290, 198] on button "Send scheduled message" at bounding box center [253, 204] width 166 height 15
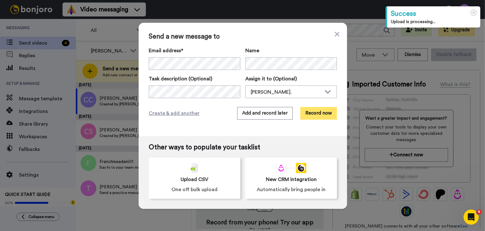
click at [323, 118] on button "Record now" at bounding box center [318, 113] width 37 height 13
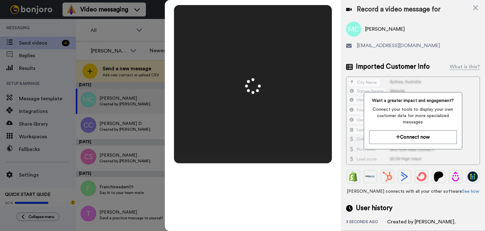
click at [322, 137] on video at bounding box center [253, 84] width 316 height 158
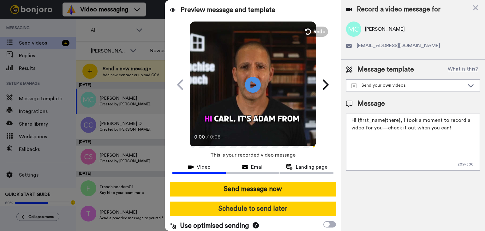
click at [297, 213] on button "Schedule to send later" at bounding box center [253, 208] width 166 height 15
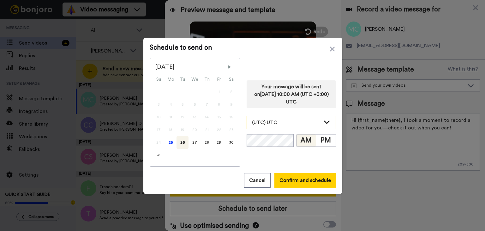
click at [290, 123] on div "(UTC) UTC" at bounding box center [286, 122] width 69 height 8
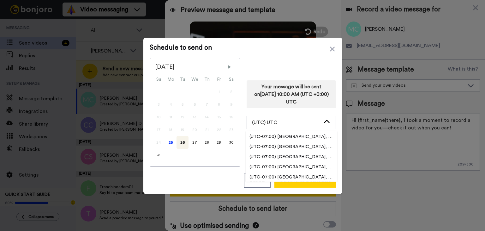
scroll to position [189, 0]
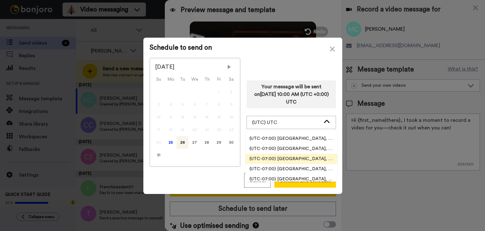
click at [285, 156] on span "(UTC-07:00) [GEOGRAPHIC_DATA], [GEOGRAPHIC_DATA]" at bounding box center [292, 158] width 92 height 6
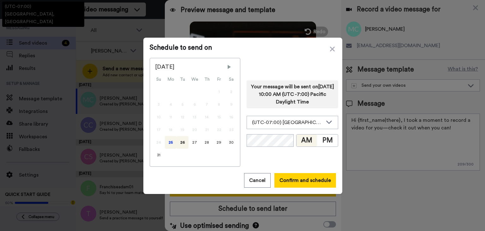
click at [168, 143] on div "25" at bounding box center [171, 142] width 12 height 13
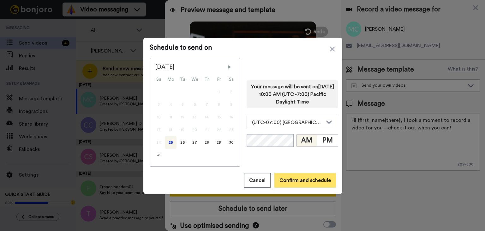
click at [318, 178] on button "Confirm and schedule" at bounding box center [305, 180] width 62 height 15
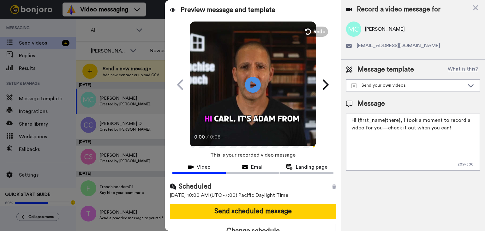
scroll to position [7, 0]
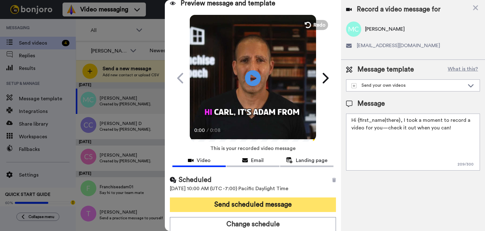
click at [280, 201] on button "Send scheduled message" at bounding box center [253, 204] width 166 height 15
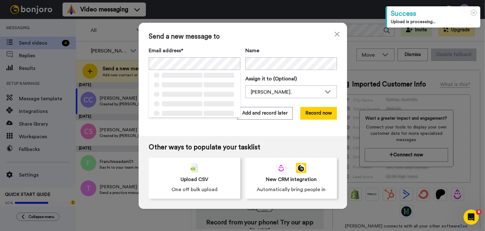
click at [259, 70] on div "Email address* ‌ ‌ ‌ ‌ ‌ ‌ ‌ ‌ ‌ ‌ ‌ ‌ ‌ ‌ ‌ Name Task description (Optional) A…" at bounding box center [243, 72] width 188 height 51
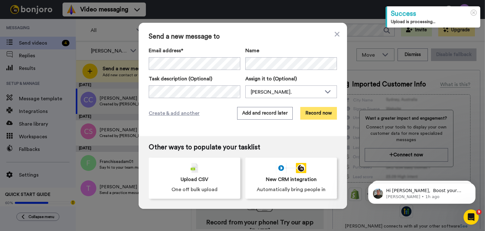
click at [307, 109] on button "Record now" at bounding box center [318, 113] width 37 height 13
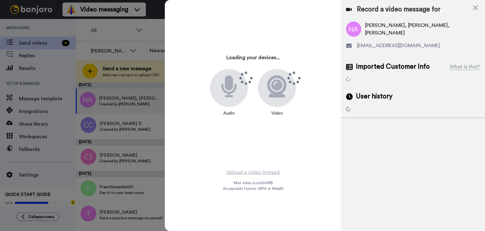
drag, startPoint x: 248, startPoint y: 61, endPoint x: 243, endPoint y: 58, distance: 5.5
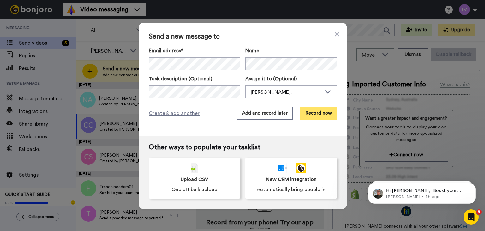
click at [318, 110] on button "Record now" at bounding box center [318, 113] width 37 height 13
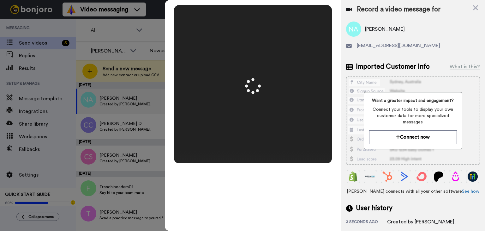
click at [272, 213] on div "Mirrored Redo 3 00:07" at bounding box center [253, 115] width 176 height 231
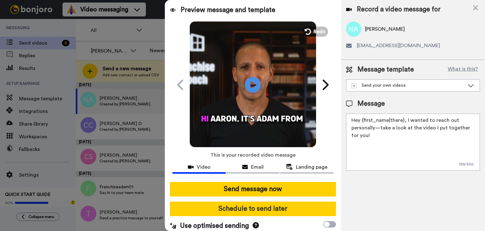
click at [273, 211] on button "Schedule to send later" at bounding box center [253, 208] width 166 height 15
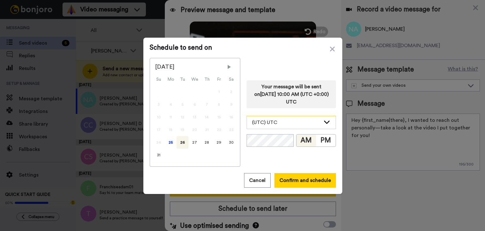
click at [288, 123] on div "(UTC) UTC" at bounding box center [286, 122] width 69 height 8
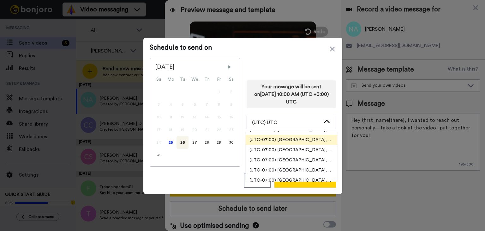
scroll to position [189, 0]
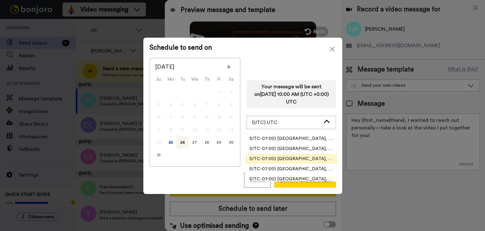
click at [302, 161] on span "(UTC-07:00) [GEOGRAPHIC_DATA], [GEOGRAPHIC_DATA]" at bounding box center [292, 158] width 92 height 6
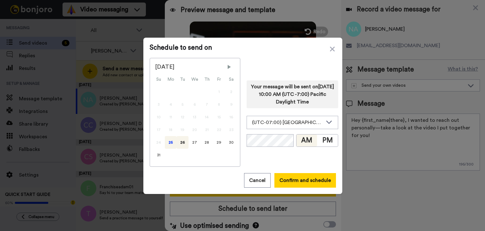
click at [165, 143] on div "25" at bounding box center [171, 142] width 12 height 13
click at [292, 178] on button "Confirm and schedule" at bounding box center [305, 180] width 62 height 15
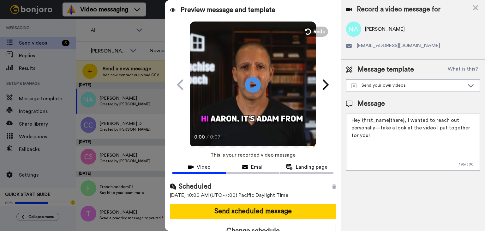
scroll to position [7, 0]
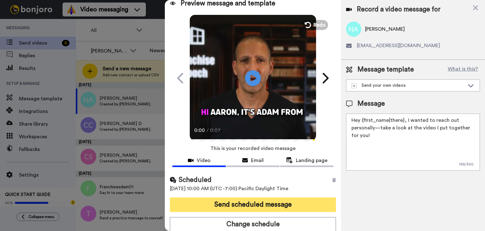
click at [282, 198] on button "Send scheduled message" at bounding box center [253, 204] width 166 height 15
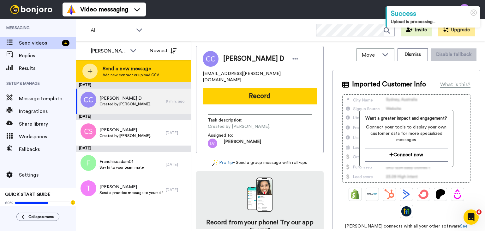
click at [150, 68] on span "Send a new message" at bounding box center [131, 69] width 57 height 8
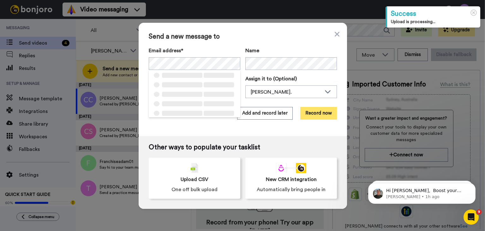
click at [316, 113] on button "Record now" at bounding box center [318, 113] width 37 height 13
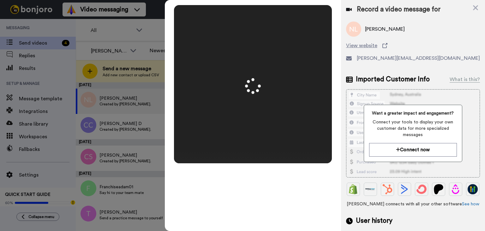
click at [279, 209] on div "Mirrored Redo 3 00:13" at bounding box center [253, 115] width 176 height 231
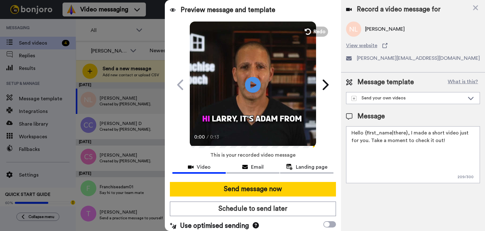
click at [279, 209] on button "Schedule to send later" at bounding box center [253, 208] width 166 height 15
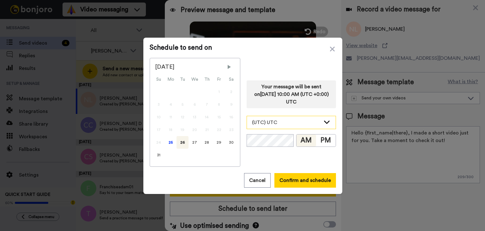
click at [296, 120] on div "(UTC) UTC" at bounding box center [286, 122] width 69 height 8
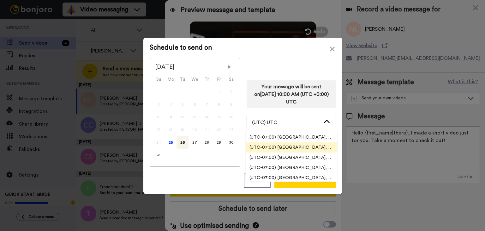
scroll to position [189, 0]
click at [308, 154] on li "(UTC-07:00) [GEOGRAPHIC_DATA], [GEOGRAPHIC_DATA]" at bounding box center [292, 158] width 92 height 10
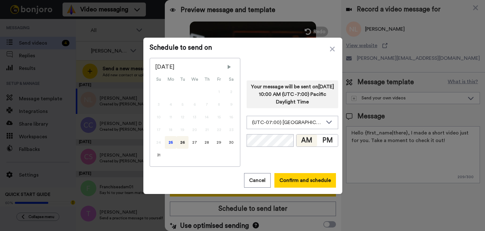
click at [169, 143] on div "25" at bounding box center [171, 142] width 12 height 13
click at [308, 179] on button "Confirm and schedule" at bounding box center [305, 180] width 62 height 15
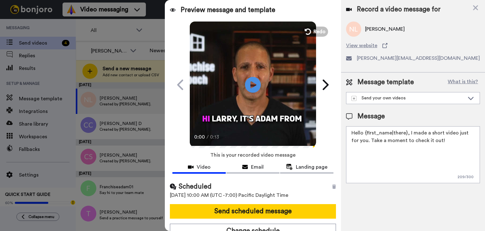
scroll to position [7, 0]
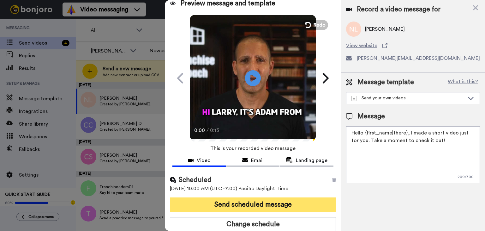
click at [284, 209] on button "Send scheduled message" at bounding box center [253, 204] width 166 height 15
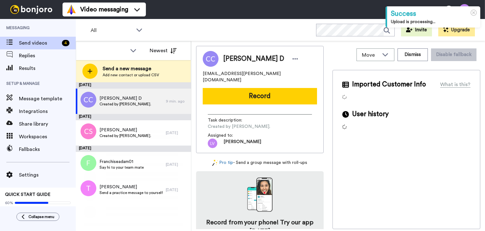
click at [146, 67] on span "Send a new message" at bounding box center [131, 69] width 57 height 8
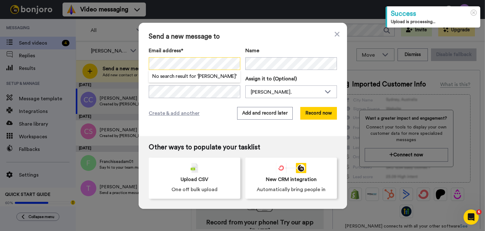
click at [129, 62] on div "Send a new message to Email address* No search result for ‘ [PERSON_NAME] ’ Nam…" at bounding box center [242, 115] width 485 height 231
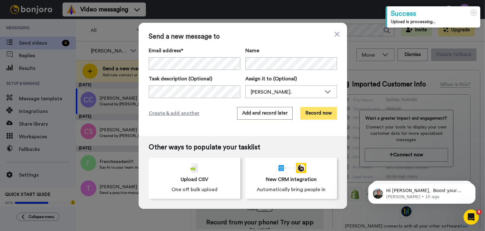
click at [320, 113] on button "Record now" at bounding box center [318, 113] width 37 height 13
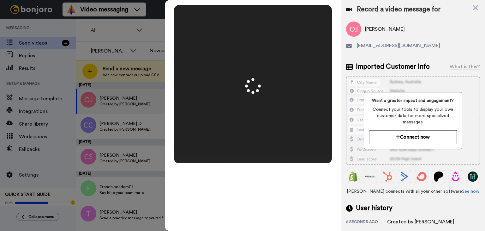
click at [302, 119] on video at bounding box center [253, 84] width 316 height 158
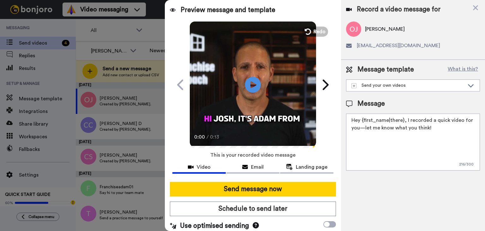
click at [274, 209] on button "Schedule to send later" at bounding box center [253, 208] width 166 height 15
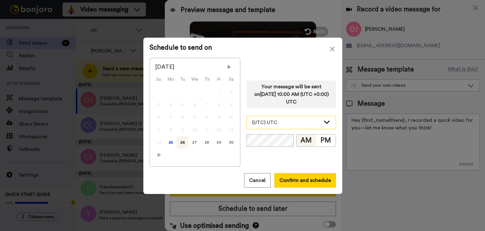
click at [298, 122] on div "(UTC) UTC" at bounding box center [286, 122] width 69 height 8
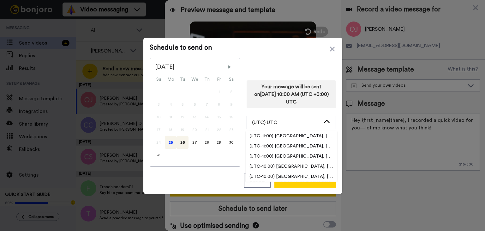
click at [177, 147] on div "26" at bounding box center [183, 142] width 12 height 13
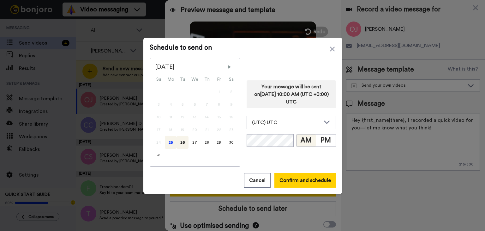
click at [172, 146] on div "25" at bounding box center [171, 142] width 12 height 13
click at [279, 125] on div "(UTC) UTC" at bounding box center [286, 122] width 69 height 8
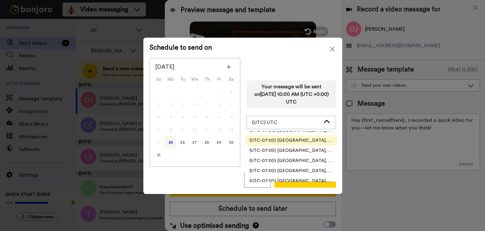
scroll to position [189, 0]
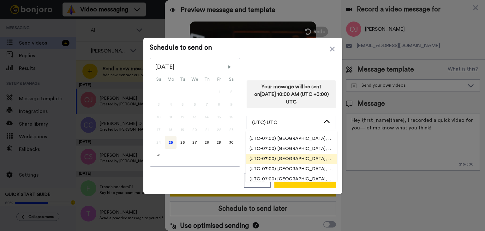
click at [309, 161] on span "(UTC-07:00) [GEOGRAPHIC_DATA], [GEOGRAPHIC_DATA]" at bounding box center [292, 158] width 92 height 6
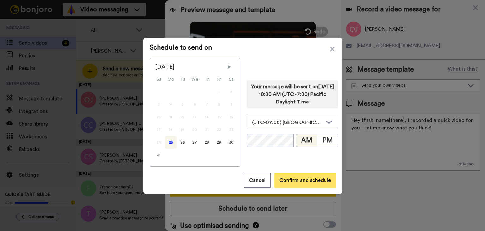
click at [309, 179] on button "Confirm and schedule" at bounding box center [305, 180] width 62 height 15
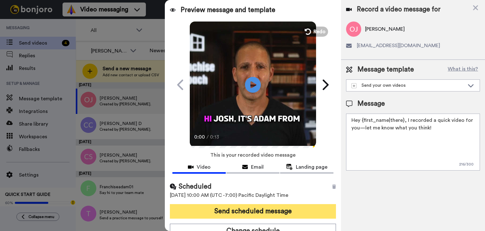
scroll to position [7, 0]
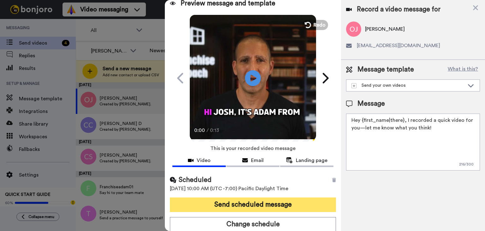
click at [285, 207] on button "Send scheduled message" at bounding box center [253, 204] width 166 height 15
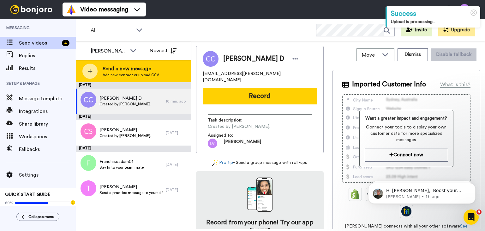
click at [137, 77] on span "Add new contact or upload CSV" at bounding box center [131, 74] width 57 height 5
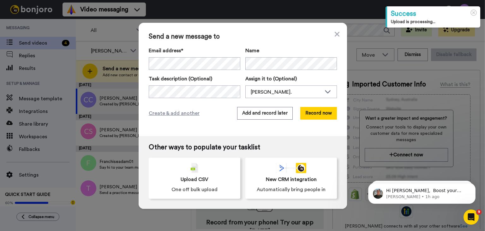
click at [242, 63] on div "Email address* ‌ ‌ ‌ ‌ ‌ ‌ ‌ ‌ ‌ ‌ ‌ ‌ ‌ ‌ ‌ Name" at bounding box center [243, 58] width 188 height 23
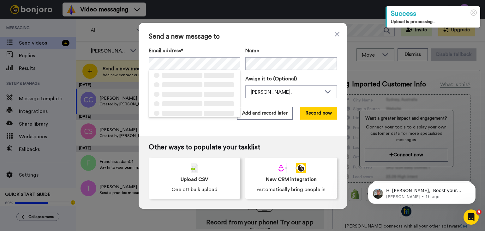
click at [326, 105] on div "Send a new message to Email address* ‌ ‌ ‌ ‌ ‌ ‌ ‌ ‌ ‌ ‌ ‌ ‌ ‌ ‌ ‌ Name Task de…" at bounding box center [243, 79] width 208 height 113
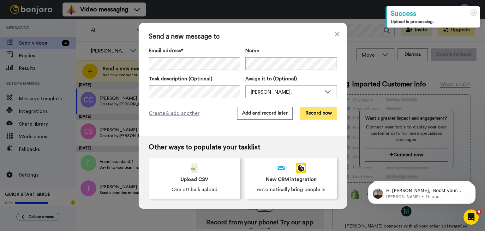
click at [325, 111] on button "Record now" at bounding box center [318, 113] width 37 height 13
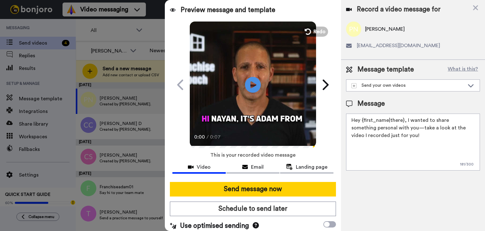
click at [269, 211] on button "Schedule to send later" at bounding box center [253, 208] width 166 height 15
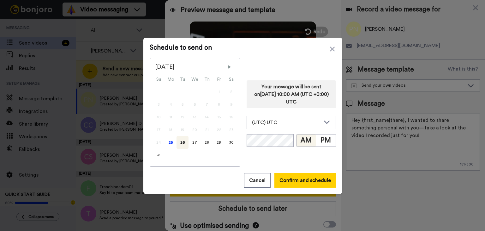
click at [177, 142] on div "26" at bounding box center [183, 142] width 12 height 13
click at [168, 140] on div "25" at bounding box center [171, 142] width 12 height 13
click at [275, 122] on div "(UTC) UTC" at bounding box center [286, 122] width 69 height 8
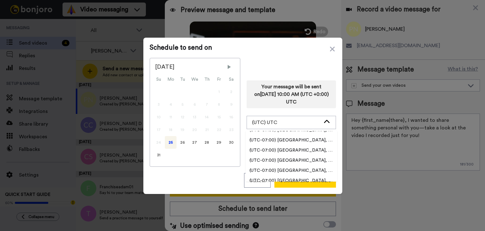
scroll to position [189, 0]
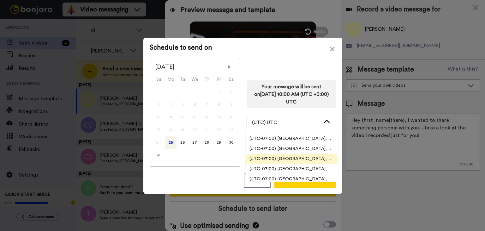
click at [297, 155] on span "(UTC-07:00) [GEOGRAPHIC_DATA], [GEOGRAPHIC_DATA]" at bounding box center [292, 158] width 92 height 6
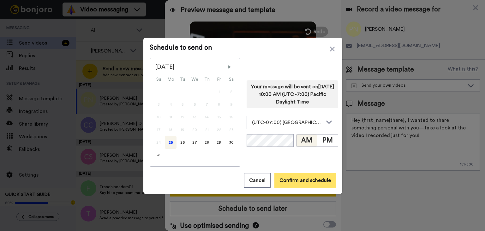
click at [298, 180] on button "Confirm and schedule" at bounding box center [305, 180] width 62 height 15
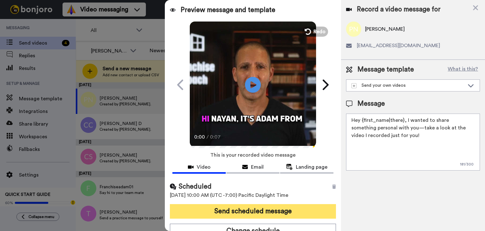
scroll to position [7, 0]
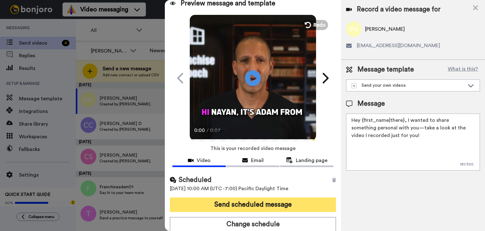
click at [275, 200] on button "Send scheduled message" at bounding box center [253, 204] width 166 height 15
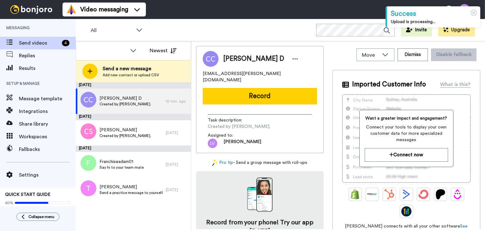
click at [150, 63] on div "Send a new message Add new contact or upload CSV" at bounding box center [133, 71] width 115 height 22
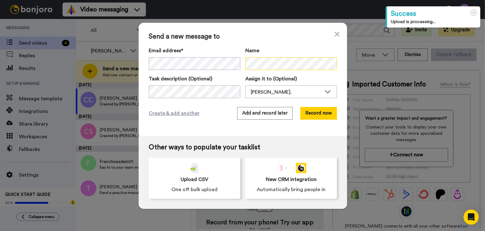
click at [241, 62] on div "Email address* [PERSON_NAME] <[EMAIL_ADDRESS][DOMAIN_NAME]> [PERSON_NAME] <[EMA…" at bounding box center [243, 58] width 188 height 23
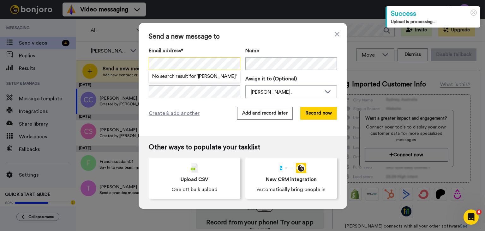
click at [130, 57] on div "Send a new message to Email address* No search result for ‘ [PERSON_NAME] M ’ N…" at bounding box center [242, 115] width 485 height 231
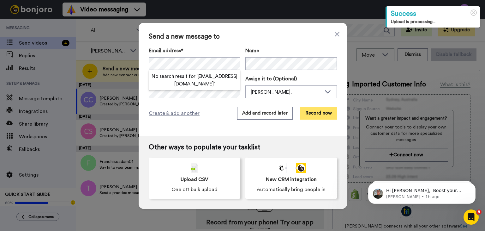
click at [323, 111] on button "Record now" at bounding box center [318, 113] width 37 height 13
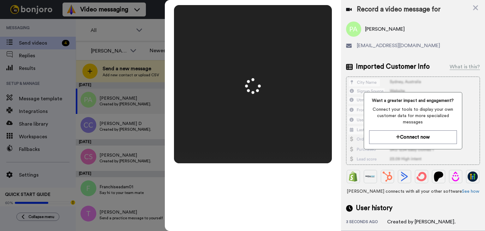
click at [286, 139] on video at bounding box center [253, 84] width 316 height 158
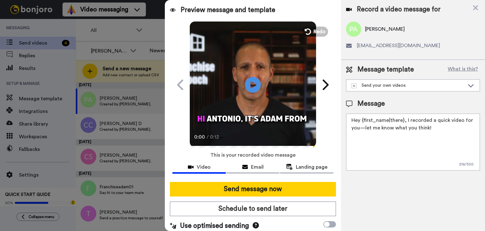
click at [264, 211] on button "Schedule to send later" at bounding box center [253, 208] width 166 height 15
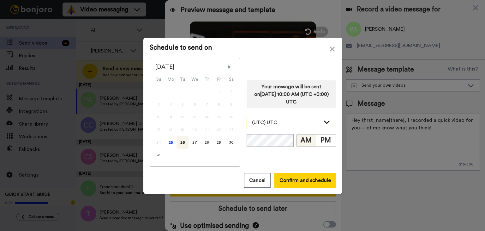
click at [299, 121] on div "(UTC) UTC" at bounding box center [286, 122] width 69 height 8
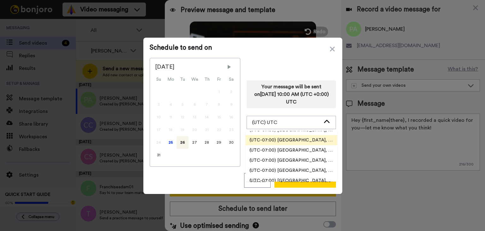
scroll to position [189, 0]
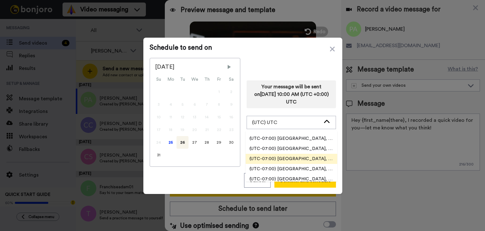
click at [298, 161] on span "(UTC-07:00) [GEOGRAPHIC_DATA], [GEOGRAPHIC_DATA]" at bounding box center [292, 158] width 92 height 6
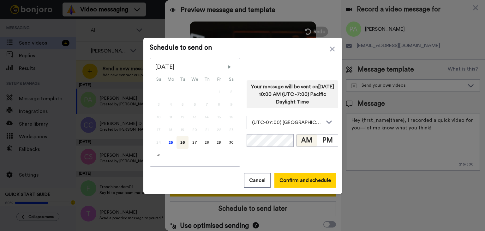
drag, startPoint x: 164, startPoint y: 146, endPoint x: 181, endPoint y: 148, distance: 16.6
click at [165, 146] on div "25" at bounding box center [171, 142] width 12 height 13
click at [320, 181] on button "Confirm and schedule" at bounding box center [305, 180] width 62 height 15
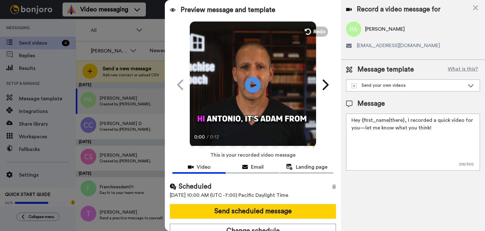
scroll to position [7, 0]
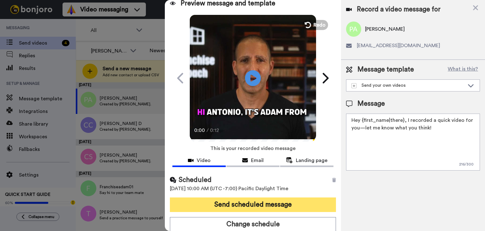
click at [274, 202] on button "Send scheduled message" at bounding box center [253, 204] width 166 height 15
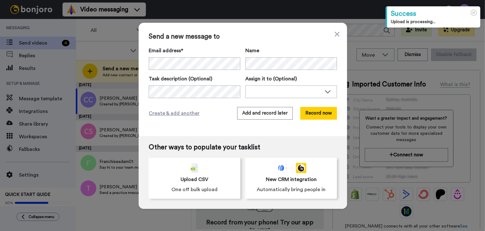
click at [212, 74] on div "Email address* [PERSON_NAME] <[EMAIL_ADDRESS][DOMAIN_NAME]> [PERSON_NAME] <[EMA…" at bounding box center [243, 72] width 188 height 51
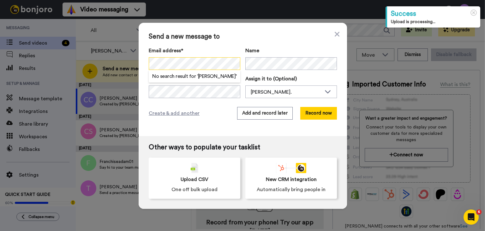
click at [127, 61] on div "Send a new message to Email address* No search result for ‘ Quam, Jason ’ Name …" at bounding box center [242, 115] width 485 height 231
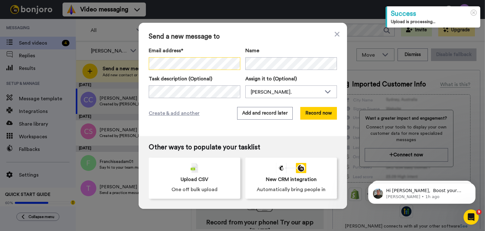
click at [122, 61] on div "Send a new message to Email address* No search result for ‘ Quam, Jason ’ Name …" at bounding box center [242, 115] width 485 height 231
click at [316, 112] on button "Record now" at bounding box center [318, 113] width 37 height 13
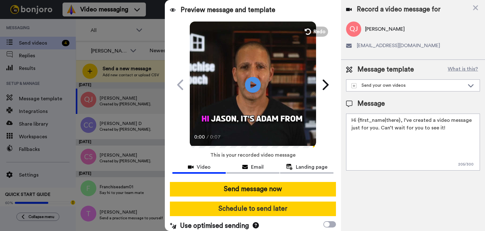
click at [288, 209] on button "Schedule to send later" at bounding box center [253, 208] width 166 height 15
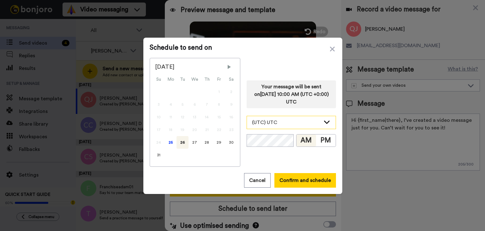
click at [293, 124] on div "(UTC) UTC" at bounding box center [286, 122] width 69 height 8
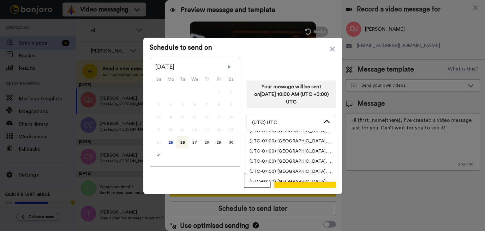
scroll to position [189, 0]
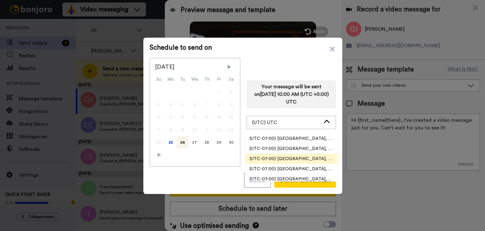
click at [286, 158] on span "(UTC-07:00) [GEOGRAPHIC_DATA], [GEOGRAPHIC_DATA]" at bounding box center [292, 158] width 92 height 6
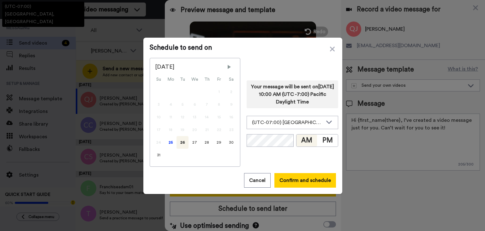
click at [160, 146] on div "24" at bounding box center [159, 142] width 12 height 13
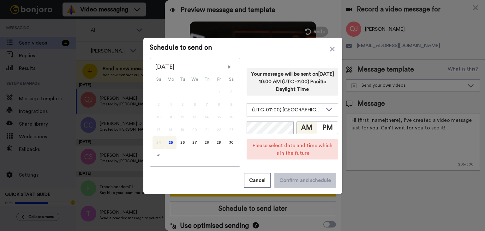
click at [172, 144] on div "25" at bounding box center [171, 142] width 12 height 13
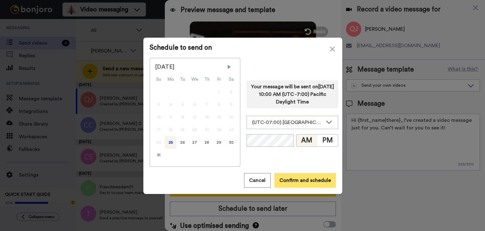
click at [313, 175] on button "Confirm and schedule" at bounding box center [305, 180] width 62 height 15
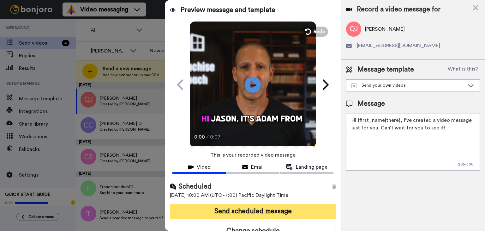
scroll to position [7, 0]
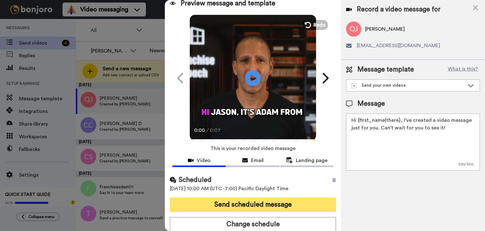
click at [279, 207] on button "Send scheduled message" at bounding box center [253, 204] width 166 height 15
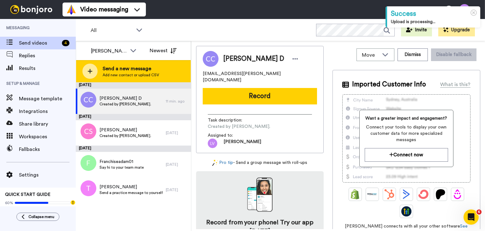
click at [155, 74] on span "Add new contact or upload CSV" at bounding box center [131, 74] width 57 height 5
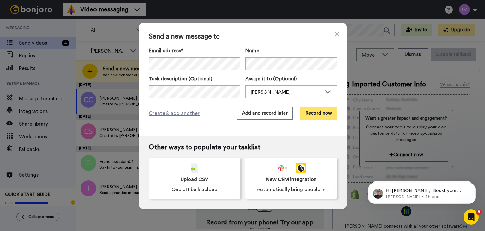
click at [325, 107] on button "Record now" at bounding box center [318, 113] width 37 height 13
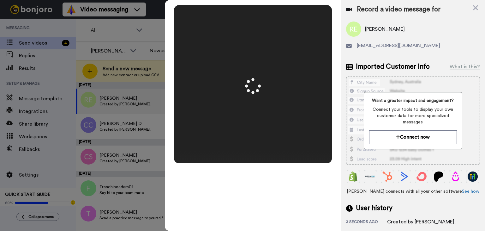
click at [260, 117] on video at bounding box center [253, 84] width 316 height 158
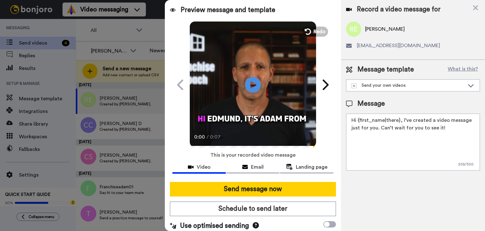
click at [267, 203] on button "Schedule to send later" at bounding box center [253, 208] width 166 height 15
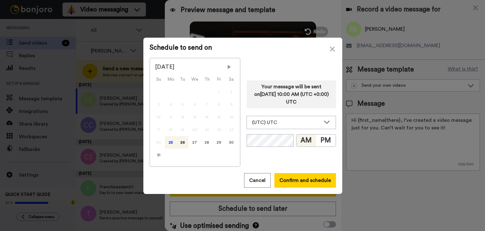
click at [172, 141] on div "25" at bounding box center [171, 142] width 12 height 13
click at [270, 127] on div "(UTC) UTC" at bounding box center [291, 122] width 89 height 13
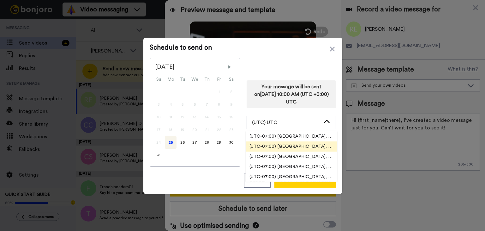
scroll to position [189, 0]
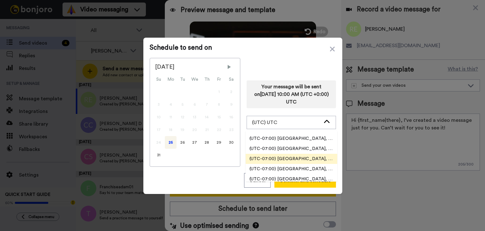
click at [306, 158] on span "(UTC-07:00) [GEOGRAPHIC_DATA], [GEOGRAPHIC_DATA]" at bounding box center [292, 158] width 92 height 6
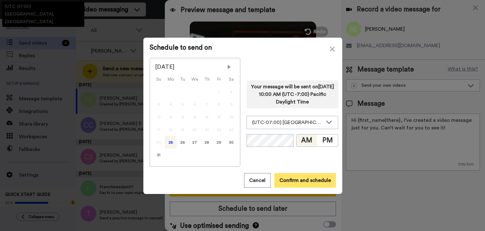
click at [285, 179] on button "Confirm and schedule" at bounding box center [305, 180] width 62 height 15
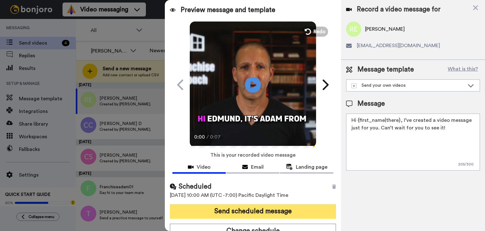
scroll to position [7, 0]
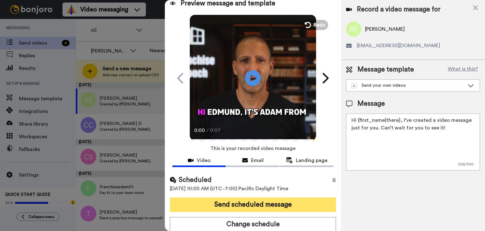
click at [265, 201] on button "Send scheduled message" at bounding box center [253, 204] width 166 height 15
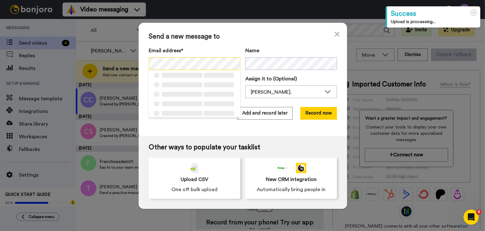
click at [140, 61] on div "Send a new message to Email address* ‌ ‌ ‌ ‌ ‌ ‌ ‌ ‌ ‌ ‌ ‌ ‌ ‌ ‌ ‌ Name Task de…" at bounding box center [243, 79] width 208 height 113
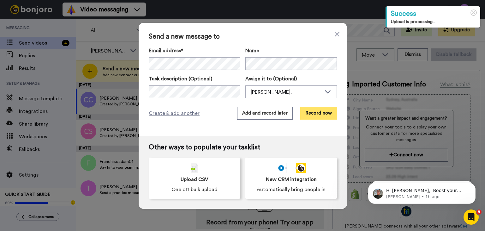
click at [312, 113] on button "Record now" at bounding box center [318, 113] width 37 height 13
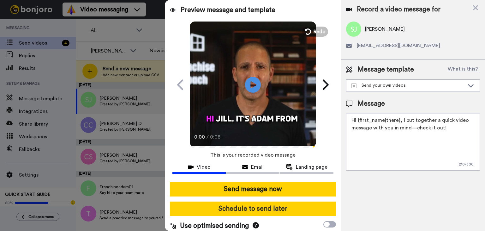
click at [261, 207] on button "Schedule to send later" at bounding box center [253, 208] width 166 height 15
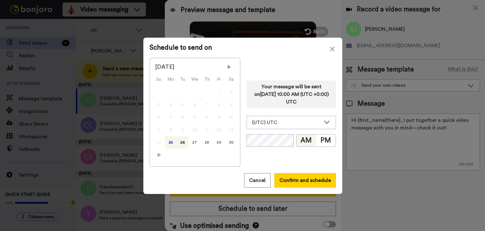
click at [171, 145] on div "25" at bounding box center [171, 142] width 12 height 13
click at [281, 125] on div "(UTC) UTC" at bounding box center [286, 122] width 69 height 8
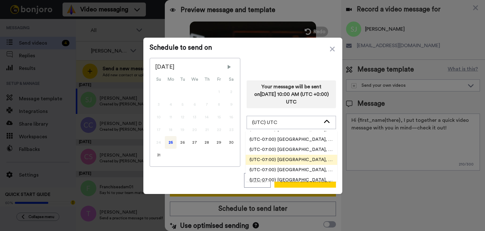
scroll to position [189, 0]
click at [307, 157] on span "(UTC-07:00) [GEOGRAPHIC_DATA], [GEOGRAPHIC_DATA]" at bounding box center [292, 158] width 92 height 6
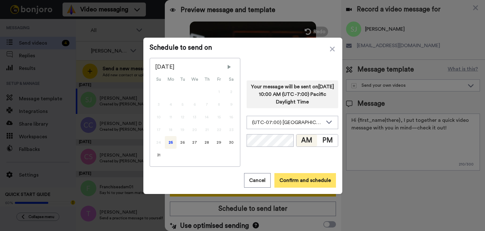
click at [310, 177] on button "Confirm and schedule" at bounding box center [305, 180] width 62 height 15
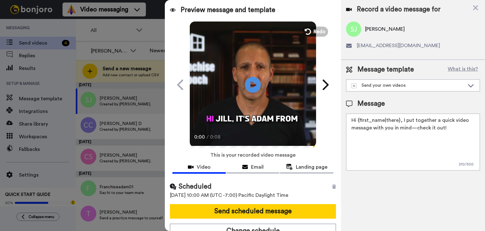
scroll to position [7, 0]
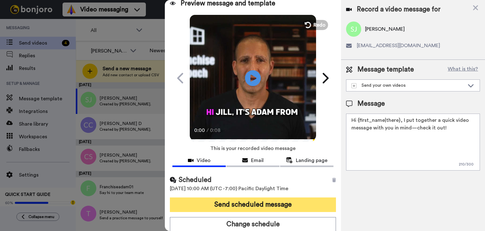
click at [275, 197] on button "Send scheduled message" at bounding box center [253, 204] width 166 height 15
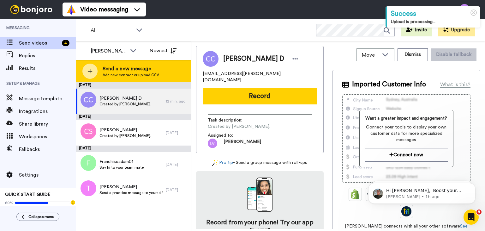
click at [147, 63] on div "Send a new message Add new contact or upload CSV" at bounding box center [133, 71] width 115 height 22
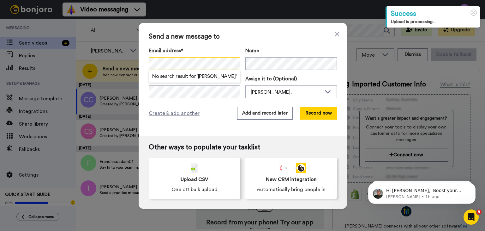
click at [146, 62] on div "Send a new message to Email address* No search result for ‘ [PERSON_NAME] ’ Nam…" at bounding box center [243, 79] width 208 height 113
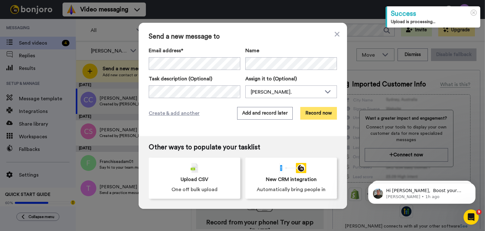
click at [313, 112] on button "Record now" at bounding box center [318, 113] width 37 height 13
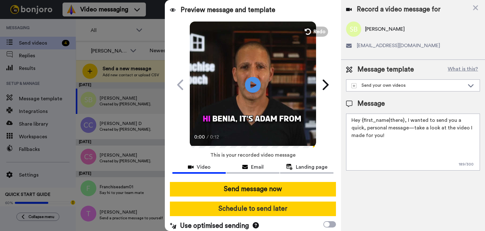
click at [256, 204] on button "Schedule to send later" at bounding box center [253, 208] width 166 height 15
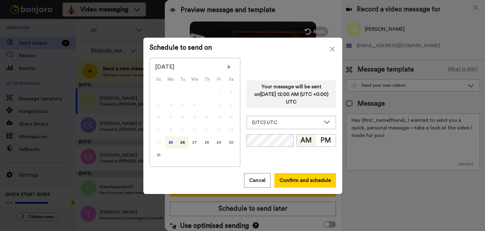
click at [167, 138] on div "25" at bounding box center [171, 142] width 12 height 13
click at [296, 122] on div "(UTC) UTC" at bounding box center [286, 122] width 69 height 8
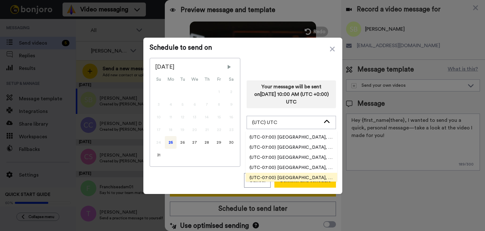
scroll to position [189, 0]
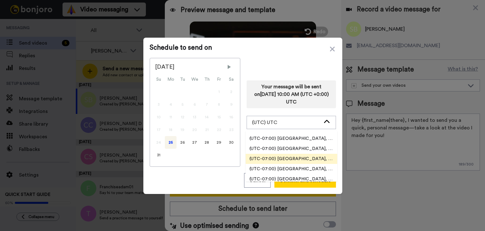
click at [307, 156] on span "(UTC-07:00) [GEOGRAPHIC_DATA], [GEOGRAPHIC_DATA]" at bounding box center [292, 158] width 92 height 6
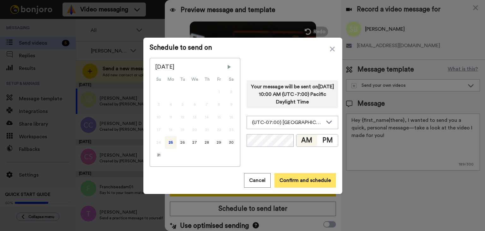
click at [307, 174] on button "Confirm and schedule" at bounding box center [305, 180] width 62 height 15
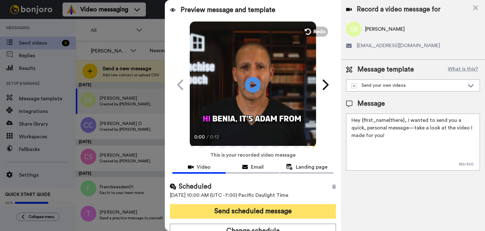
scroll to position [7, 0]
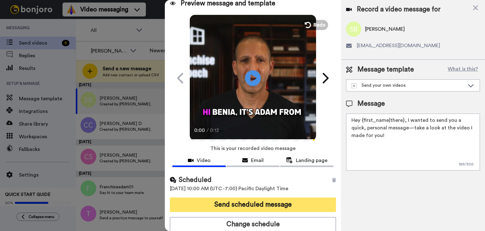
click at [271, 202] on button "Send scheduled message" at bounding box center [253, 204] width 166 height 15
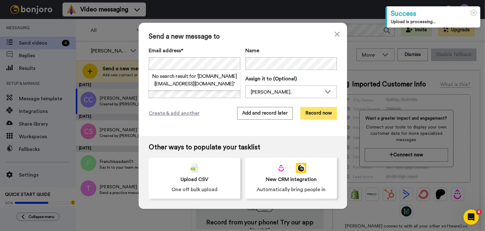
click at [326, 114] on button "Record now" at bounding box center [318, 113] width 37 height 13
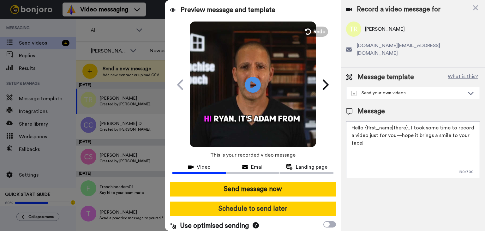
click at [275, 209] on div "Send message now Schedule to send later Use optimised sending" at bounding box center [253, 206] width 176 height 59
click at [275, 209] on button "Schedule to send later" at bounding box center [253, 208] width 166 height 15
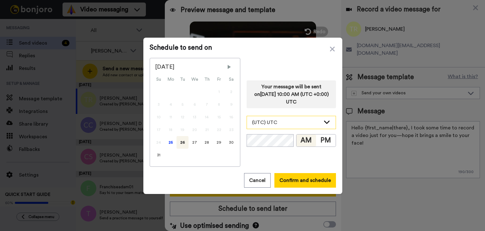
drag, startPoint x: 166, startPoint y: 143, endPoint x: 269, endPoint y: 126, distance: 104.2
click at [167, 143] on div "25" at bounding box center [171, 142] width 12 height 13
click at [273, 126] on div "(UTC) UTC" at bounding box center [291, 122] width 89 height 13
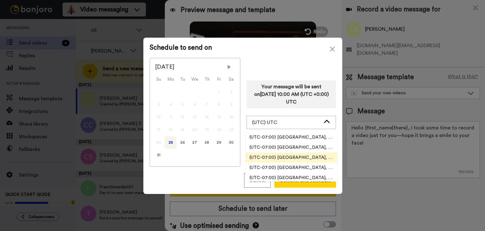
scroll to position [189, 0]
click at [293, 154] on li "(UTC-07:00) [GEOGRAPHIC_DATA], [GEOGRAPHIC_DATA]" at bounding box center [292, 158] width 92 height 10
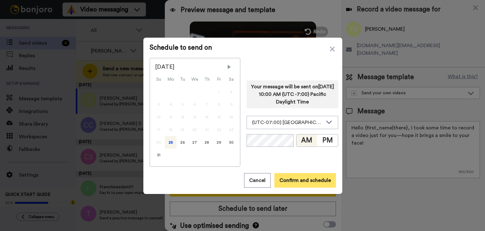
click at [296, 173] on button "Confirm and schedule" at bounding box center [305, 180] width 62 height 15
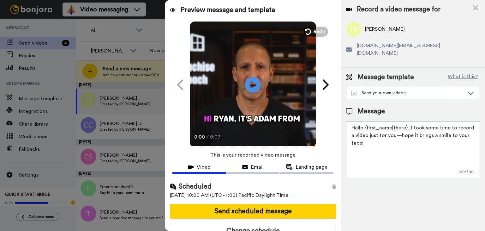
scroll to position [7, 0]
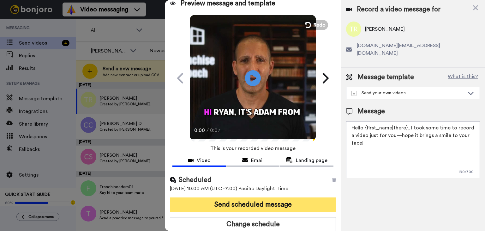
click at [286, 201] on button "Send scheduled message" at bounding box center [253, 204] width 166 height 15
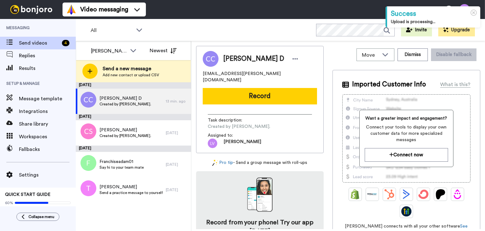
click at [174, 75] on div "Send a new message Add new contact or upload CSV" at bounding box center [133, 71] width 115 height 22
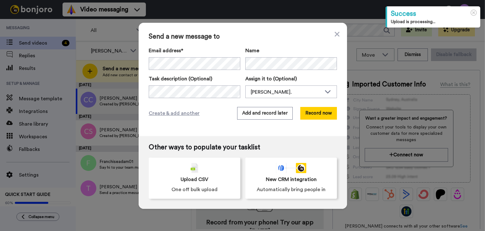
click at [198, 55] on div "Email address* [PERSON_NAME] <[DOMAIN_NAME][EMAIL_ADDRESS][DOMAIN_NAME]> [PERSO…" at bounding box center [195, 58] width 92 height 23
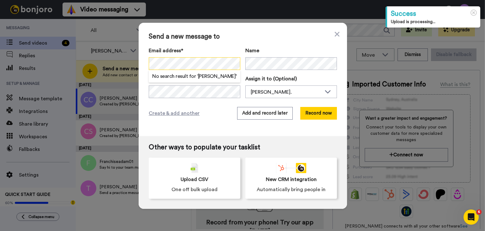
click at [139, 62] on div "Send a new message to Email address* No search result for ‘ [PERSON_NAME] ’ Nam…" at bounding box center [243, 79] width 208 height 113
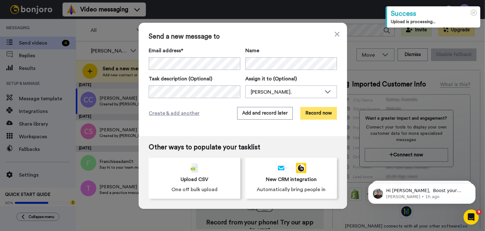
click at [321, 113] on button "Record now" at bounding box center [318, 113] width 37 height 13
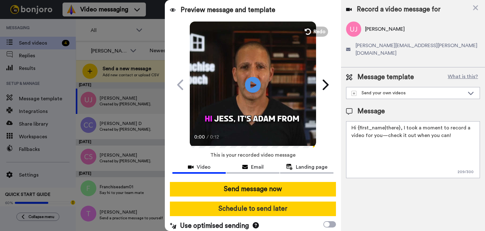
click at [268, 210] on button "Schedule to send later" at bounding box center [253, 208] width 166 height 15
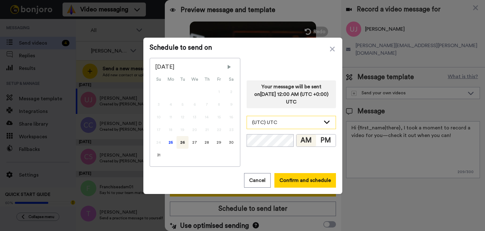
click at [267, 125] on div "(UTC) UTC" at bounding box center [286, 122] width 69 height 8
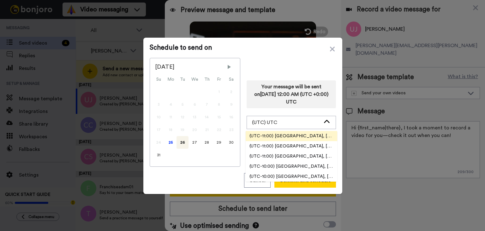
click at [284, 140] on li "(UTC-11:00) [GEOGRAPHIC_DATA], [GEOGRAPHIC_DATA]" at bounding box center [292, 136] width 92 height 10
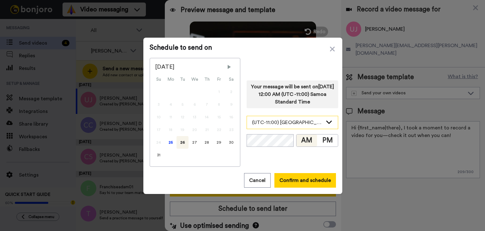
click at [292, 122] on div "(UTC-11:00) [GEOGRAPHIC_DATA], [GEOGRAPHIC_DATA]" at bounding box center [287, 122] width 71 height 8
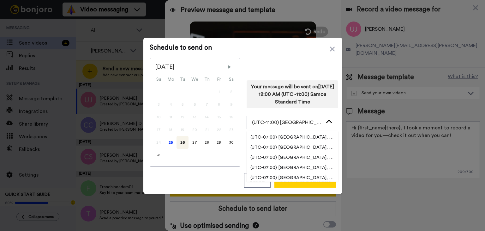
scroll to position [189, 0]
click at [293, 158] on span "(UTC-07:00) [GEOGRAPHIC_DATA], [GEOGRAPHIC_DATA]" at bounding box center [293, 158] width 92 height 6
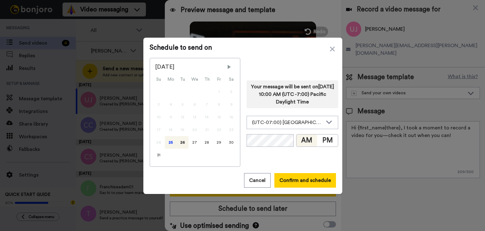
click at [168, 141] on div "25" at bounding box center [171, 142] width 12 height 13
click at [308, 182] on button "Confirm and schedule" at bounding box center [305, 180] width 62 height 15
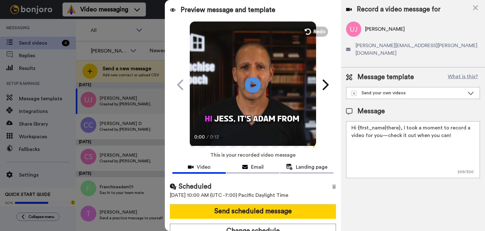
scroll to position [7, 0]
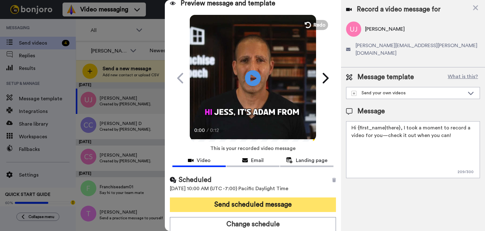
click at [263, 203] on button "Send scheduled message" at bounding box center [253, 204] width 166 height 15
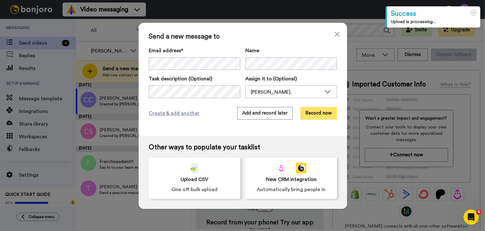
click at [326, 115] on button "Record now" at bounding box center [318, 113] width 37 height 13
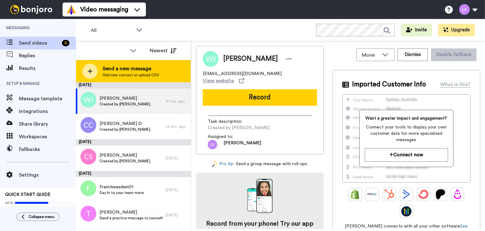
click at [155, 67] on span "Send a new message" at bounding box center [131, 69] width 57 height 8
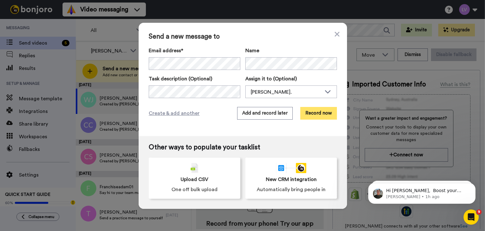
click at [326, 110] on button "Record now" at bounding box center [318, 113] width 37 height 13
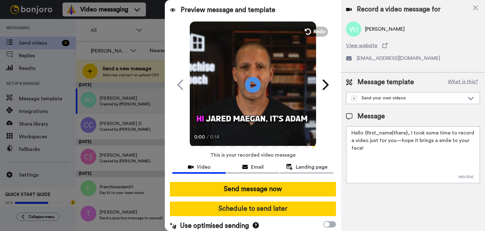
drag, startPoint x: 260, startPoint y: 187, endPoint x: 259, endPoint y: 204, distance: 16.7
click at [259, 204] on button "Schedule to send later" at bounding box center [253, 208] width 166 height 15
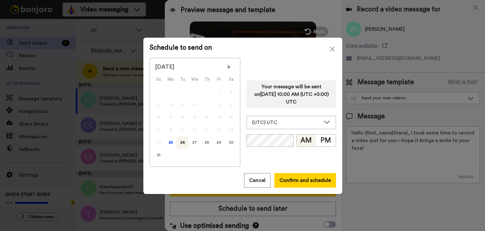
click at [170, 143] on div "25" at bounding box center [171, 142] width 12 height 13
click at [295, 124] on div "(UTC) UTC" at bounding box center [286, 122] width 69 height 8
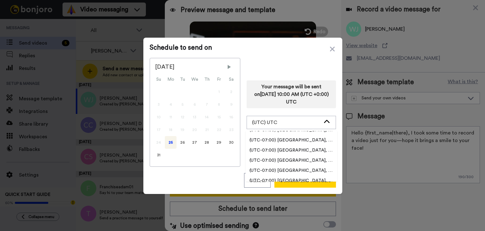
scroll to position [189, 0]
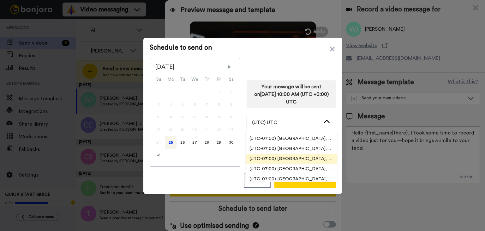
click at [306, 157] on span "(UTC-07:00) [GEOGRAPHIC_DATA], [GEOGRAPHIC_DATA]" at bounding box center [292, 158] width 92 height 6
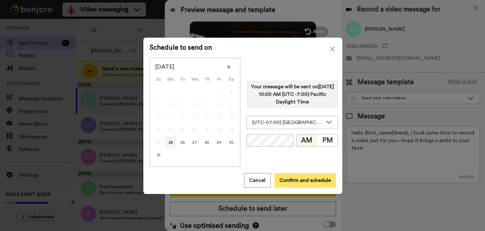
click at [305, 184] on button "Confirm and schedule" at bounding box center [305, 180] width 62 height 15
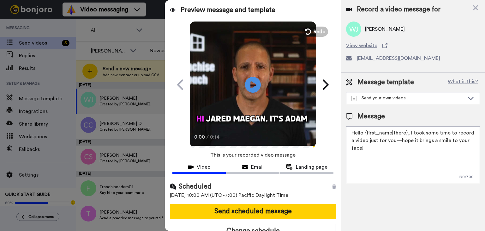
scroll to position [7, 0]
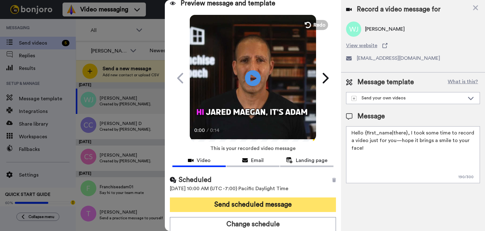
click at [273, 202] on button "Send scheduled message" at bounding box center [253, 204] width 166 height 15
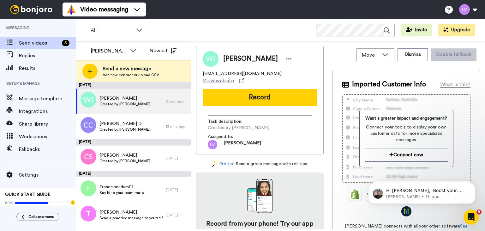
scroll to position [0, 0]
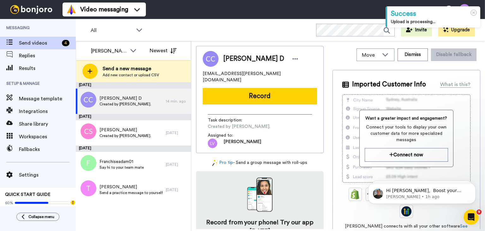
click at [157, 82] on div "[DATE]" at bounding box center [133, 85] width 115 height 6
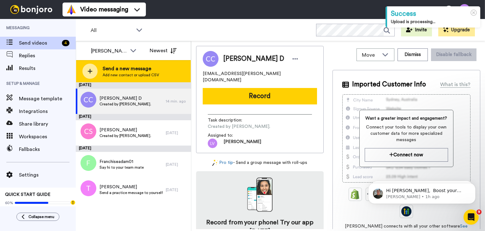
click at [158, 70] on div "Send a new message Add new contact or upload CSV" at bounding box center [133, 71] width 115 height 22
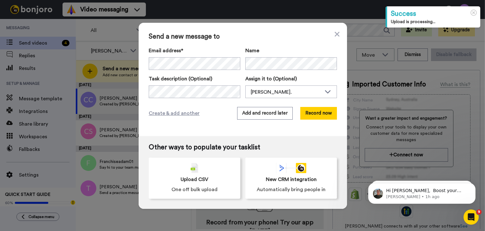
click at [277, 56] on div "Name" at bounding box center [291, 58] width 92 height 23
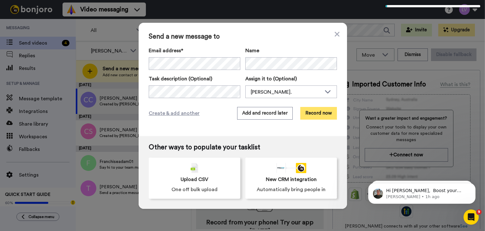
click at [312, 111] on button "Record now" at bounding box center [318, 113] width 37 height 13
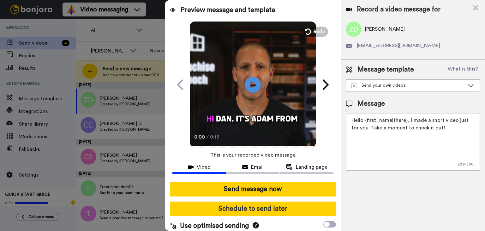
click at [256, 212] on button "Schedule to send later" at bounding box center [253, 208] width 166 height 15
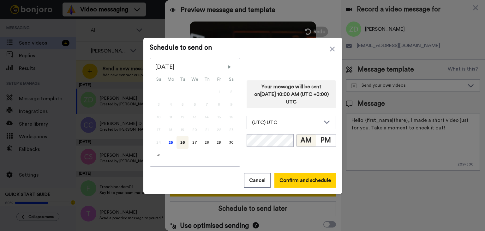
click at [299, 112] on div "Your message will be sent on 26th August 2025, 10:00 AM (UTC +0:00) UTC (UTC) U…" at bounding box center [291, 112] width 89 height 109
click at [299, 117] on div "(UTC) UTC" at bounding box center [291, 122] width 89 height 13
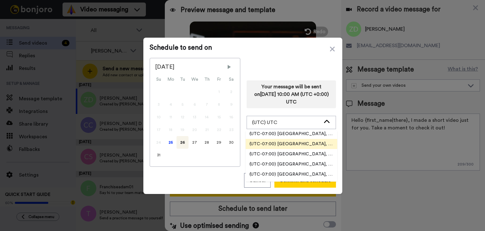
scroll to position [189, 0]
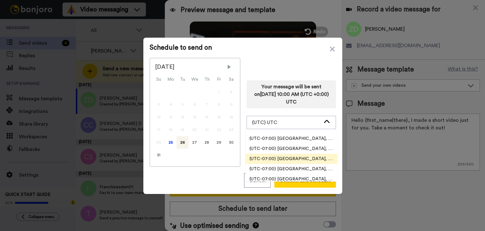
click at [293, 162] on li "(UTC-07:00) America, Los Angeles" at bounding box center [292, 158] width 92 height 10
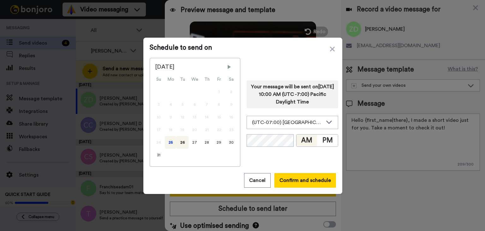
click at [165, 142] on div "25" at bounding box center [171, 142] width 12 height 13
click at [290, 178] on button "Confirm and schedule" at bounding box center [305, 180] width 62 height 15
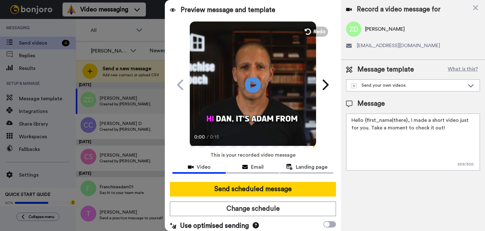
scroll to position [7, 0]
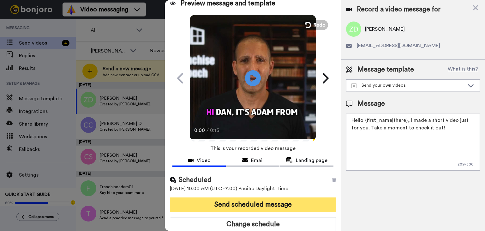
click at [275, 208] on button "Send scheduled message" at bounding box center [253, 204] width 166 height 15
